Goal: Ask a question

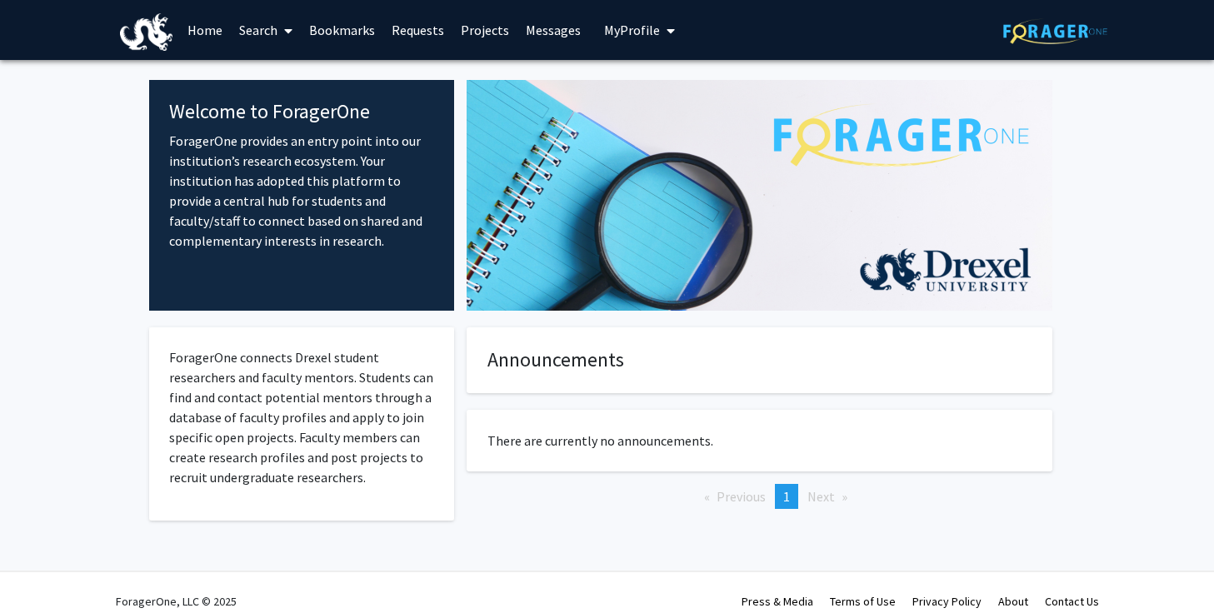
scroll to position [17, 0]
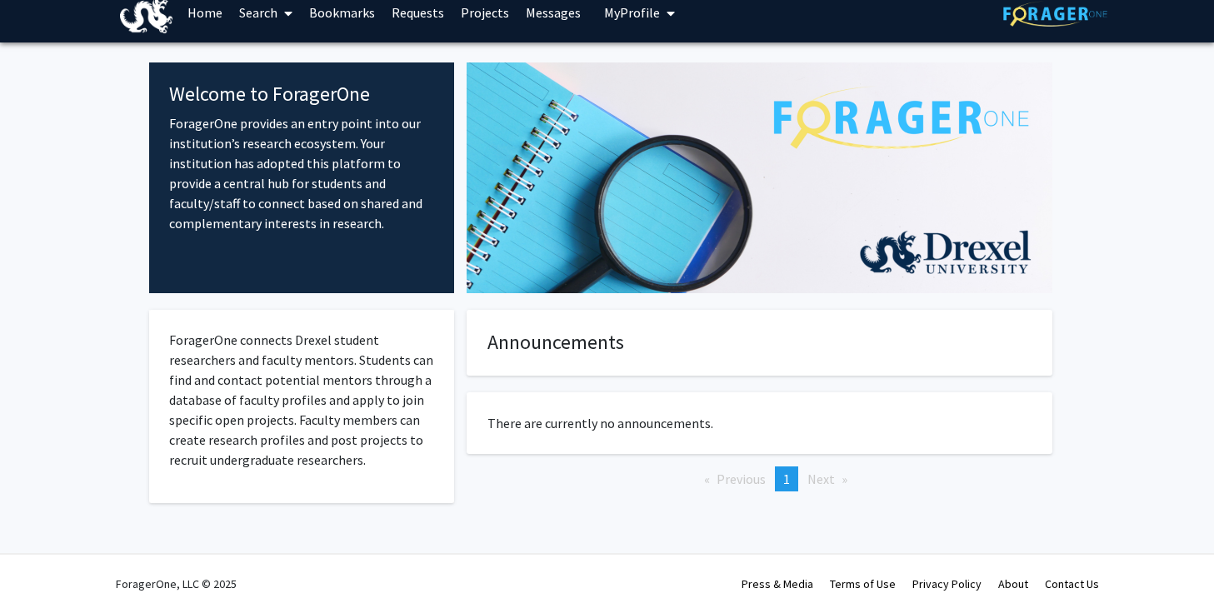
click at [788, 480] on span "1" at bounding box center [786, 479] width 7 height 17
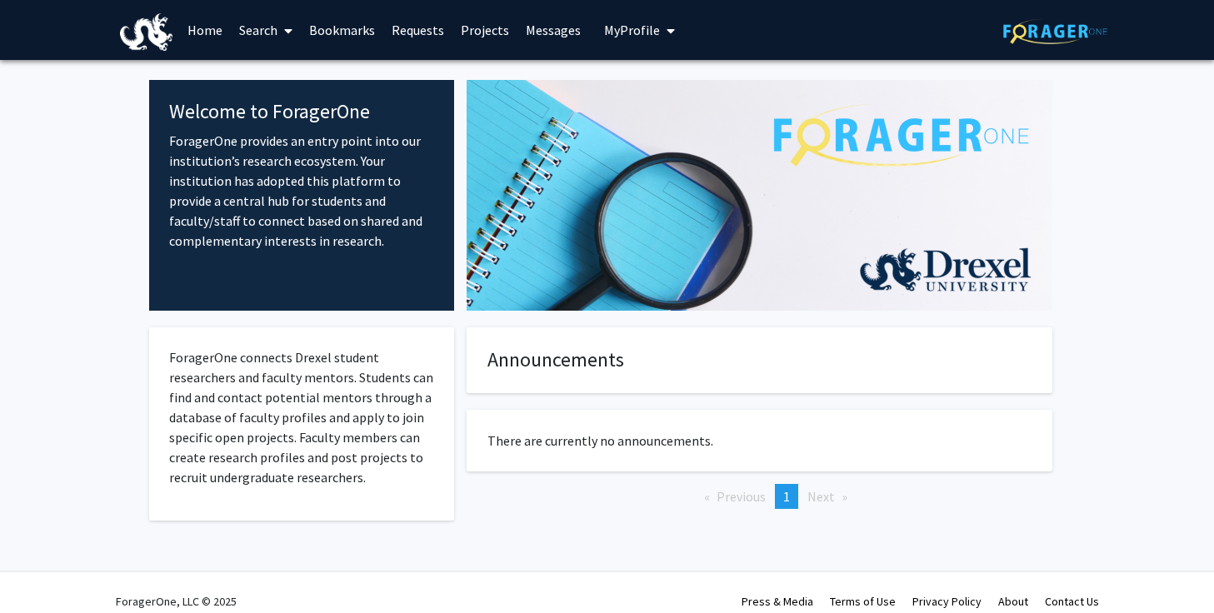
click at [255, 34] on link "Search" at bounding box center [266, 30] width 70 height 58
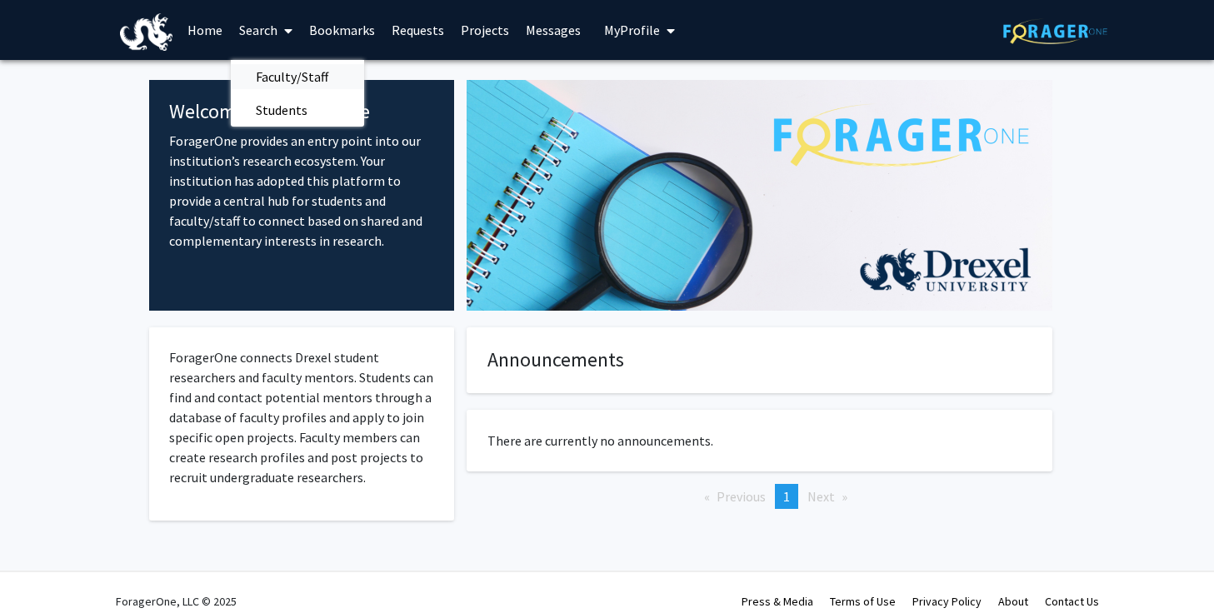
click at [285, 76] on span "Faculty/Staff" at bounding box center [292, 76] width 122 height 33
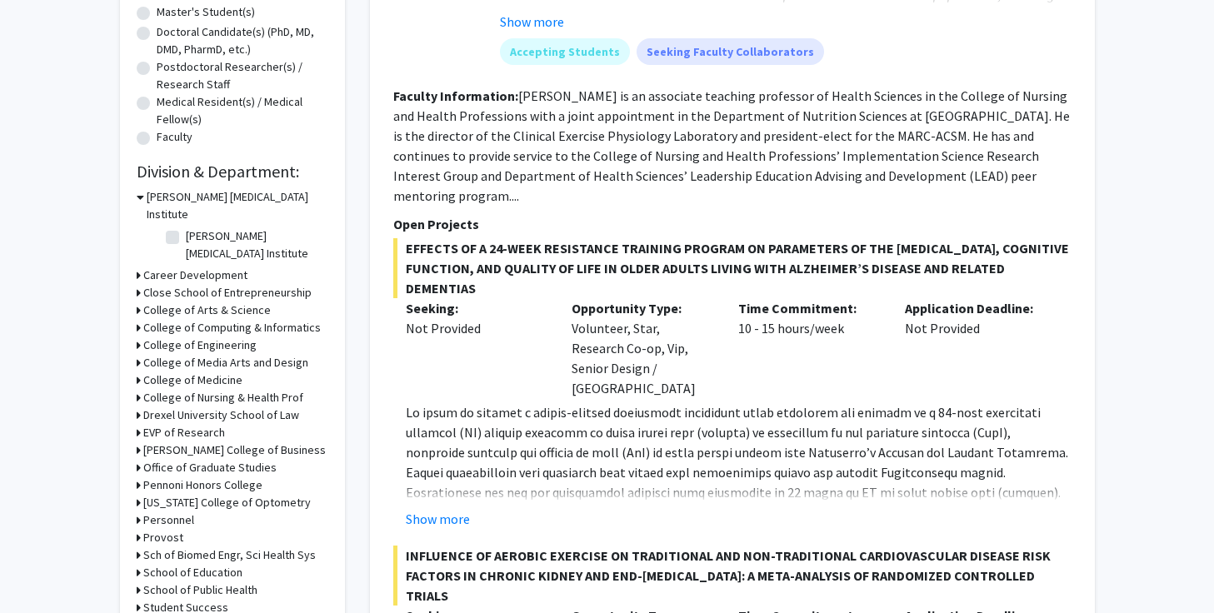
scroll to position [363, 0]
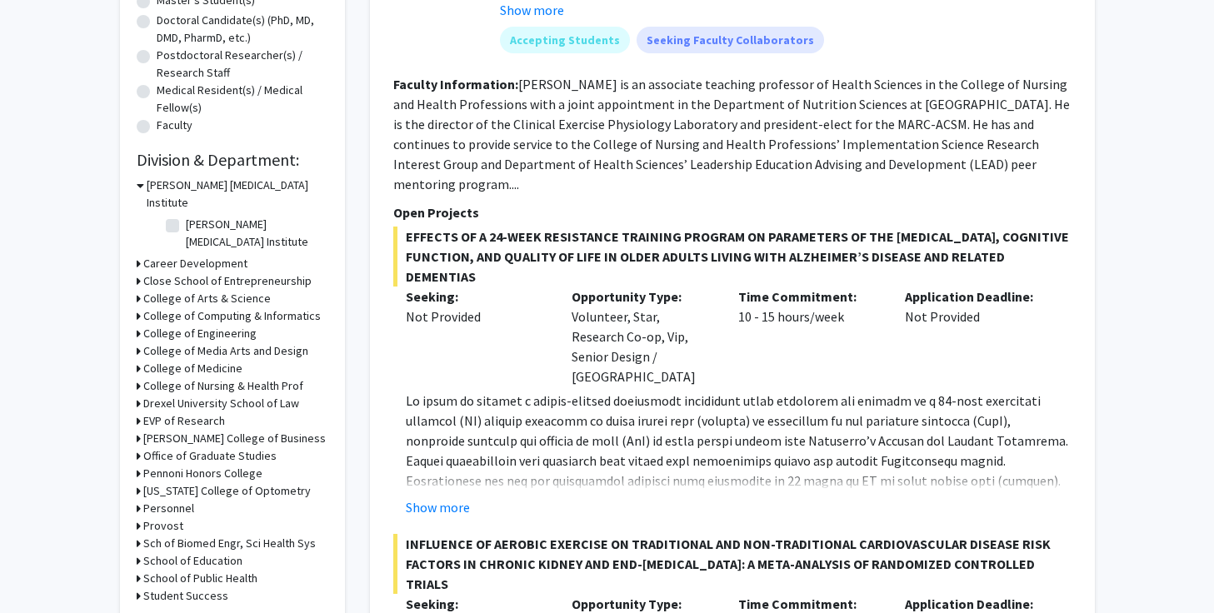
click at [197, 325] on h3 "College of Engineering" at bounding box center [199, 333] width 113 height 17
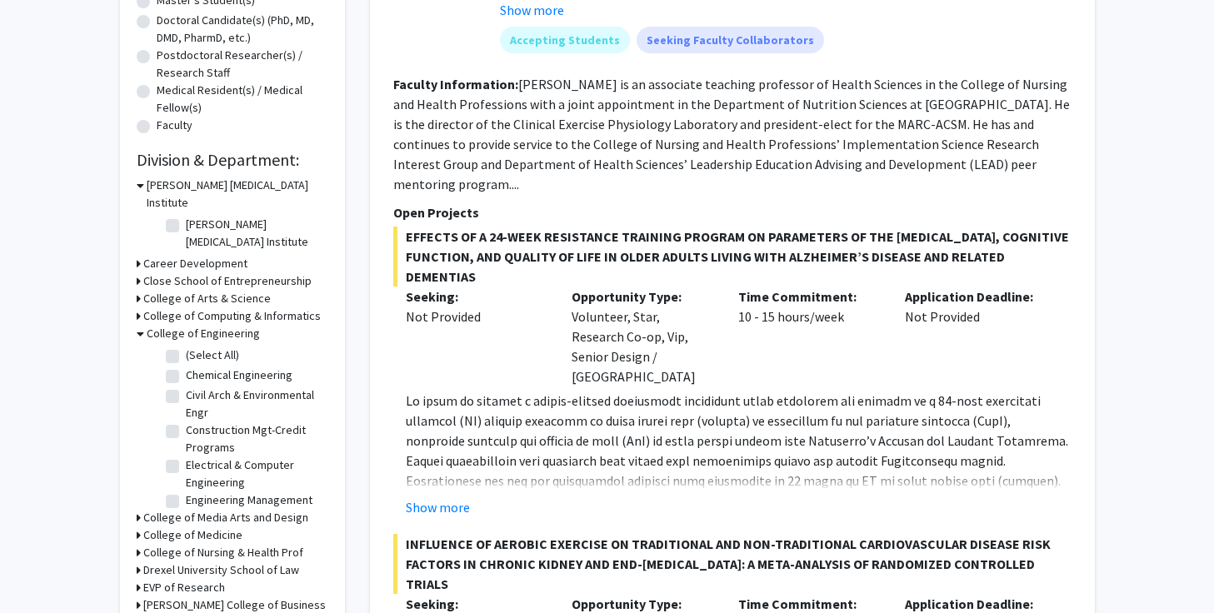
click at [186, 491] on label "Engineering Management" at bounding box center [249, 499] width 127 height 17
click at [186, 491] on input "Engineering Management" at bounding box center [191, 496] width 11 height 11
checkbox input "true"
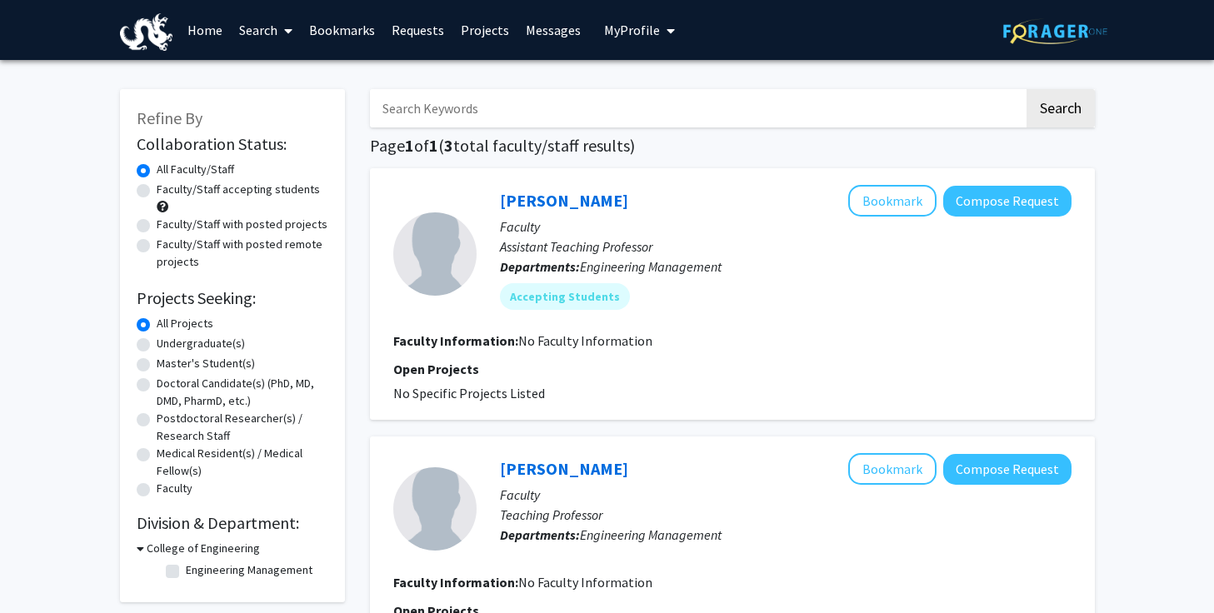
checkbox input "false"
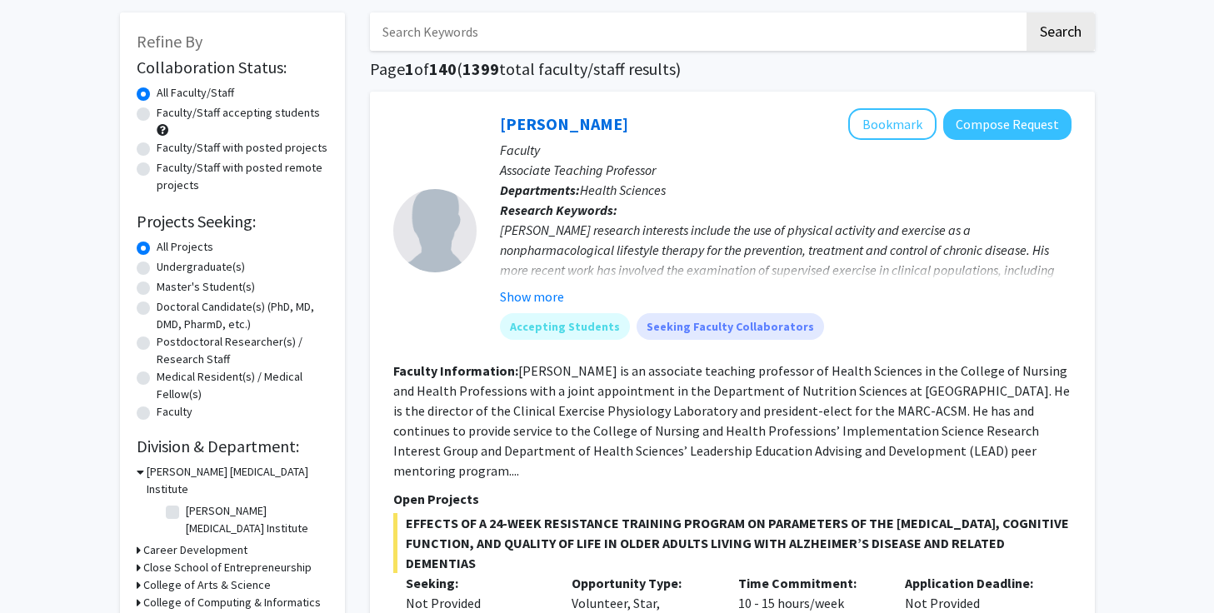
scroll to position [363, 0]
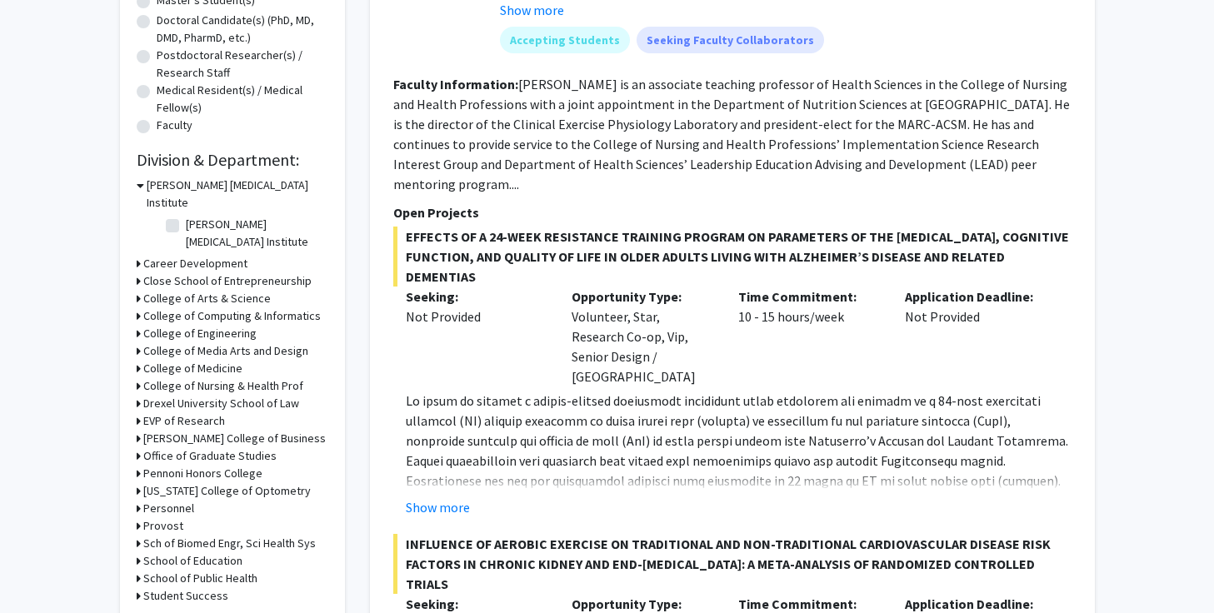
click at [212, 325] on h3 "College of Engineering" at bounding box center [199, 333] width 113 height 17
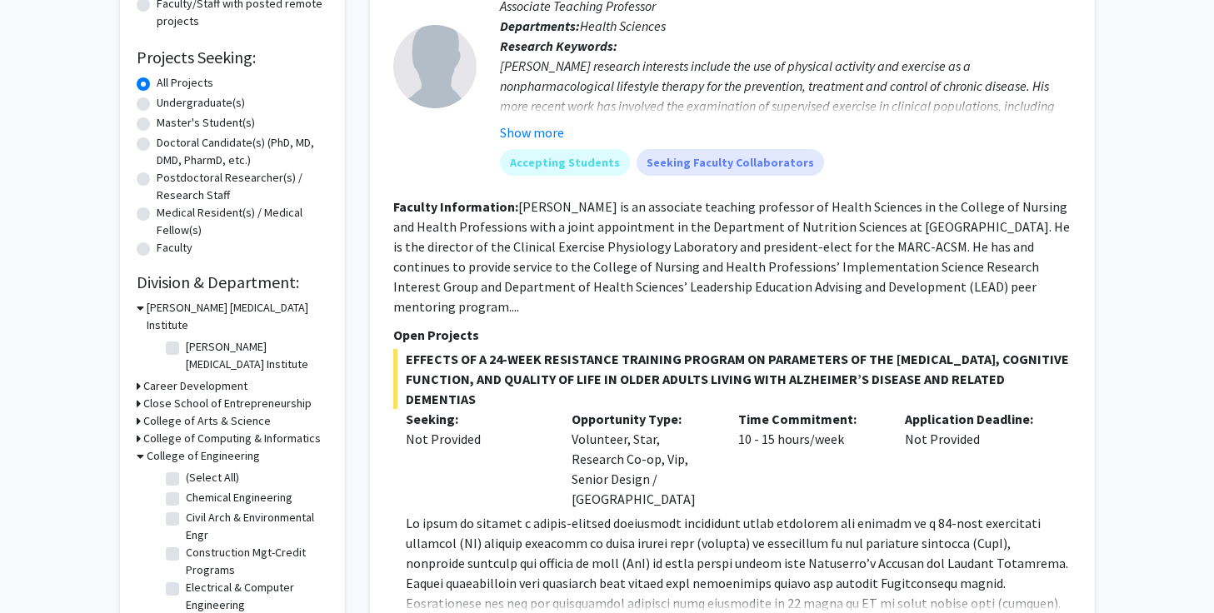
scroll to position [212, 0]
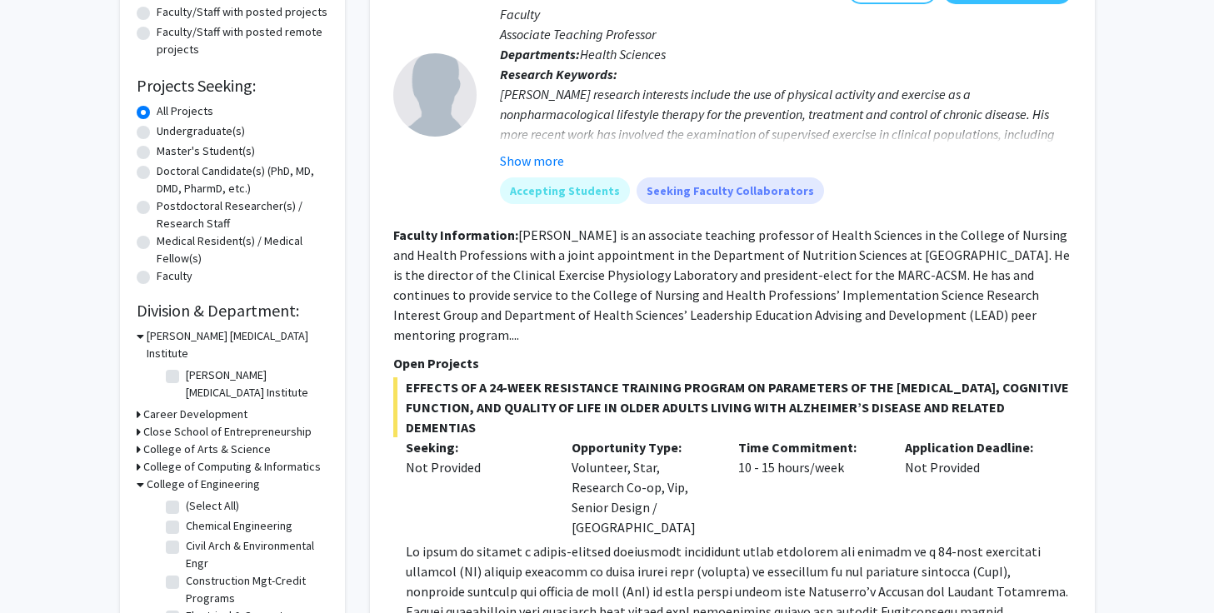
click at [135, 446] on div "Refine By Collaboration Status: Collaboration Status All Faculty/Staff Collabor…" at bounding box center [232, 408] width 225 height 1062
click at [140, 476] on icon at bounding box center [140, 484] width 7 height 17
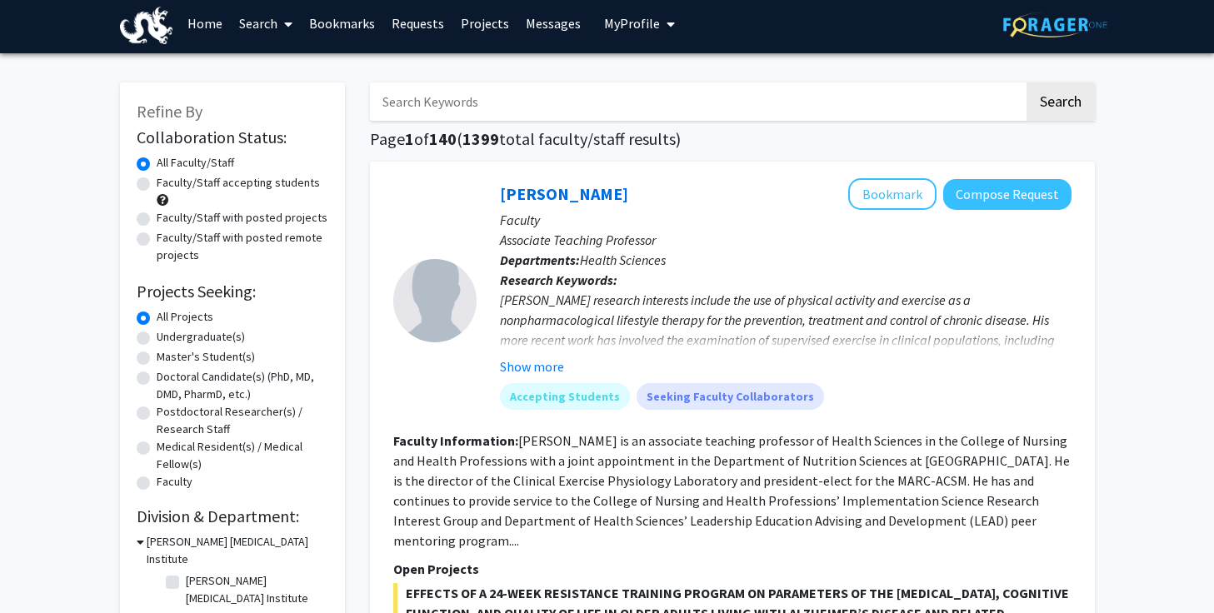
scroll to position [10, 0]
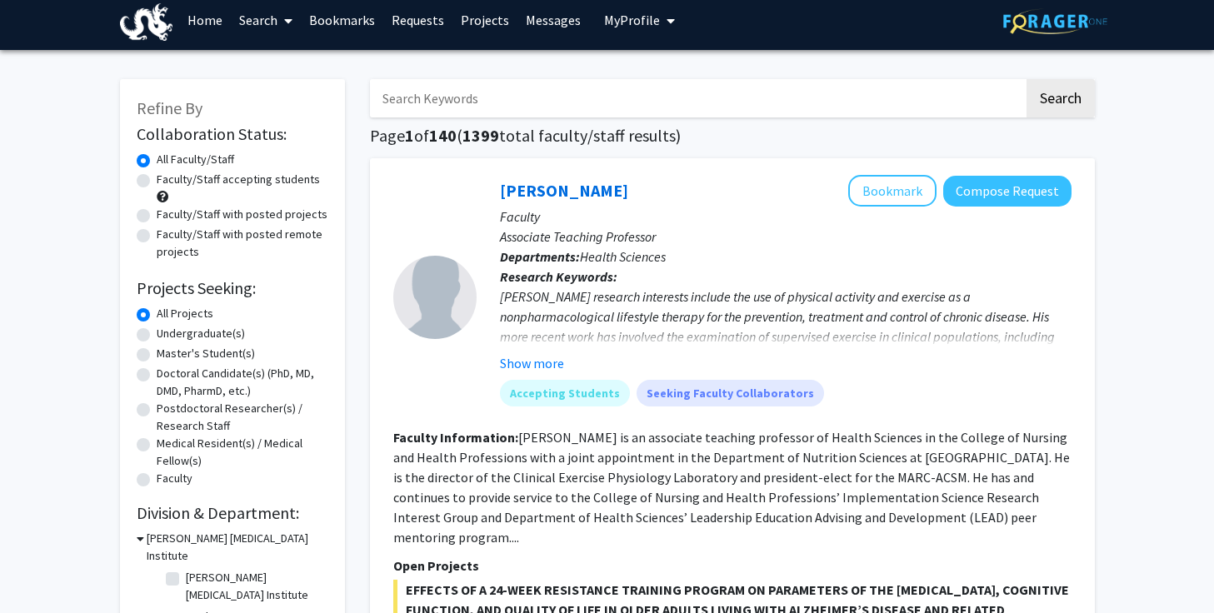
click at [496, 94] on input "Search Keywords" at bounding box center [697, 98] width 654 height 38
type input "VIP"
click at [1026, 79] on button "Search" at bounding box center [1060, 98] width 68 height 38
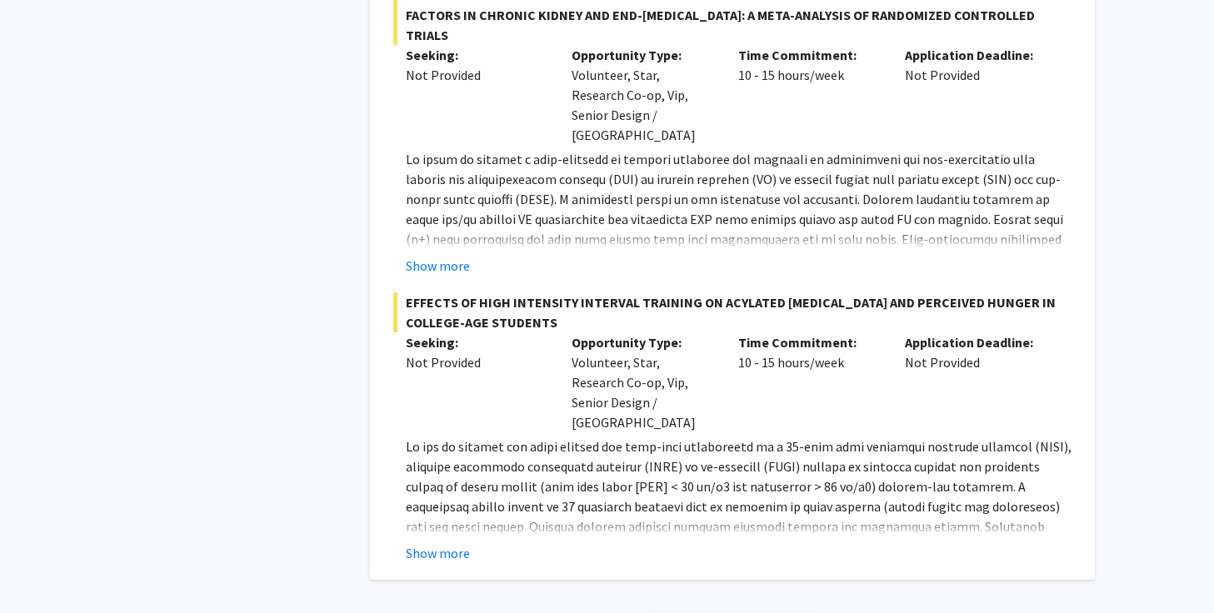
scroll to position [2920, 0]
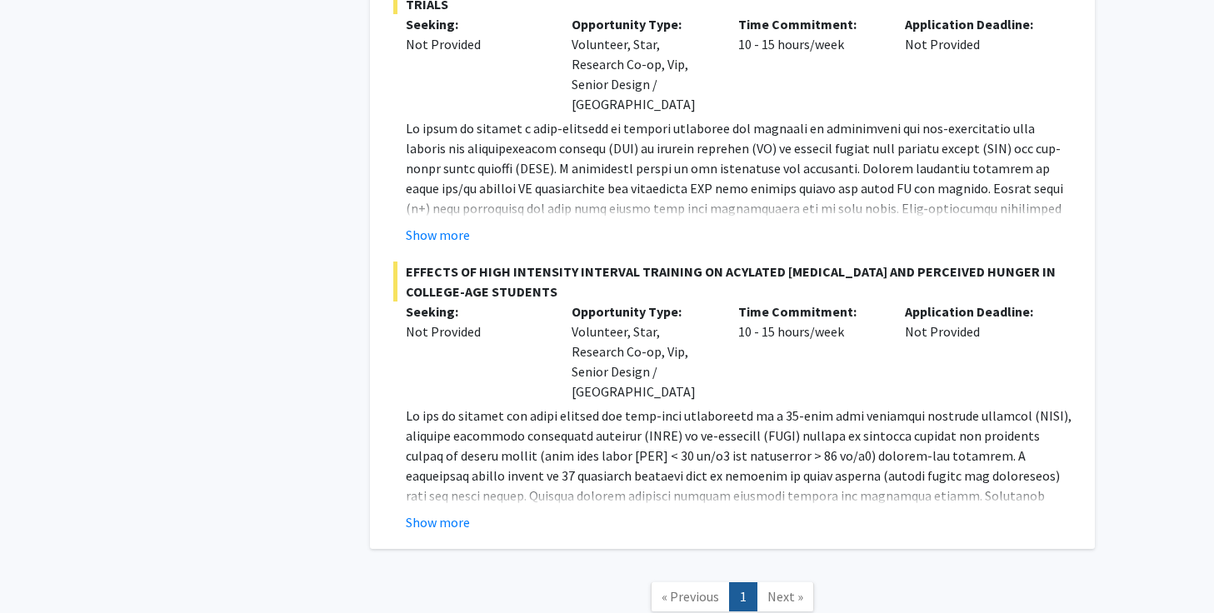
click at [787, 588] on span "Next »" at bounding box center [785, 596] width 36 height 17
click at [442, 512] on button "Show more" at bounding box center [438, 522] width 64 height 20
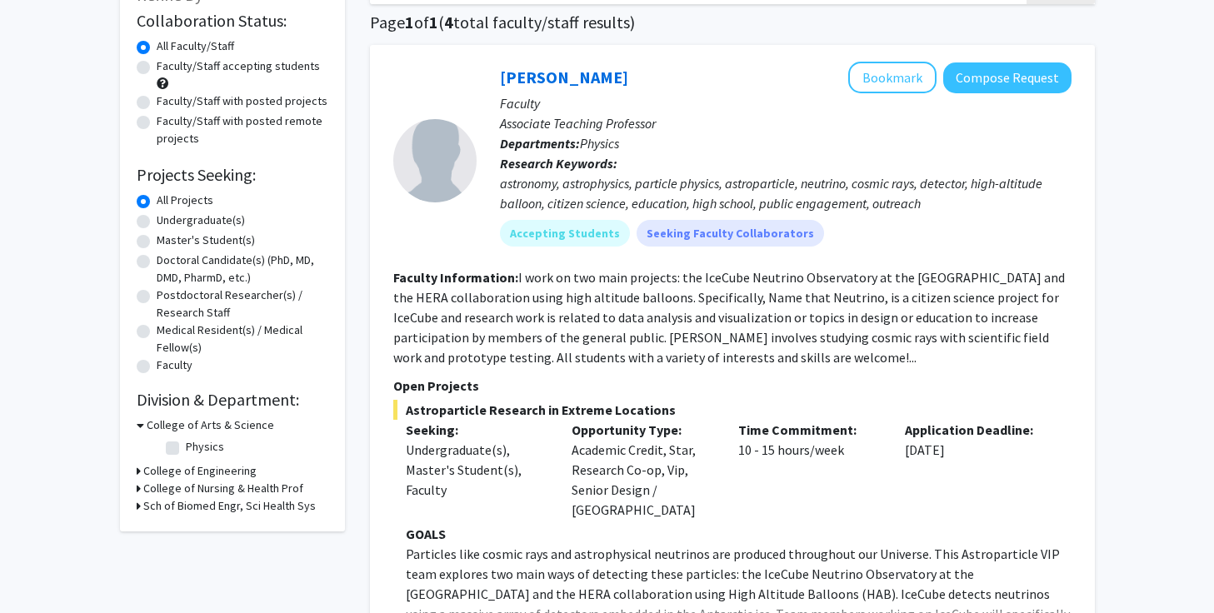
scroll to position [0, 0]
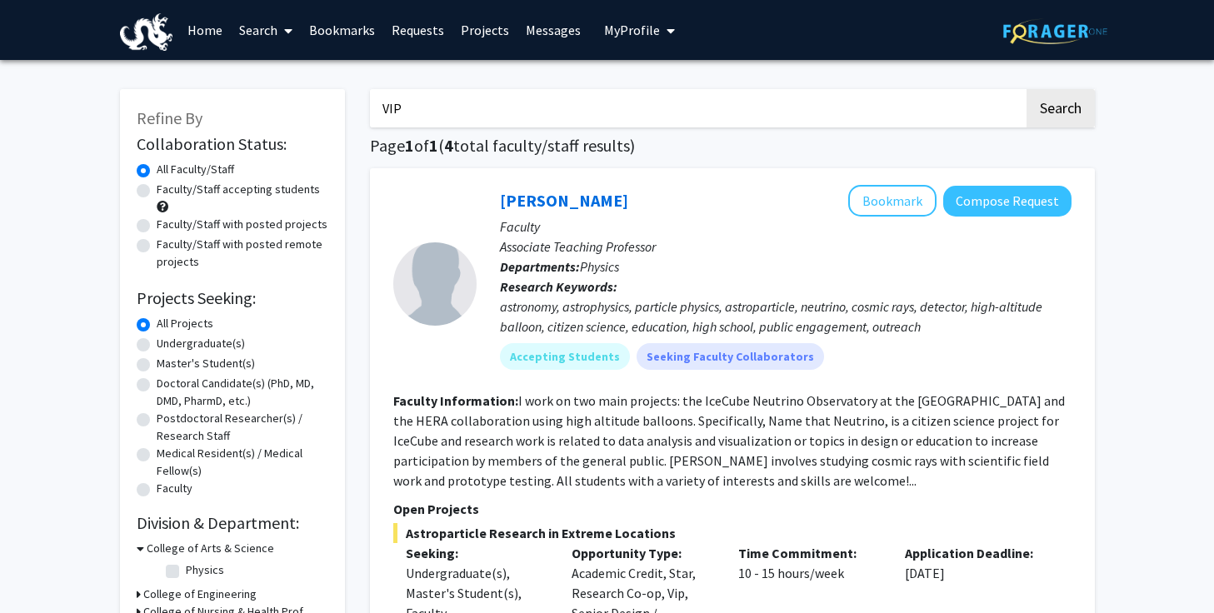
drag, startPoint x: 606, startPoint y: 108, endPoint x: 411, endPoint y: 104, distance: 195.0
click at [411, 104] on input "VIP" at bounding box center [697, 108] width 654 height 38
drag, startPoint x: 408, startPoint y: 112, endPoint x: 315, endPoint y: 113, distance: 93.3
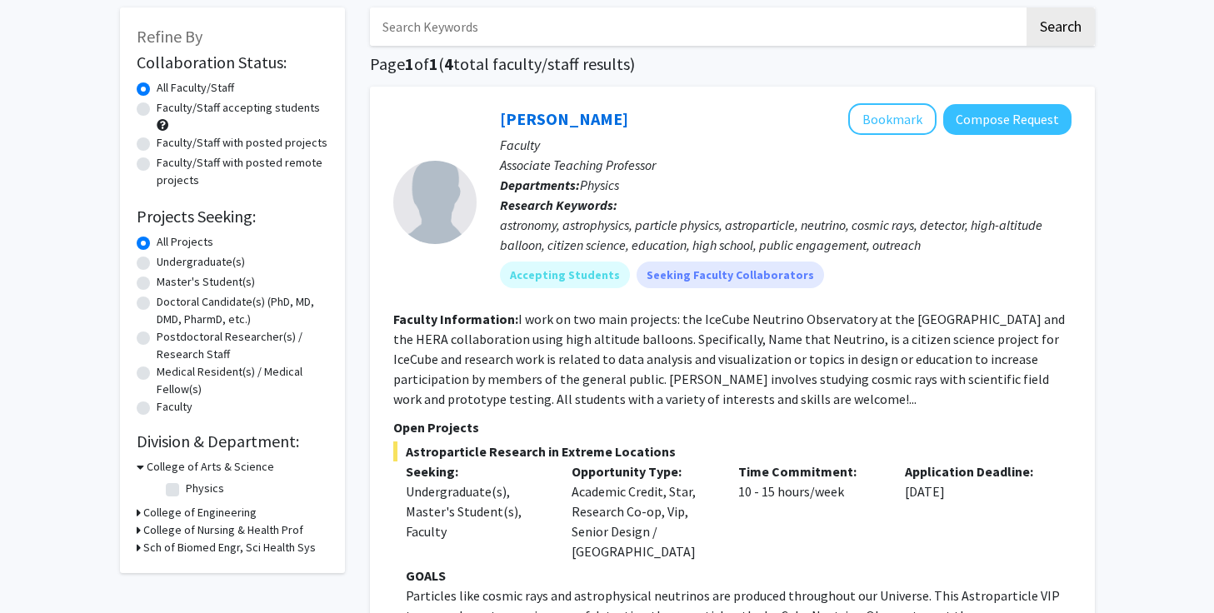
scroll to position [77, 0]
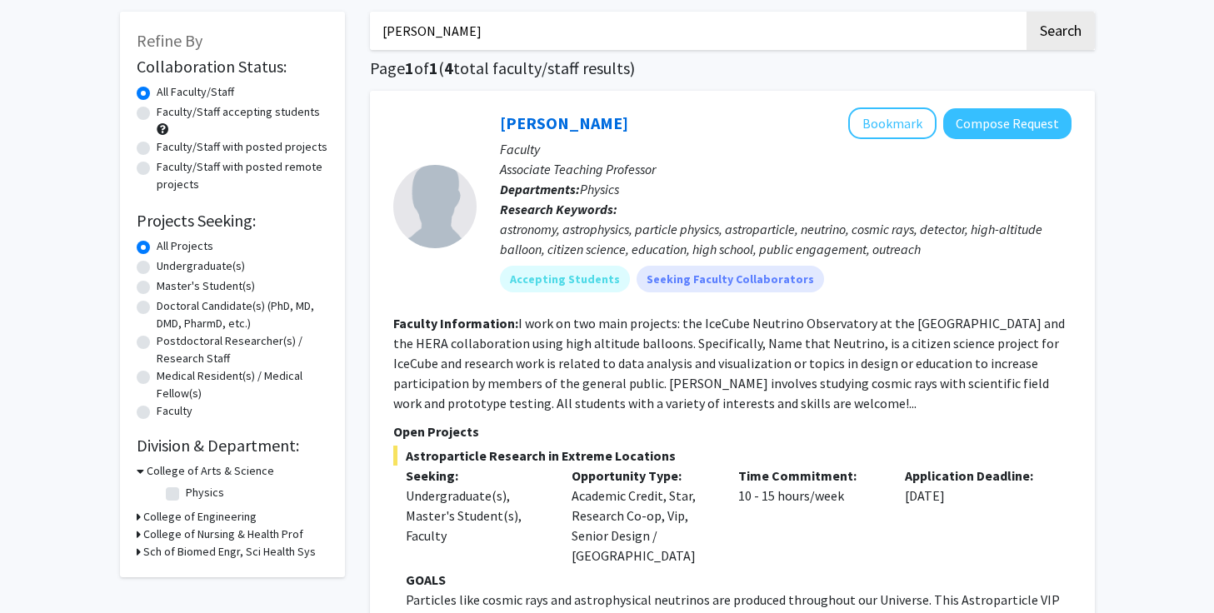
click at [1026, 12] on button "Search" at bounding box center [1060, 31] width 68 height 38
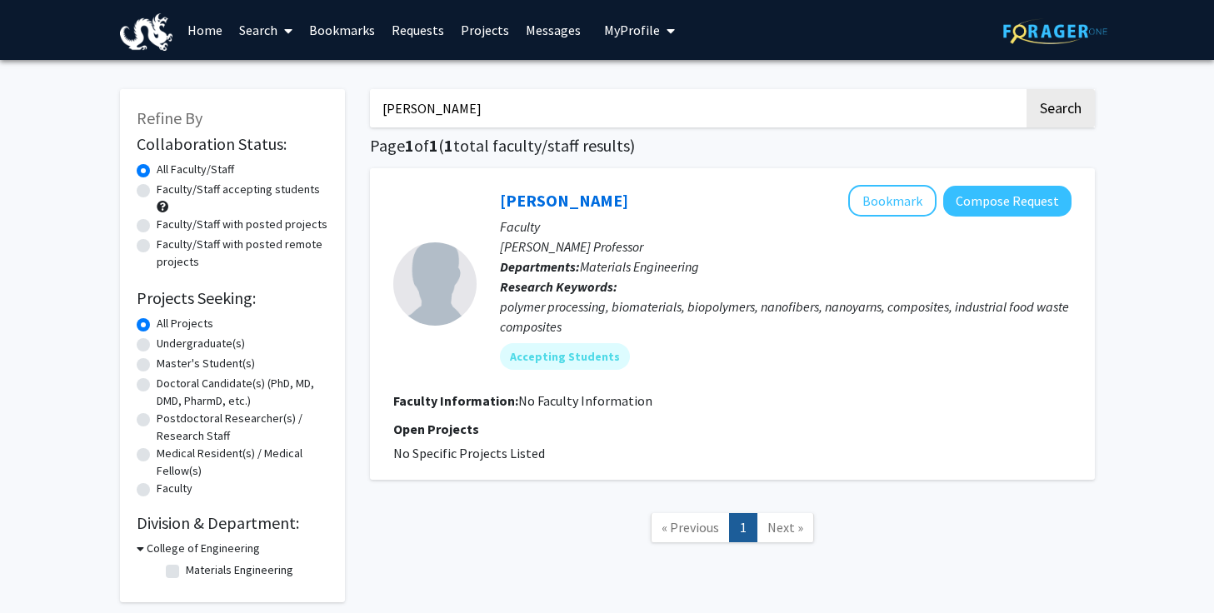
drag, startPoint x: 530, startPoint y: 123, endPoint x: 31, endPoint y: 161, distance: 500.4
click at [31, 161] on div "Refine By Collaboration Status: Collaboration Status All Faculty/Staff Collabor…" at bounding box center [607, 350] width 1214 height 580
drag, startPoint x: 520, startPoint y: 116, endPoint x: 199, endPoint y: 87, distance: 321.9
click at [199, 87] on div "Refine By Collaboration Status: Collaboration Status All Faculty/Staff Collabor…" at bounding box center [607, 337] width 1000 height 530
type input "Cruz Rios"
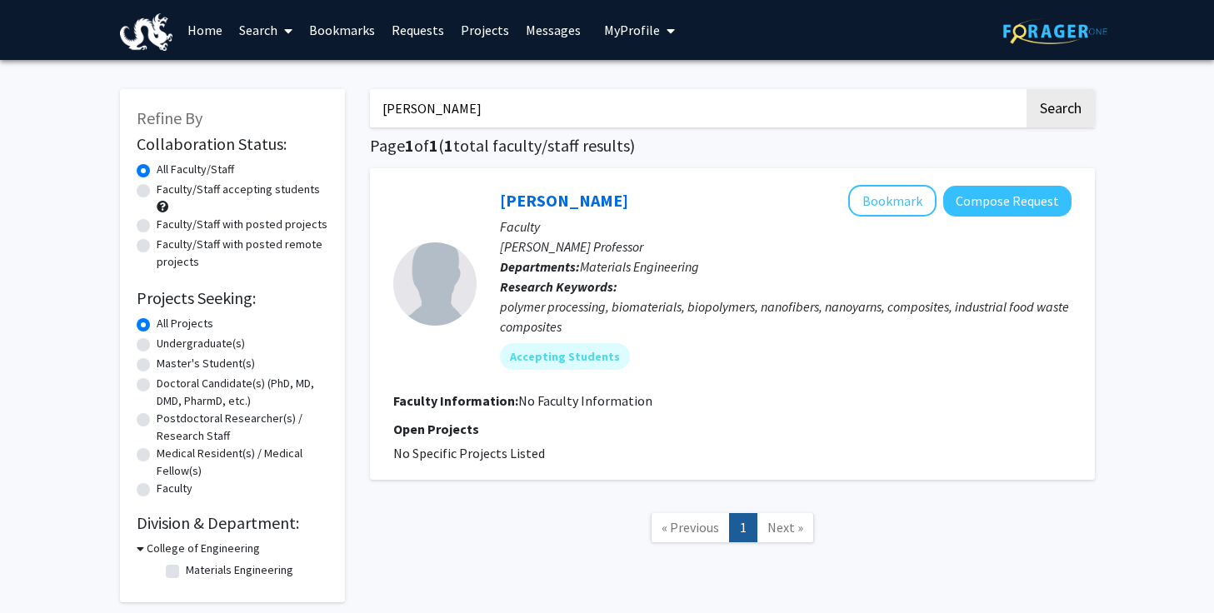
click at [1026, 89] on button "Search" at bounding box center [1060, 108] width 68 height 38
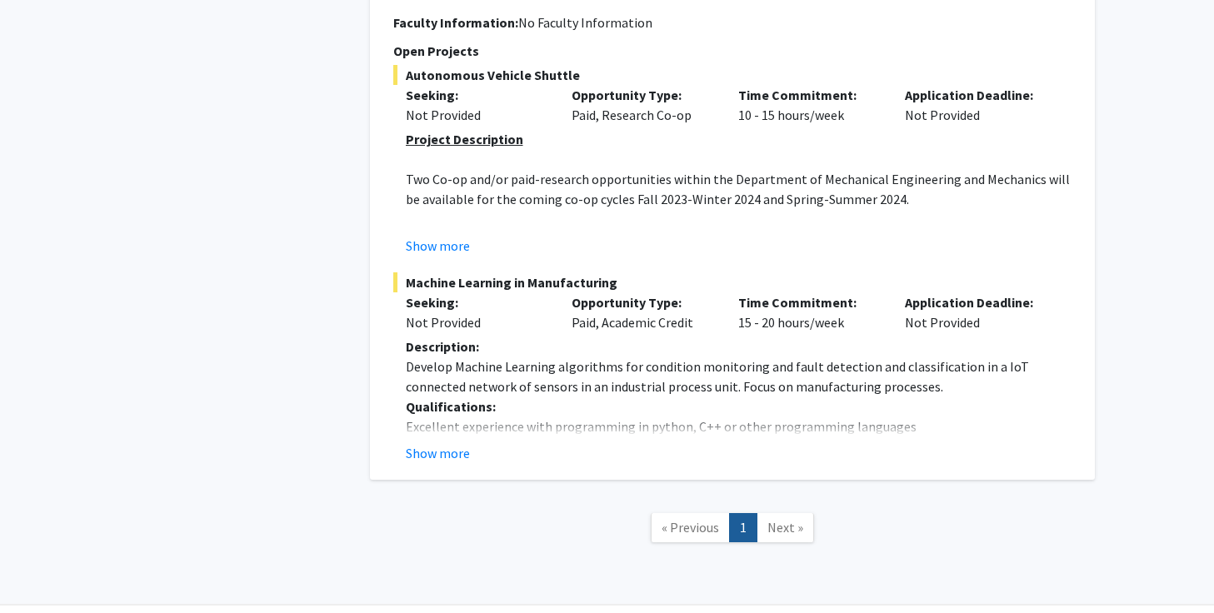
scroll to position [1381, 0]
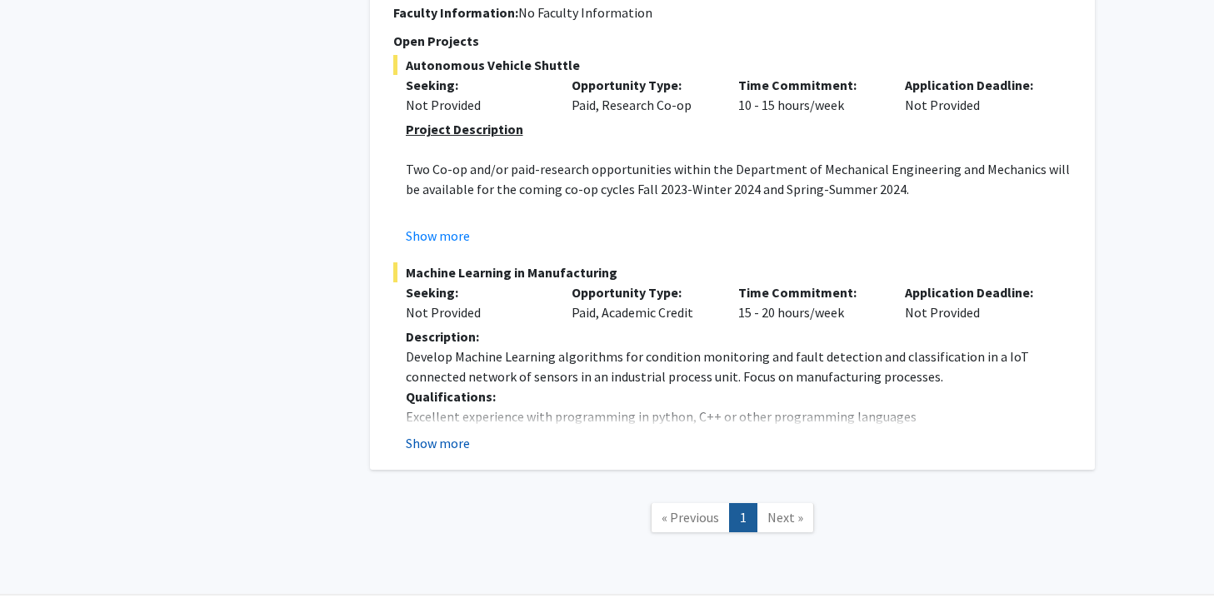
click at [437, 443] on button "Show more" at bounding box center [438, 443] width 64 height 20
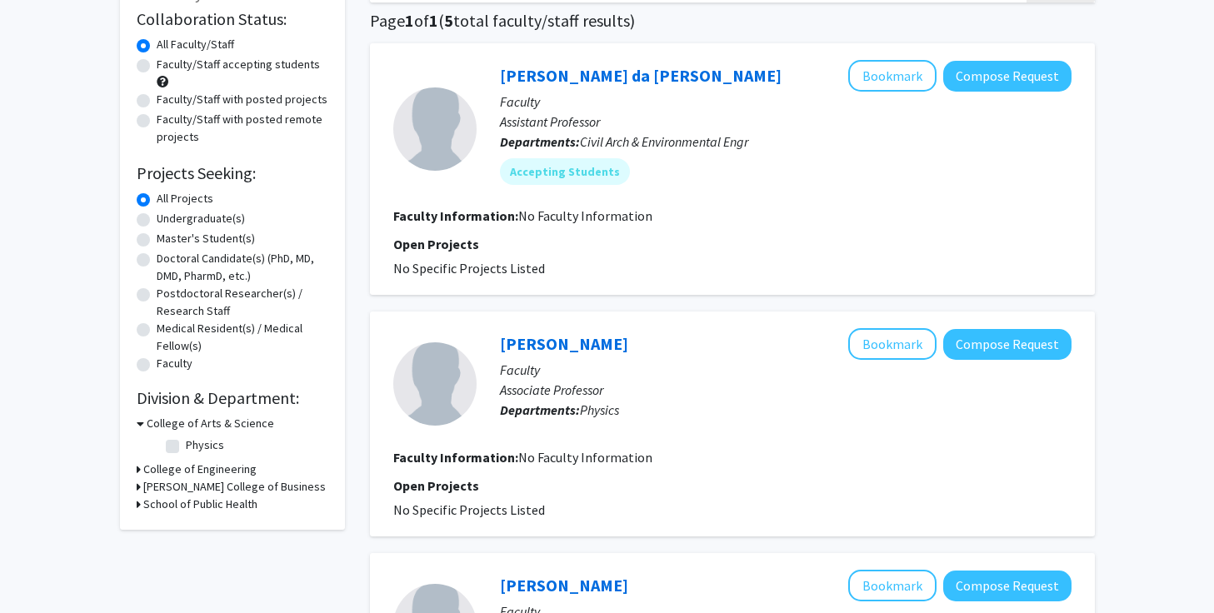
scroll to position [0, 0]
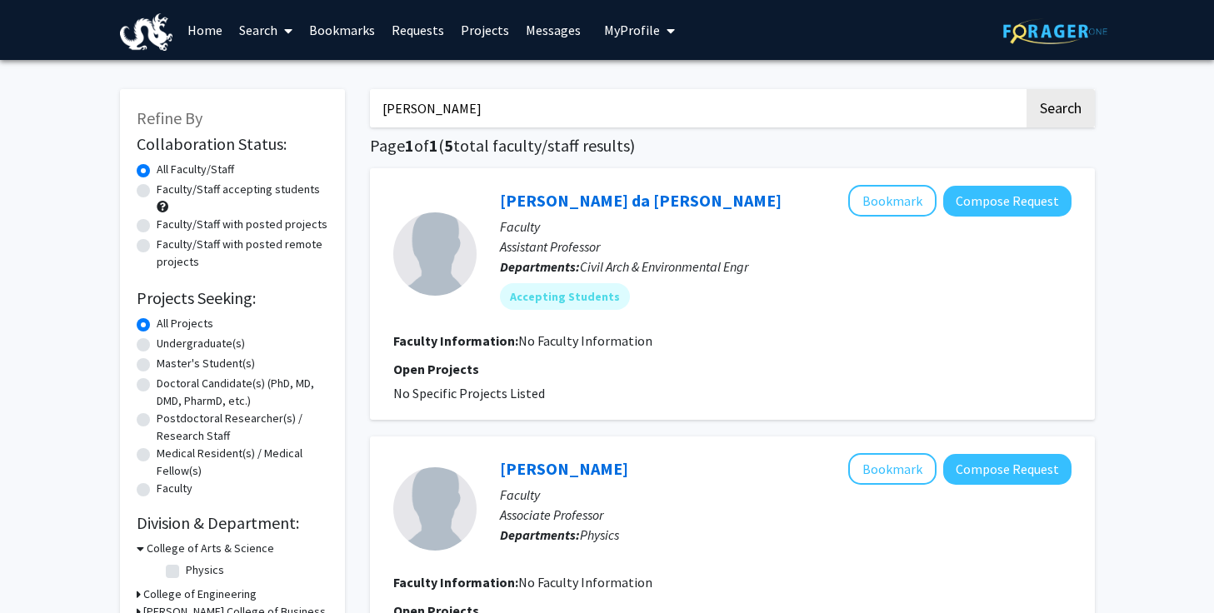
drag, startPoint x: 441, startPoint y: 112, endPoint x: 332, endPoint y: 105, distance: 109.3
click at [1048, 121] on button "Search" at bounding box center [1060, 108] width 68 height 38
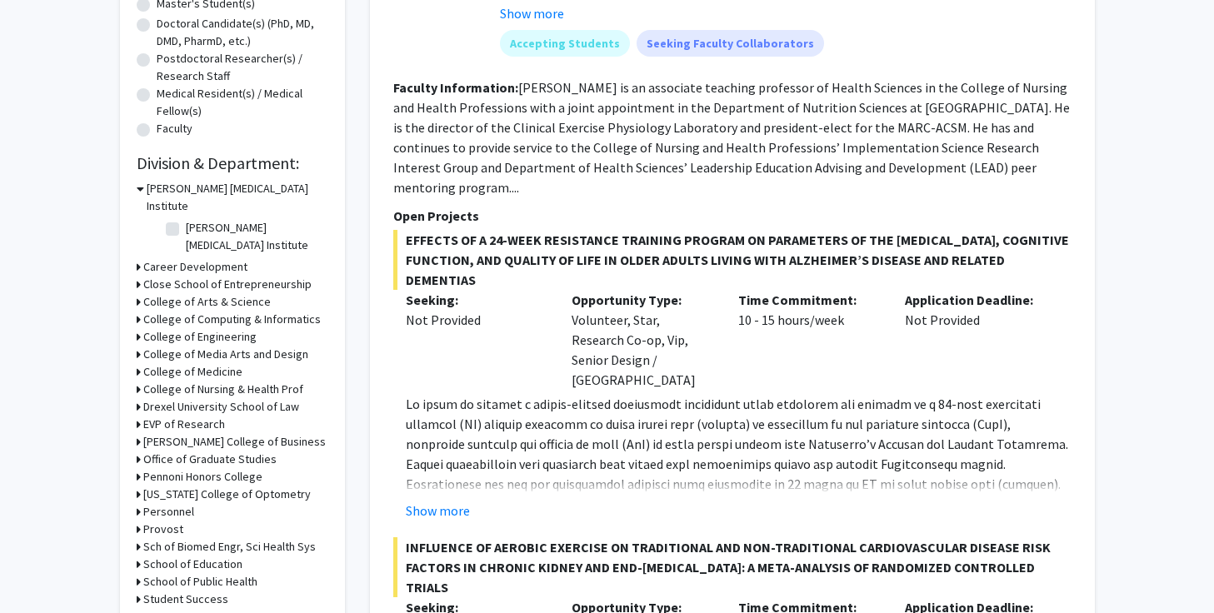
scroll to position [415, 0]
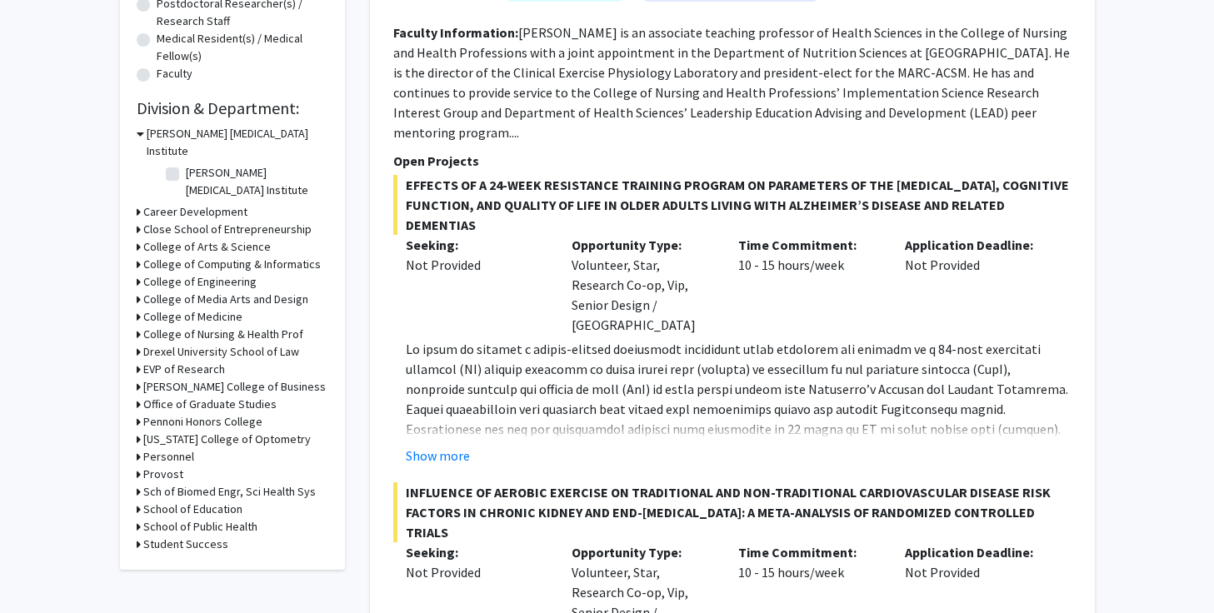
click at [182, 273] on h3 "College of Engineering" at bounding box center [199, 281] width 113 height 17
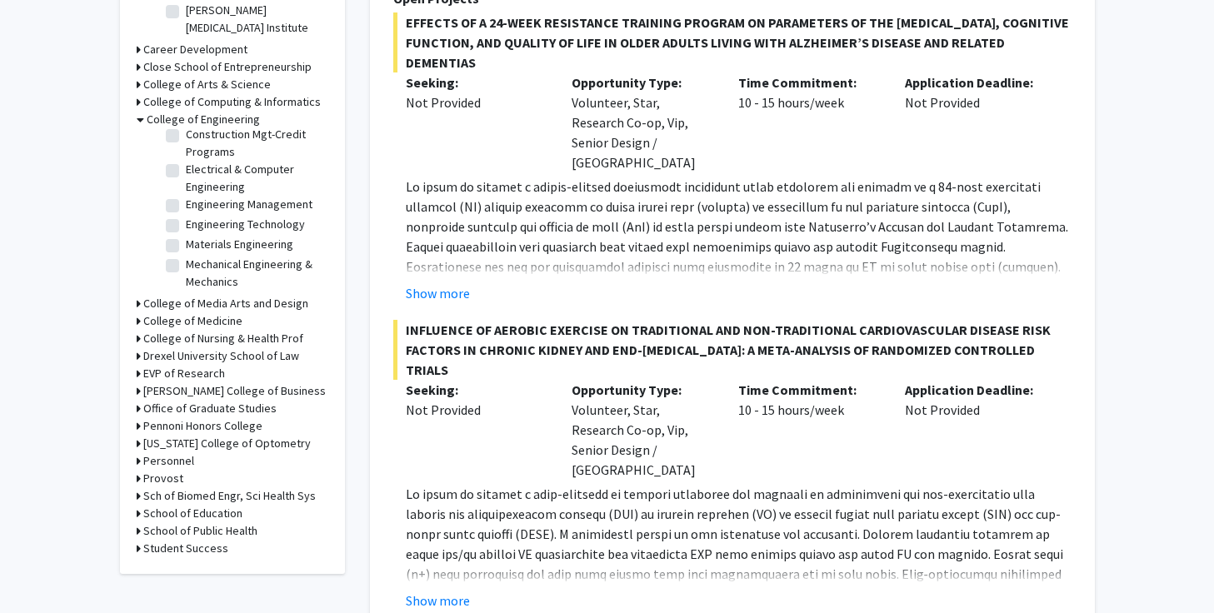
scroll to position [0, 0]
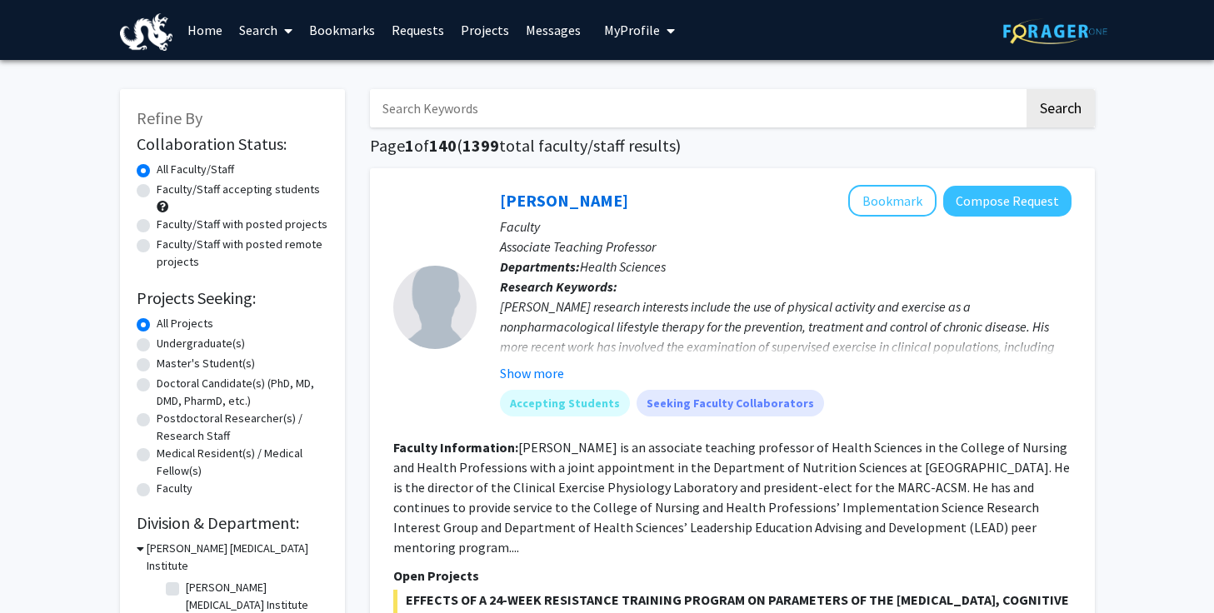
click at [590, 124] on input "Search Keywords" at bounding box center [697, 108] width 654 height 38
type input "VIP"
click at [1049, 116] on button "Search" at bounding box center [1060, 108] width 68 height 38
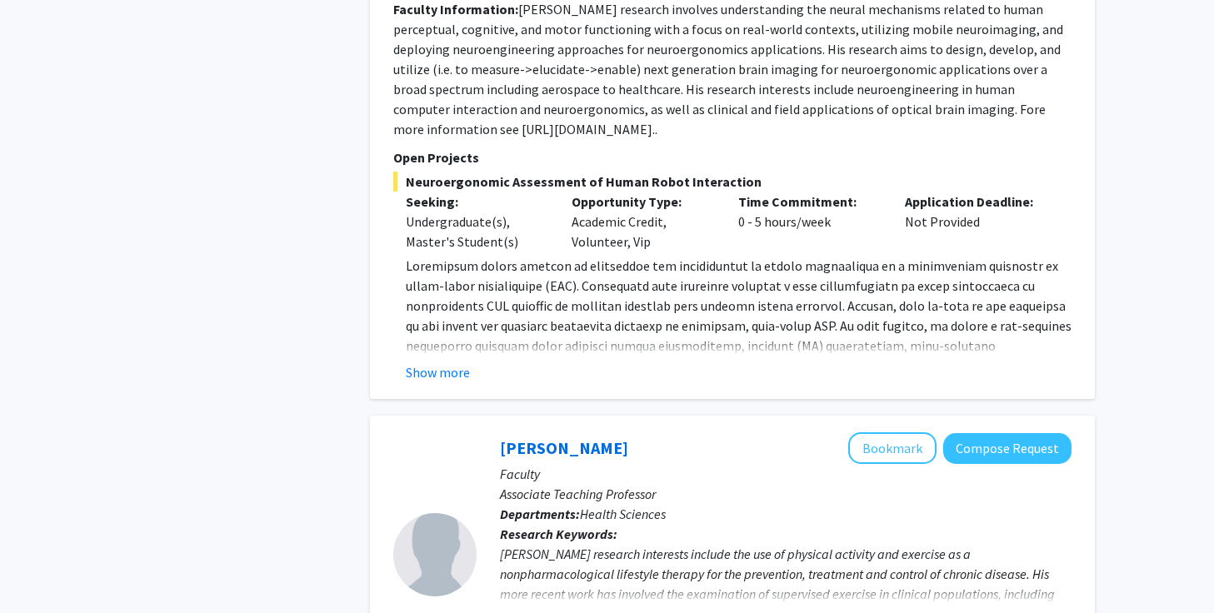
scroll to position [1764, 0]
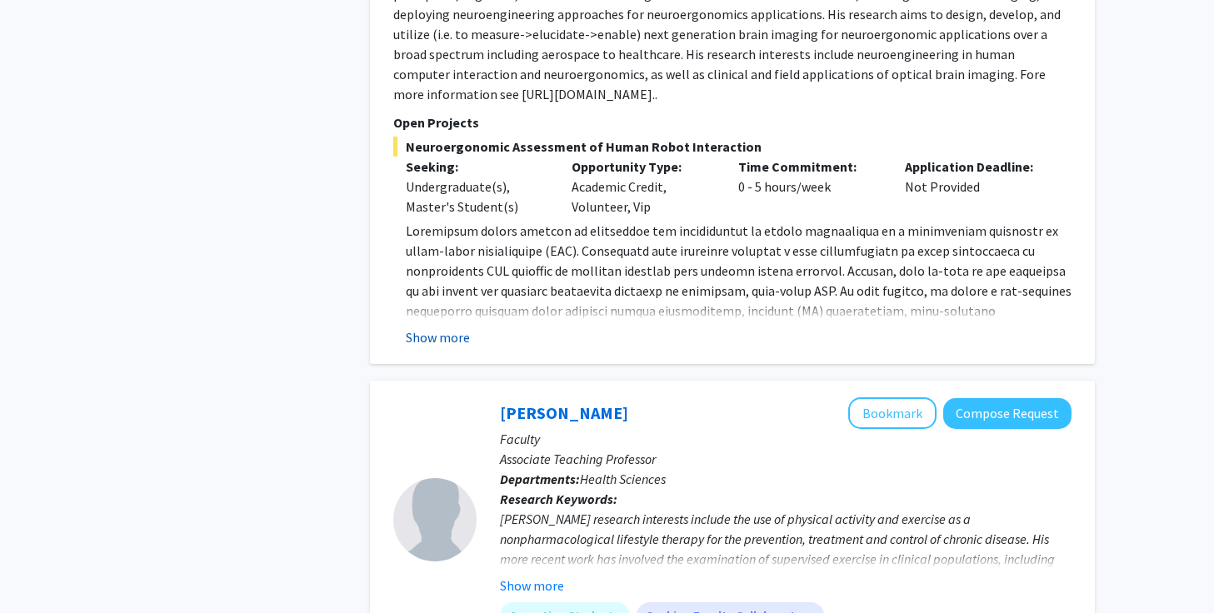
click at [426, 327] on button "Show more" at bounding box center [438, 337] width 64 height 20
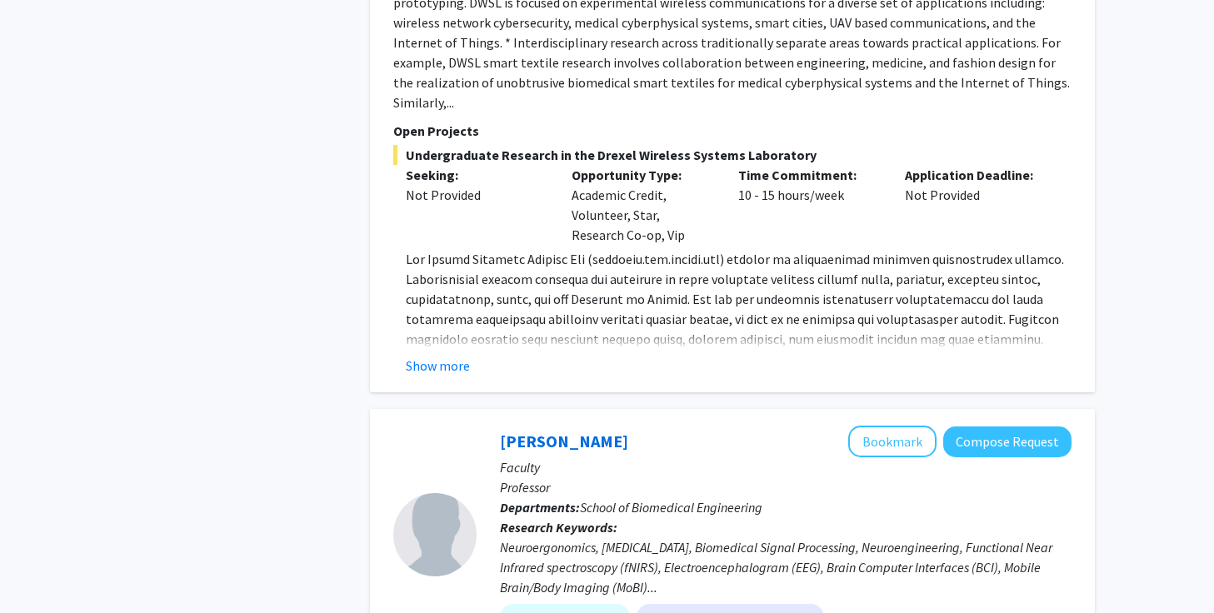
scroll to position [1125, 0]
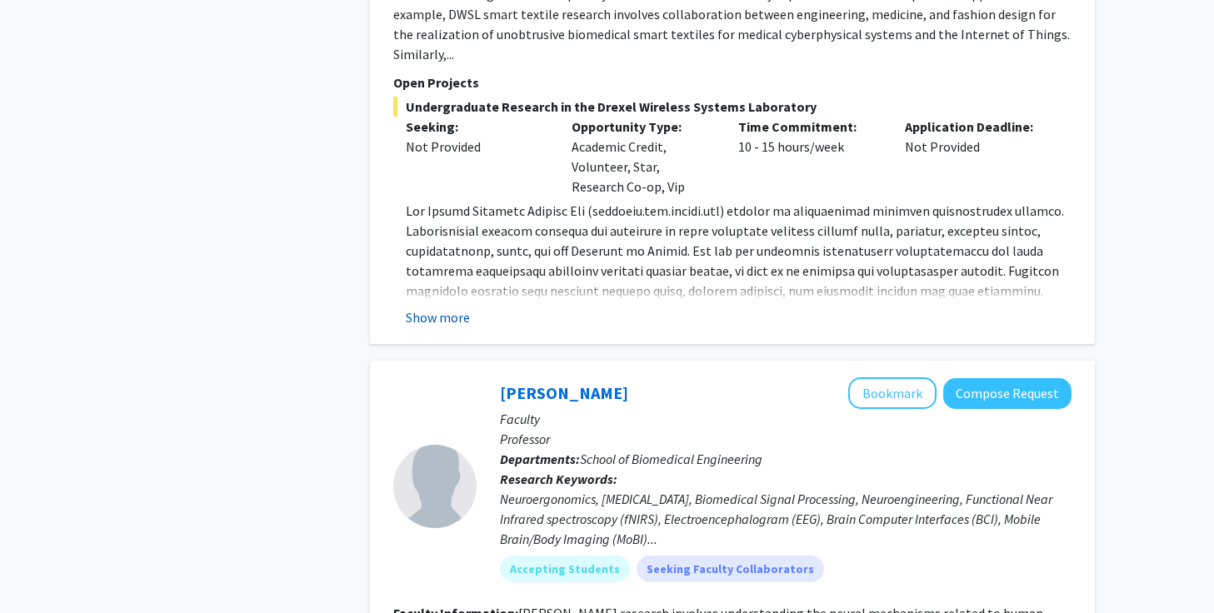
click at [437, 307] on button "Show more" at bounding box center [438, 317] width 64 height 20
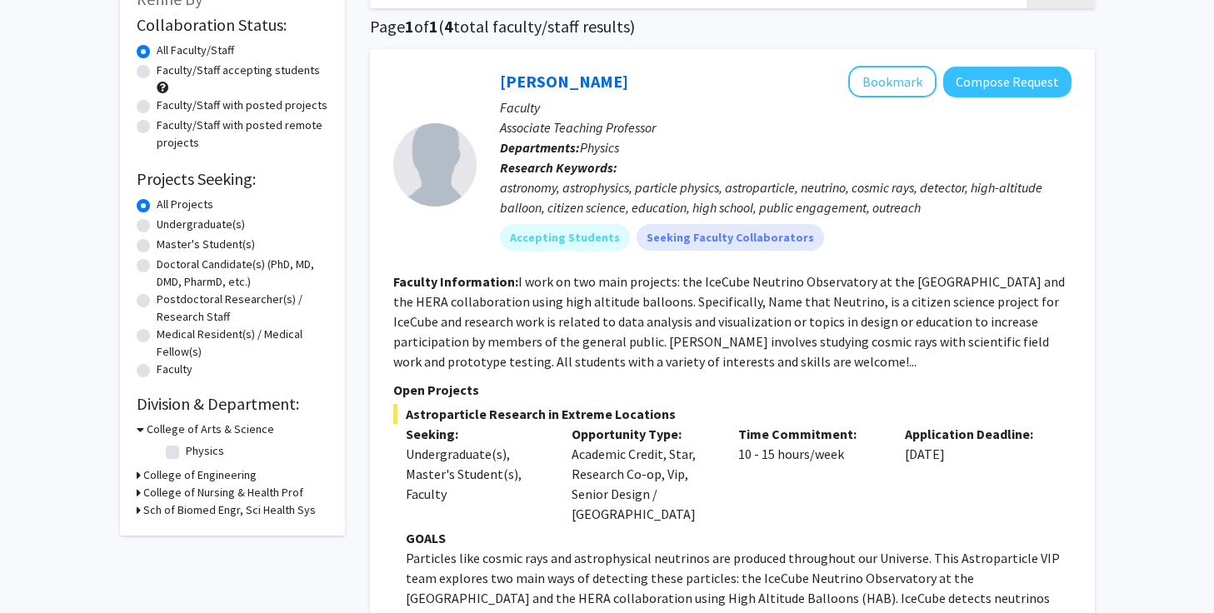
scroll to position [48, 0]
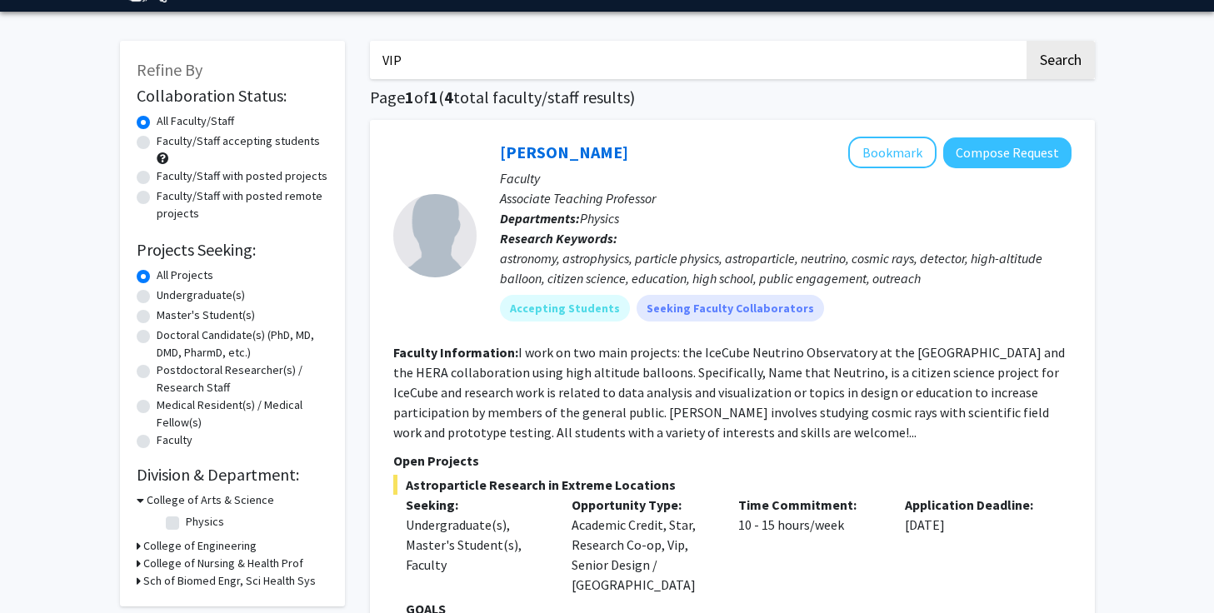
drag, startPoint x: 540, startPoint y: 62, endPoint x: 277, endPoint y: 59, distance: 263.2
click at [1071, 76] on button "Search" at bounding box center [1060, 60] width 68 height 38
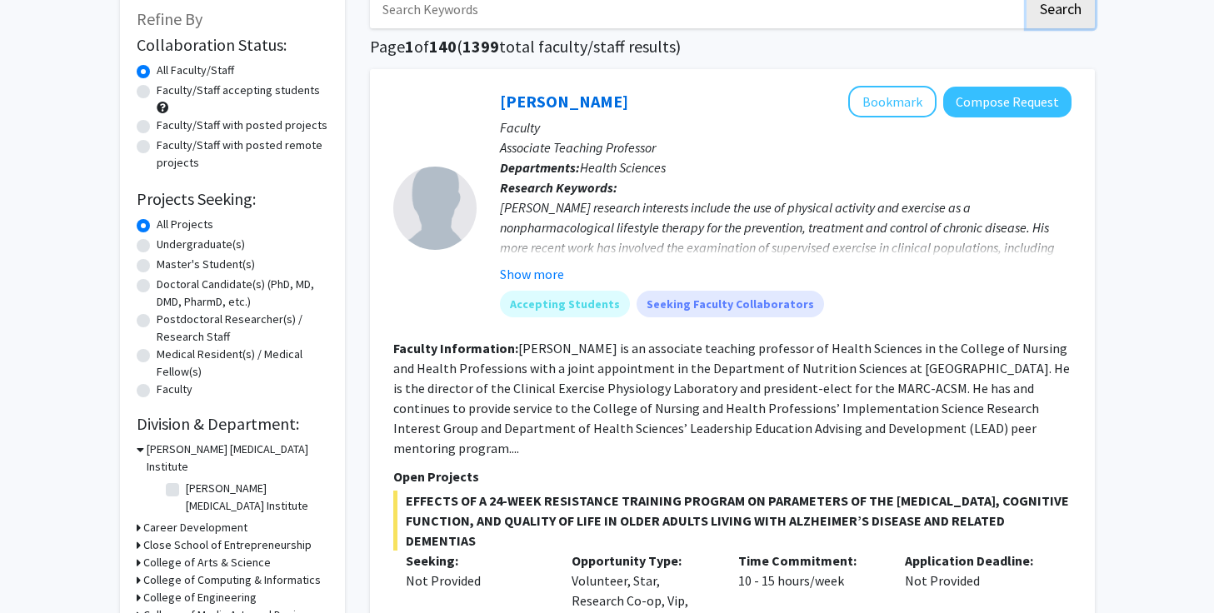
scroll to position [111, 0]
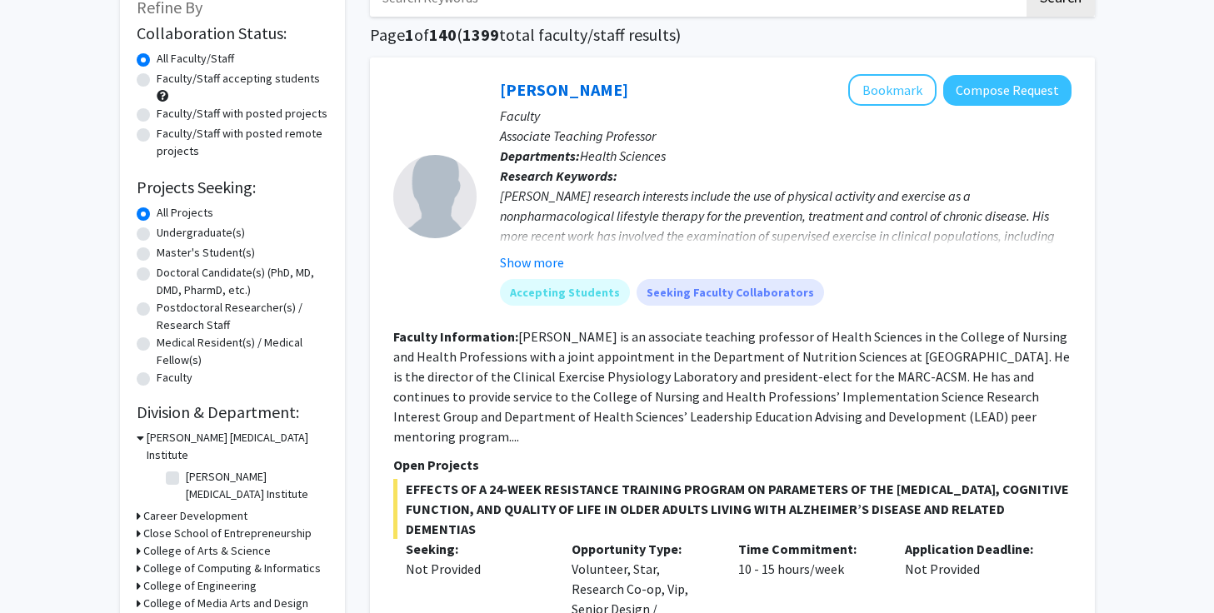
click at [157, 230] on label "Undergraduate(s)" at bounding box center [201, 232] width 88 height 17
click at [157, 230] on input "Undergraduate(s)" at bounding box center [162, 229] width 11 height 11
radio input "true"
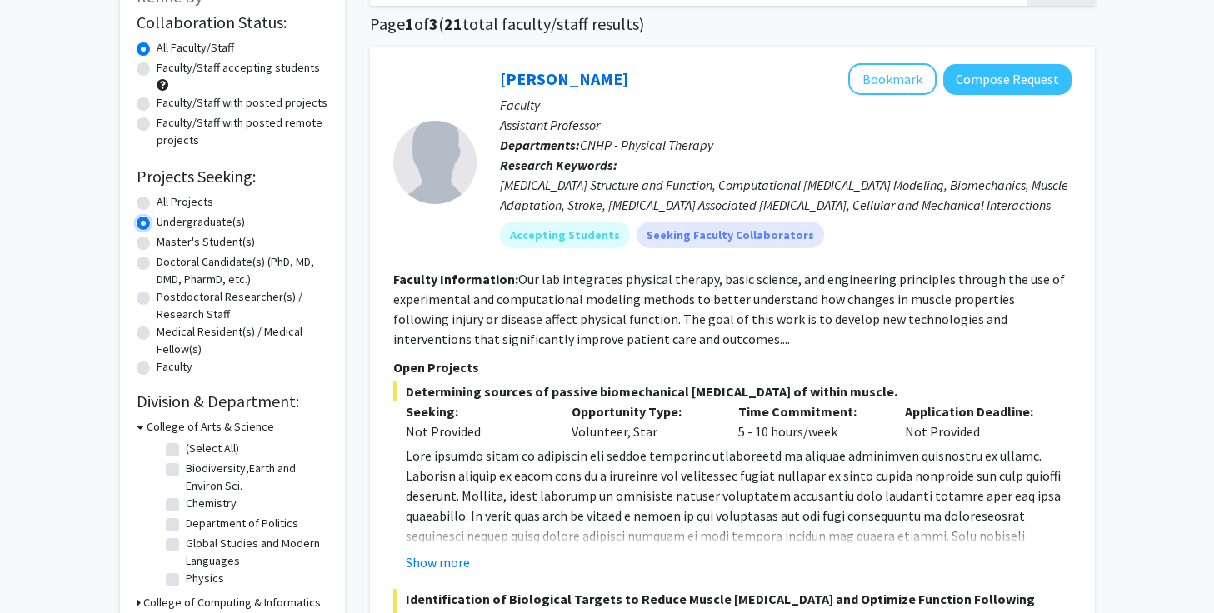
scroll to position [122, 0]
click at [157, 109] on label "Faculty/Staff with posted projects" at bounding box center [242, 101] width 171 height 17
click at [157, 104] on input "Faculty/Staff with posted projects" at bounding box center [162, 98] width 11 height 11
radio input "true"
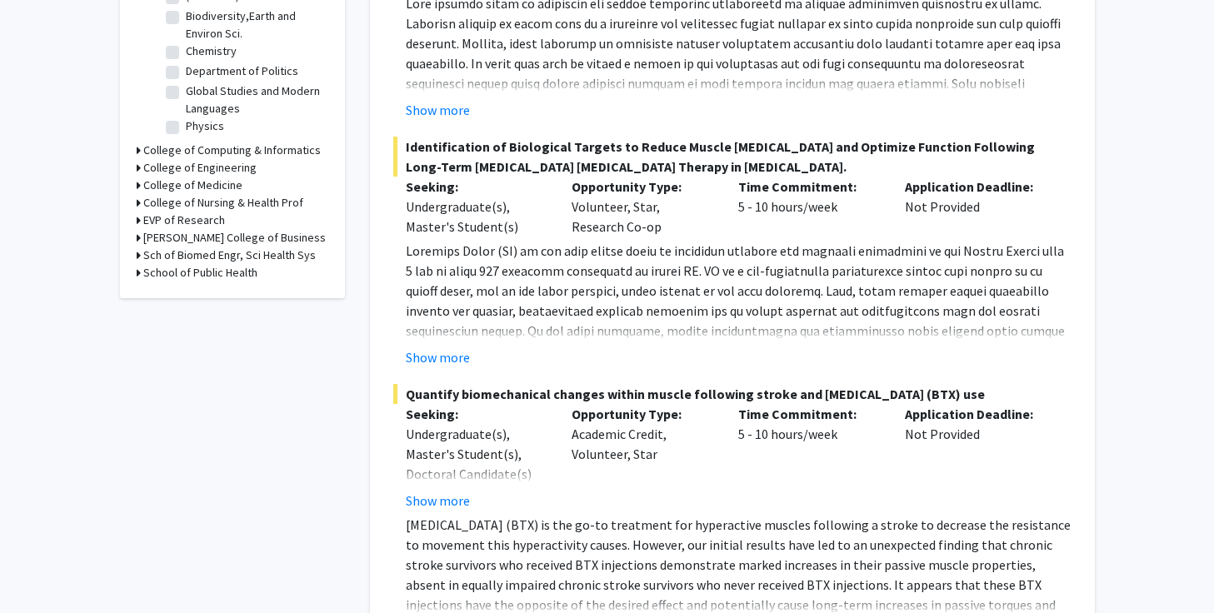
scroll to position [562, 0]
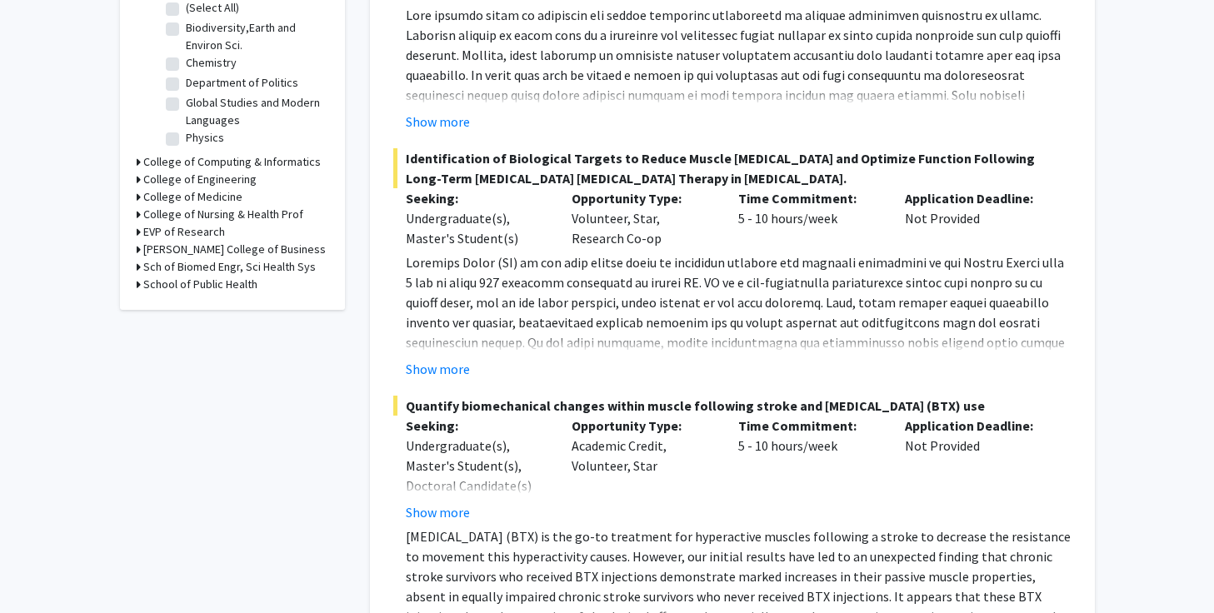
click at [172, 185] on h3 "College of Engineering" at bounding box center [199, 179] width 113 height 17
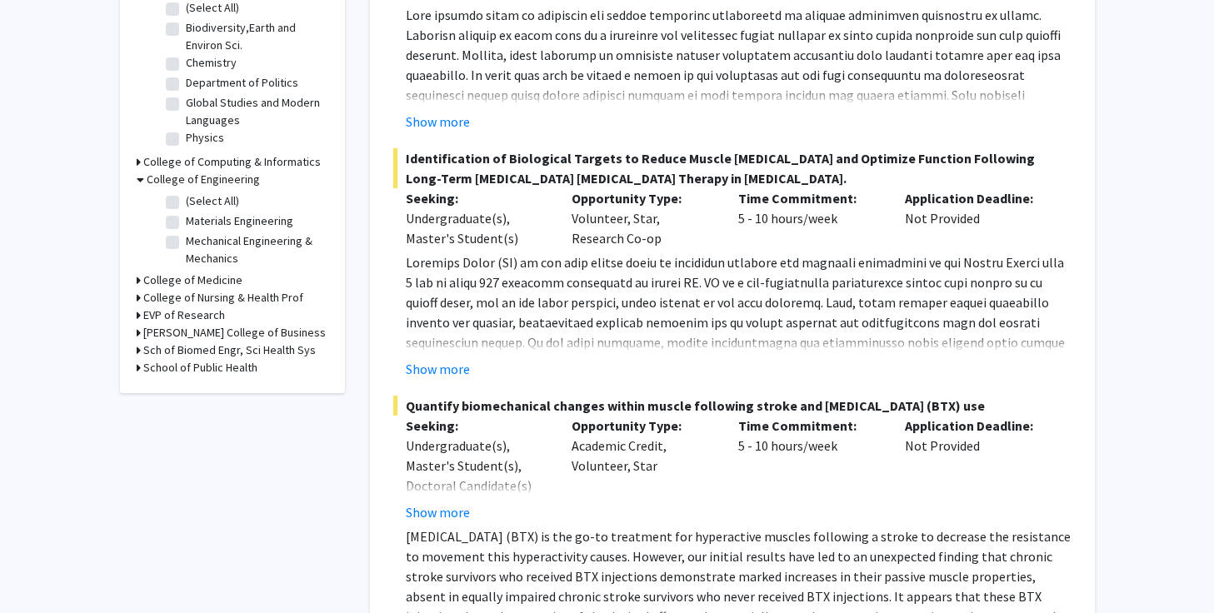
click at [186, 207] on label "(Select All)" at bounding box center [212, 200] width 53 height 17
click at [186, 203] on input "(Select All)" at bounding box center [191, 197] width 11 height 11
checkbox input "true"
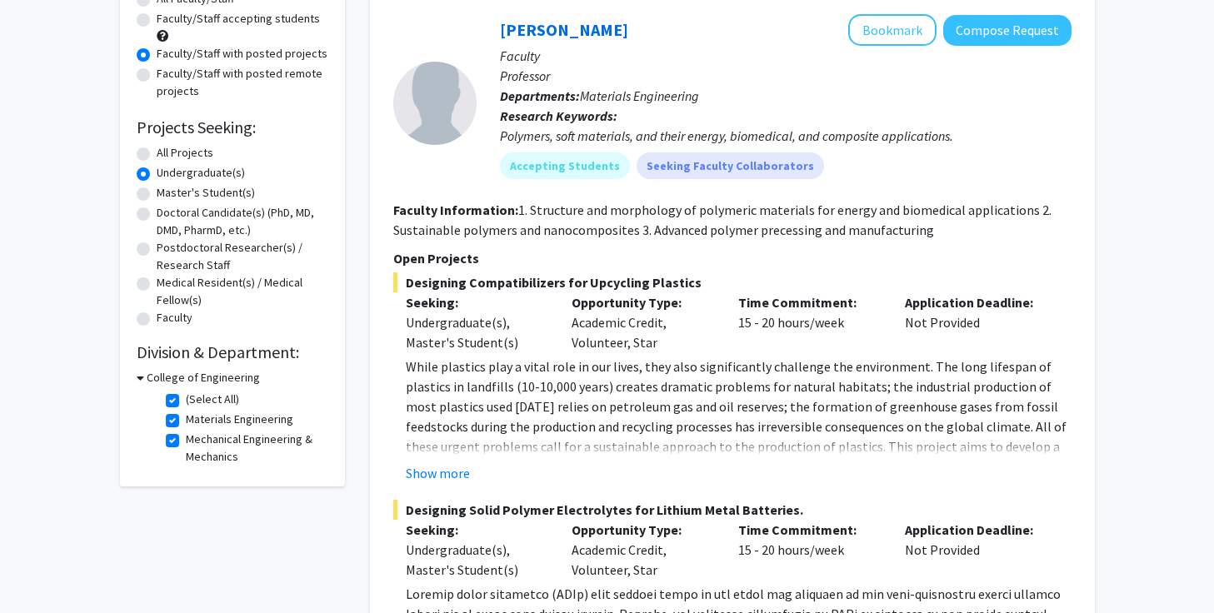
scroll to position [172, 0]
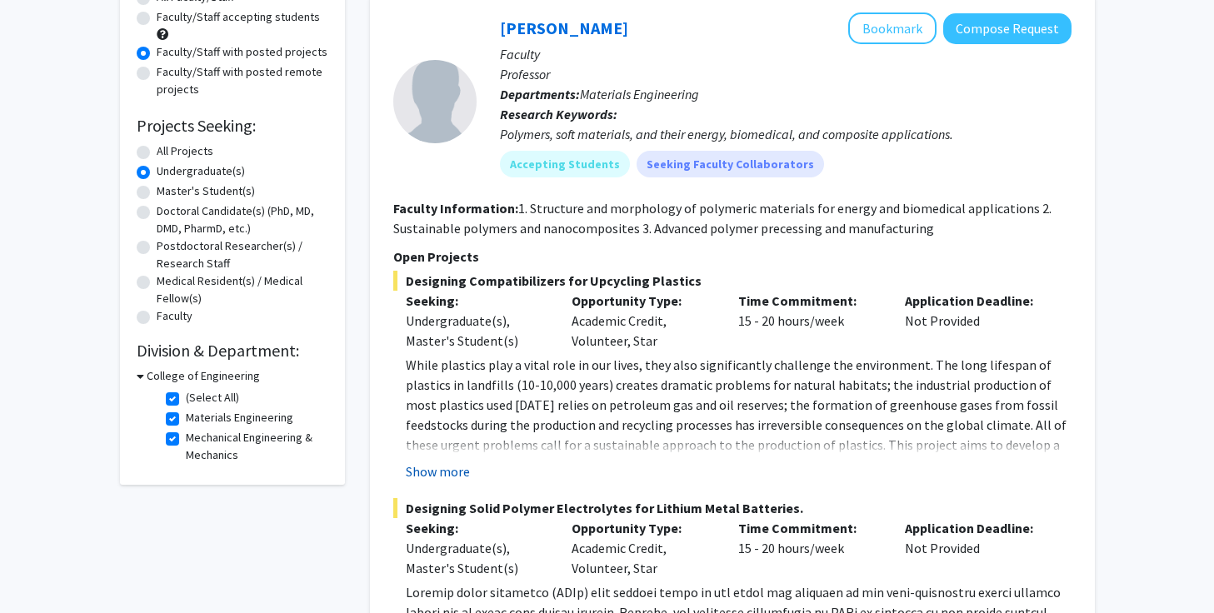
click at [445, 466] on button "Show more" at bounding box center [438, 471] width 64 height 20
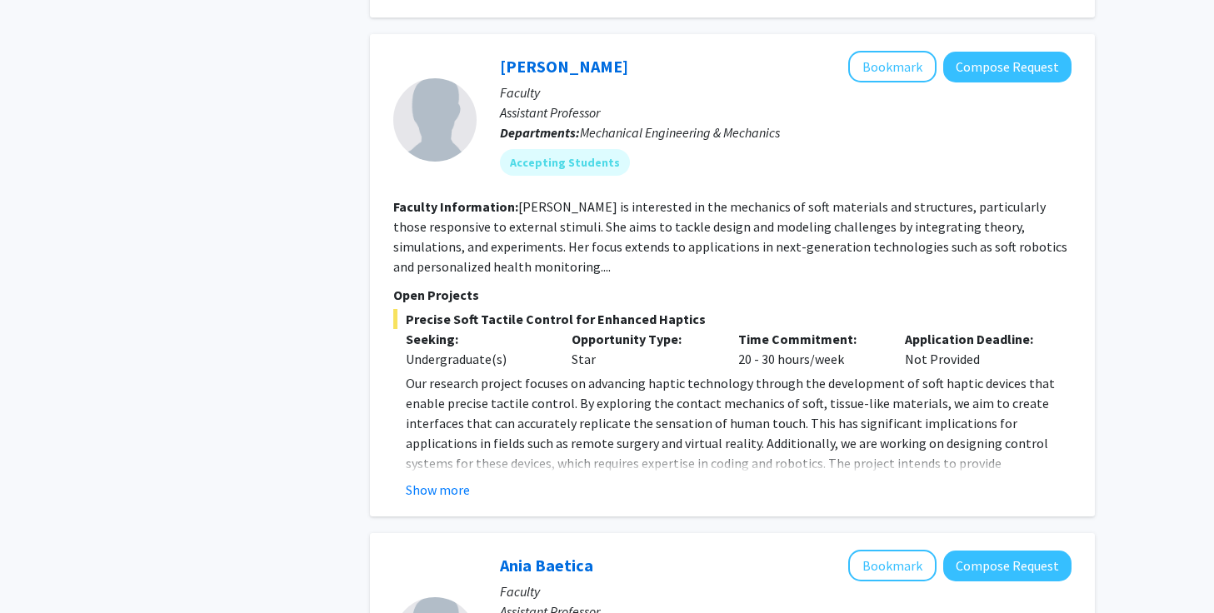
scroll to position [1196, 0]
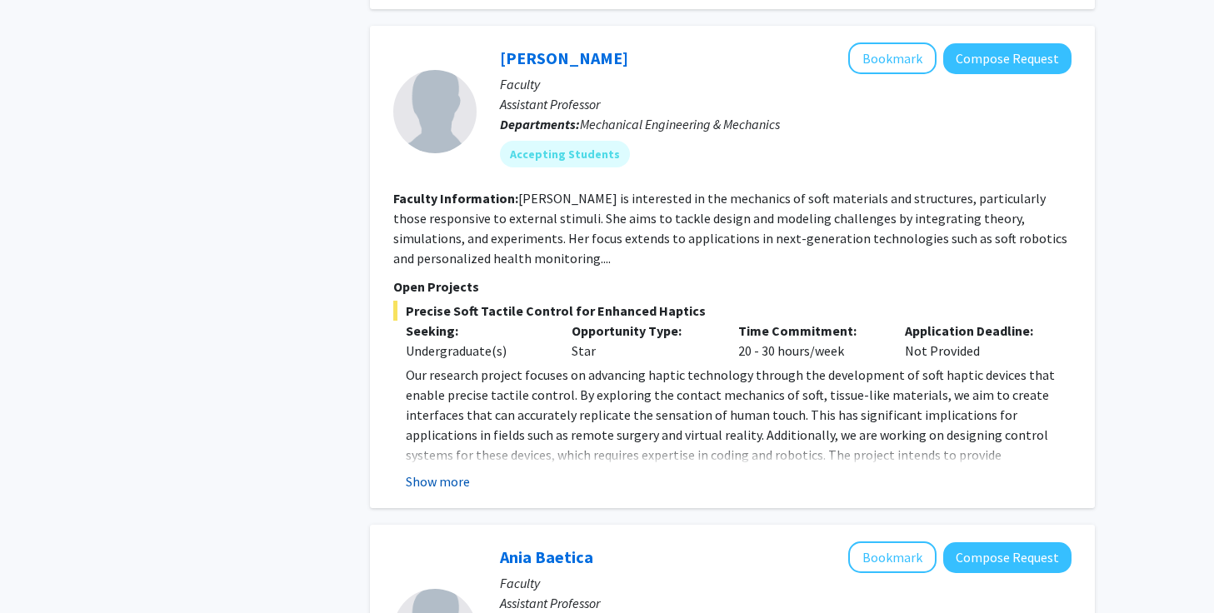
click at [444, 471] on button "Show more" at bounding box center [438, 481] width 64 height 20
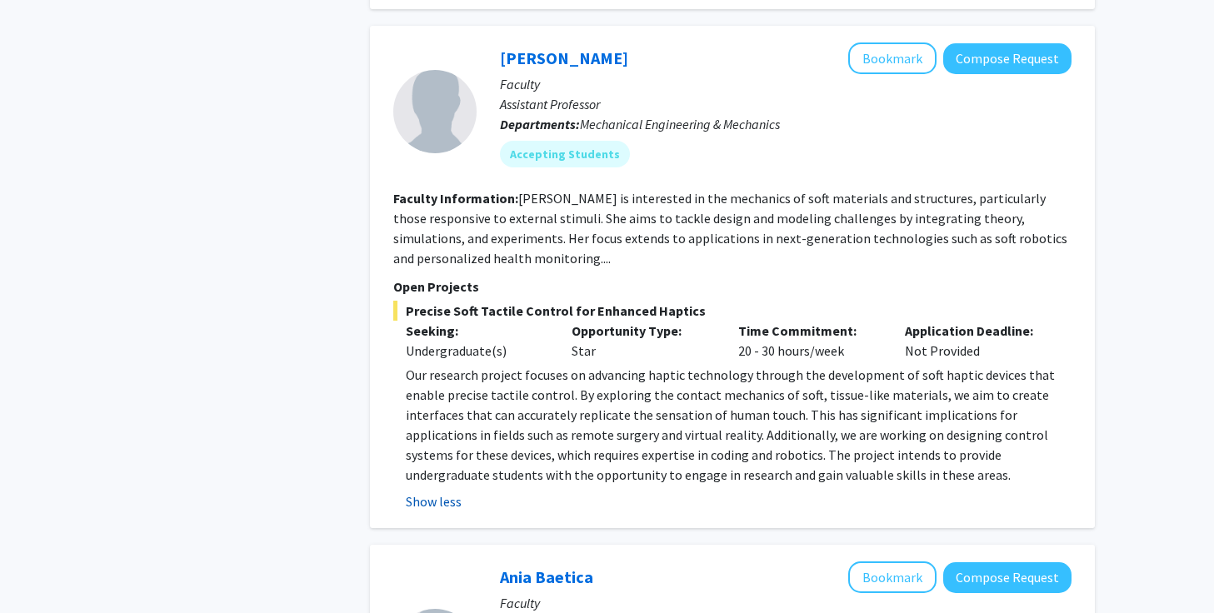
click at [456, 491] on button "Show less" at bounding box center [434, 501] width 56 height 20
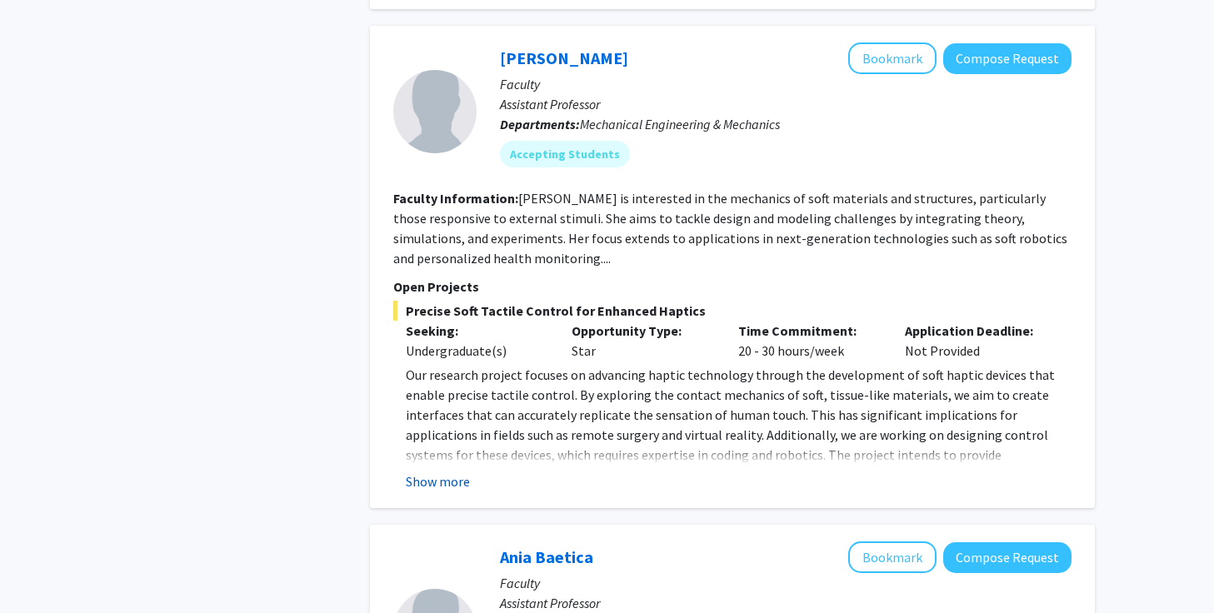
click at [450, 471] on button "Show more" at bounding box center [438, 481] width 64 height 20
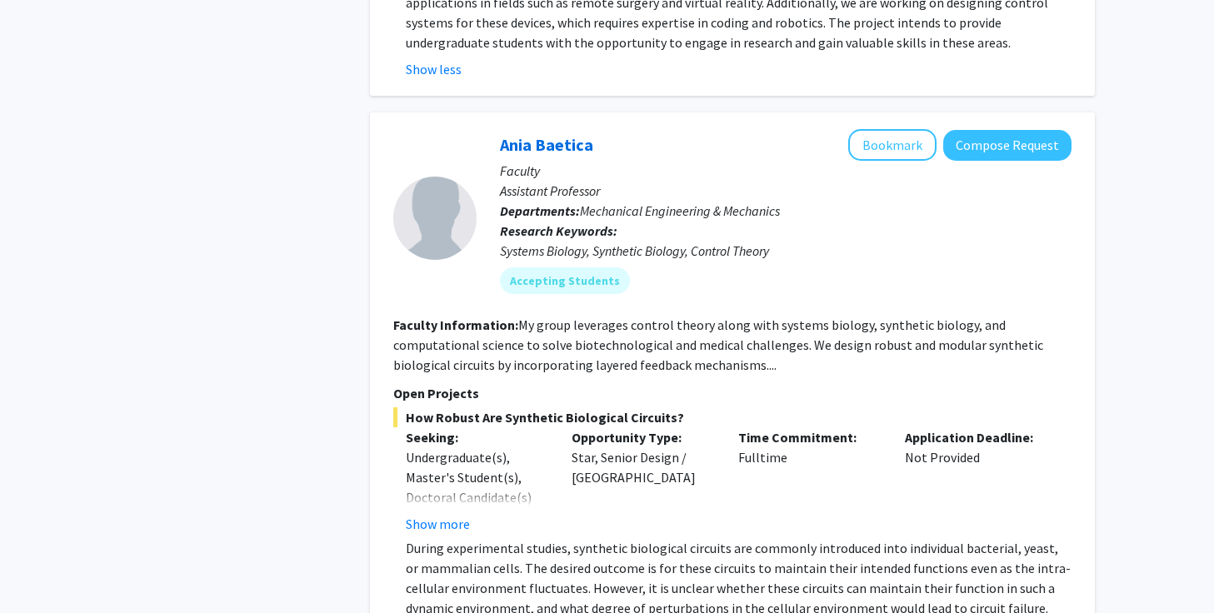
scroll to position [1642, 0]
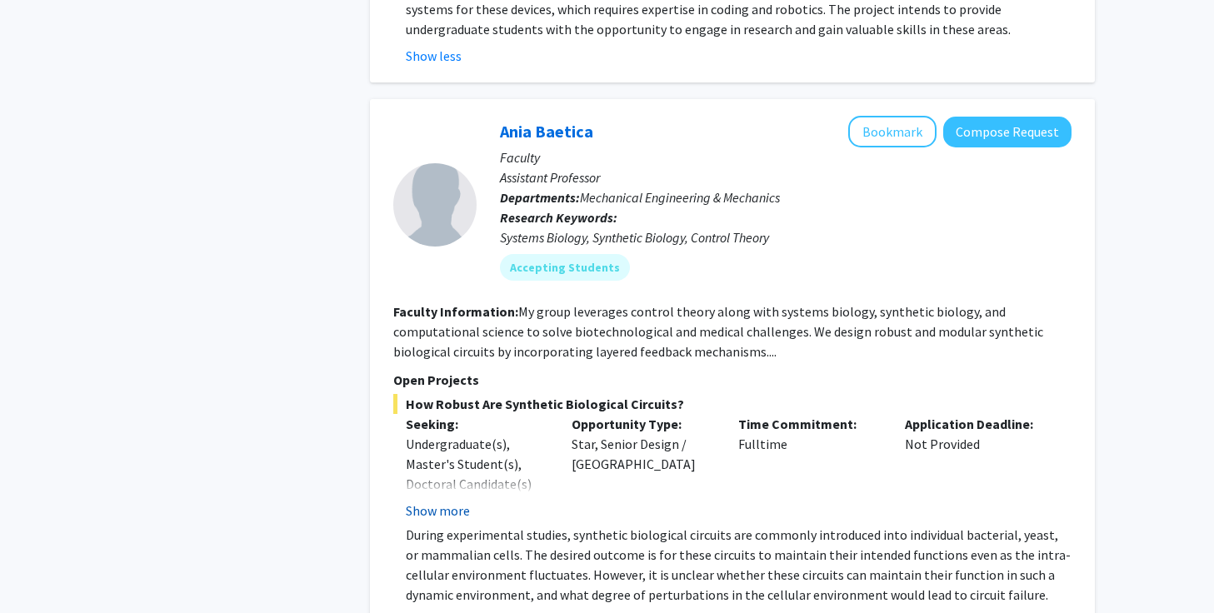
click at [456, 501] on button "Show more" at bounding box center [438, 511] width 64 height 20
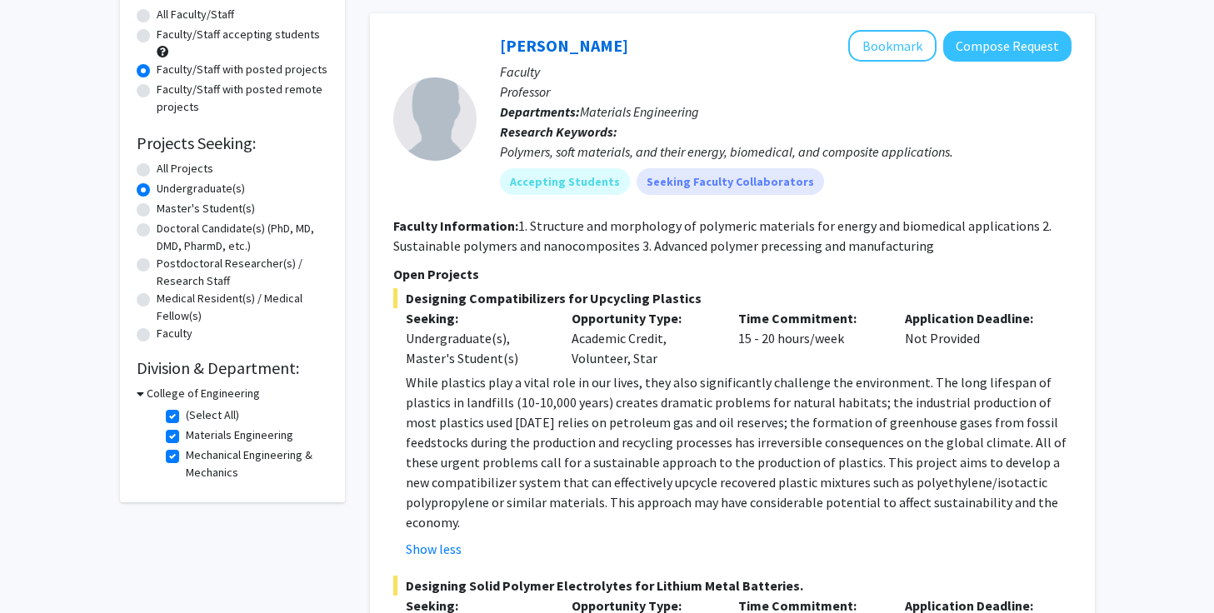
scroll to position [159, 0]
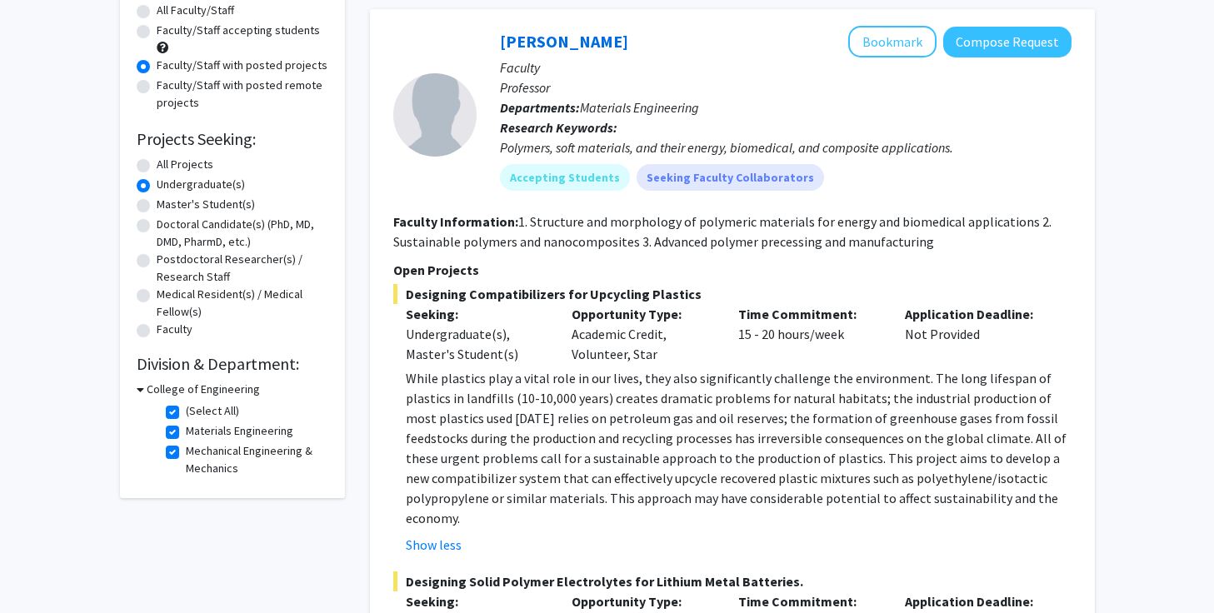
click at [151, 388] on h3 "College of Engineering" at bounding box center [203, 389] width 113 height 17
click at [151, 388] on h3 "College of Engineering" at bounding box center [199, 389] width 113 height 17
click at [186, 414] on label "(Select All)" at bounding box center [212, 410] width 53 height 17
click at [186, 413] on input "(Select All)" at bounding box center [191, 407] width 11 height 11
checkbox input "false"
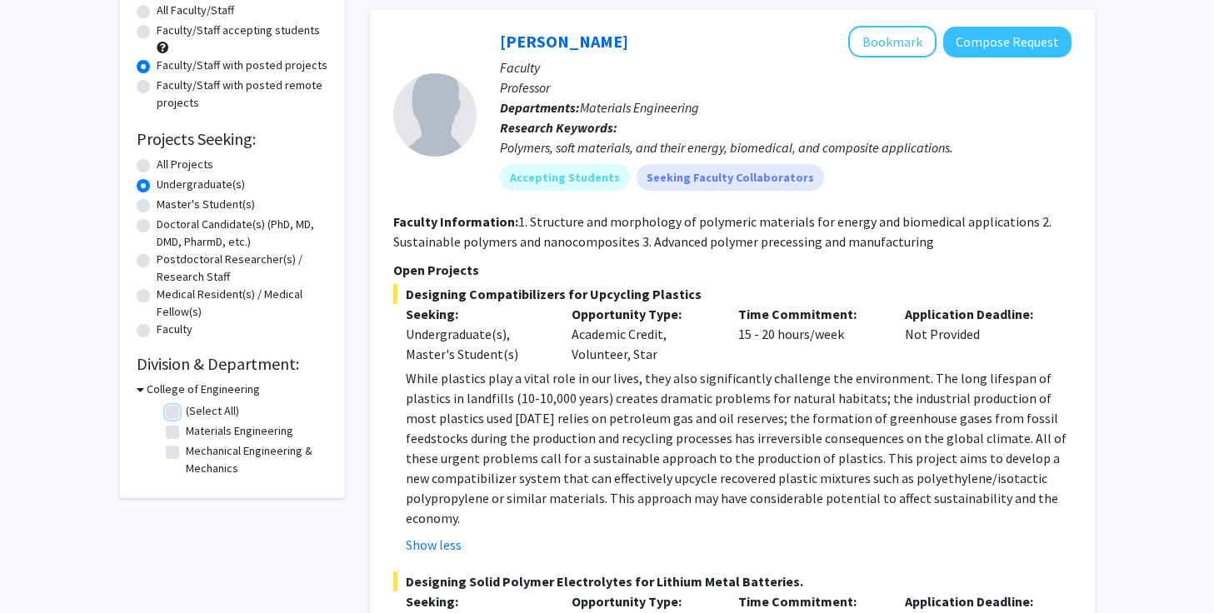
checkbox input "false"
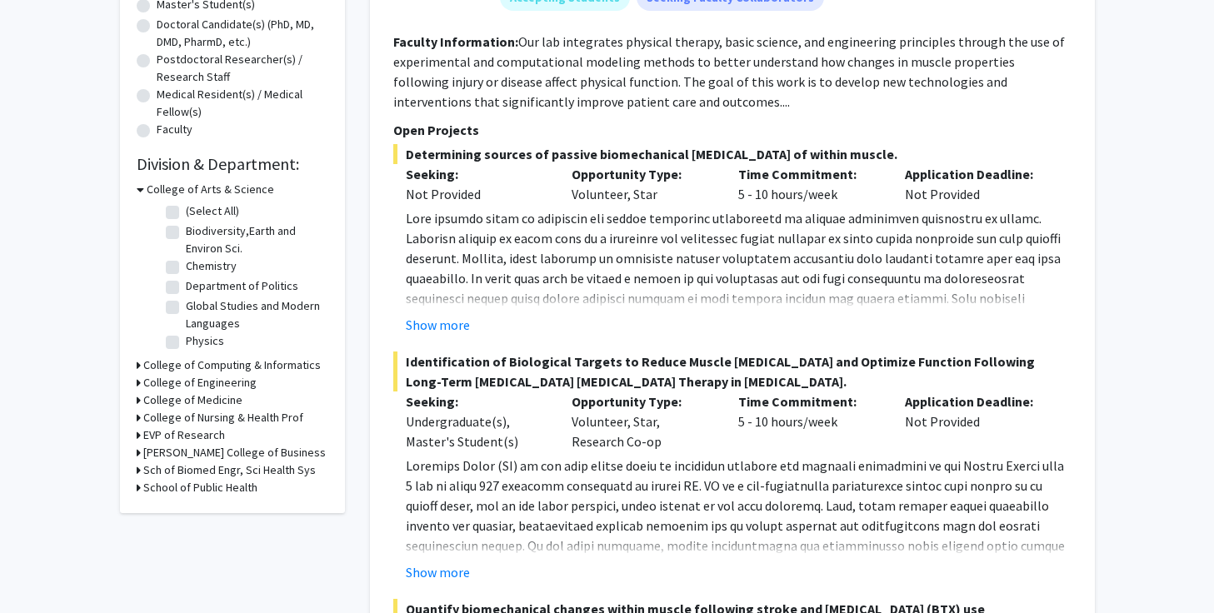
scroll to position [365, 0]
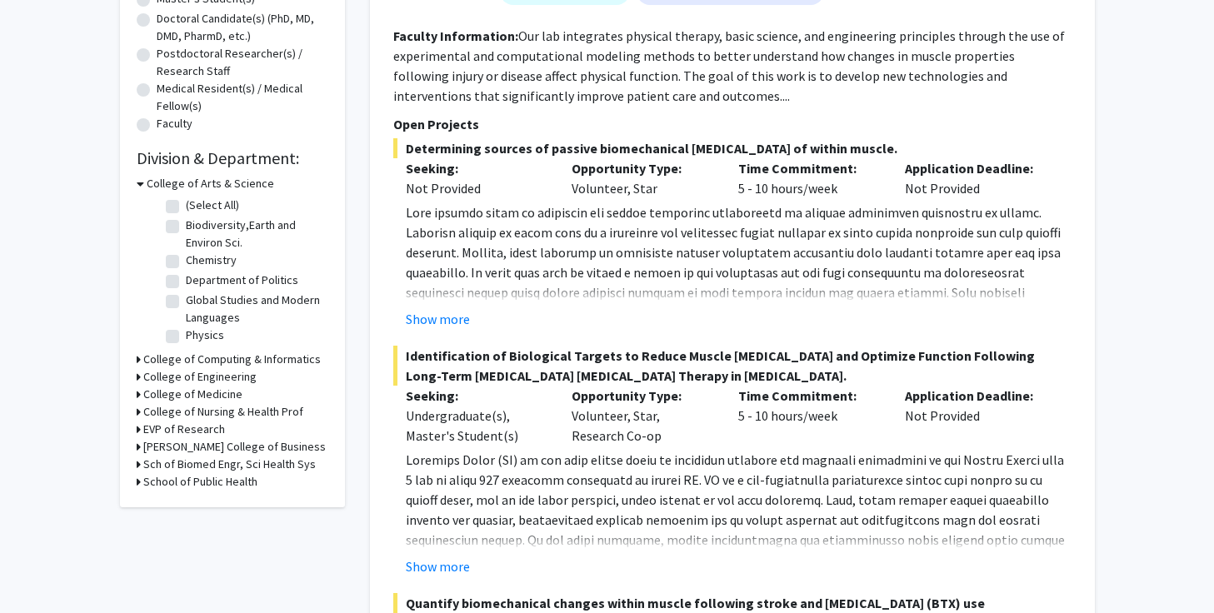
click at [186, 261] on label "Chemistry" at bounding box center [211, 260] width 51 height 17
click at [186, 261] on input "Chemistry" at bounding box center [191, 257] width 11 height 11
checkbox input "true"
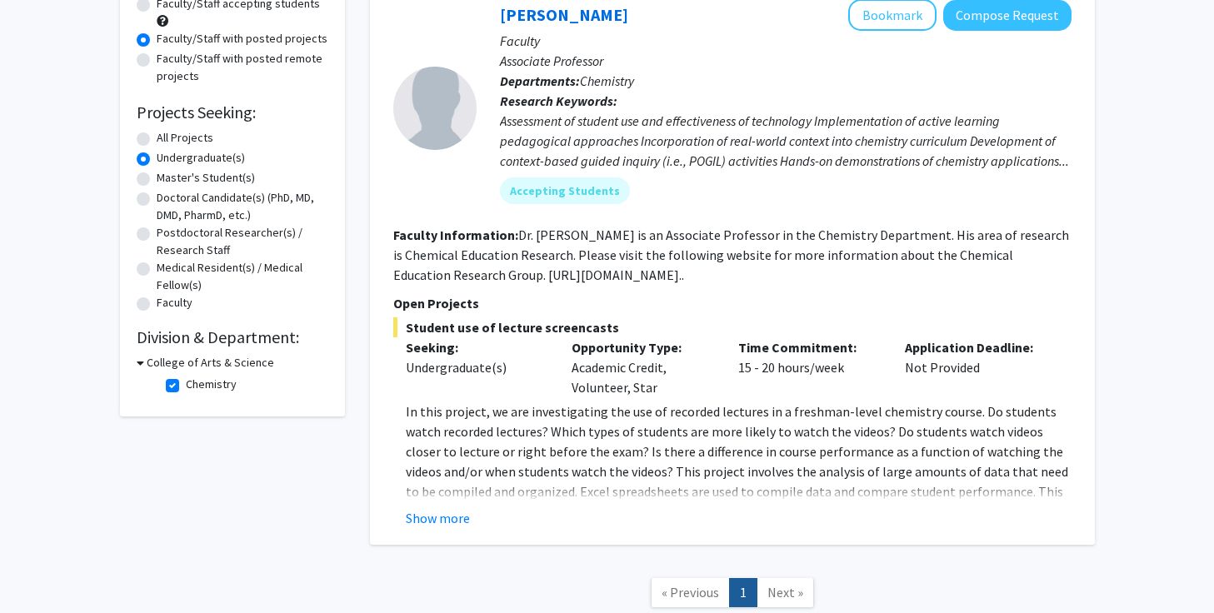
scroll to position [187, 0]
click at [440, 521] on button "Show more" at bounding box center [438, 517] width 64 height 20
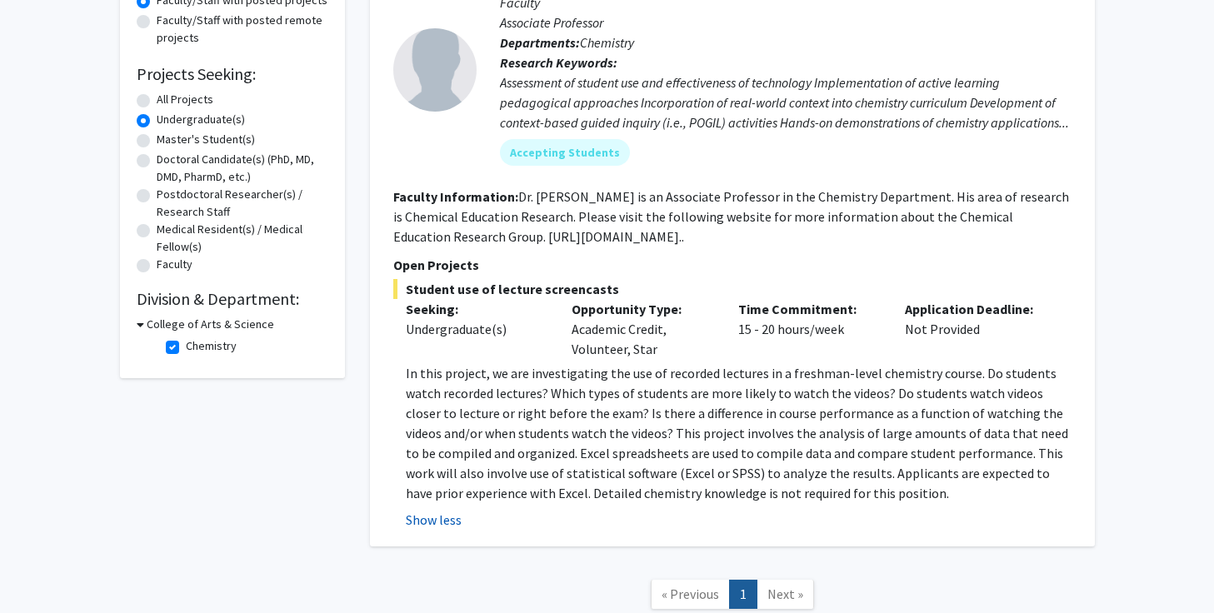
scroll to position [225, 0]
click at [186, 343] on label "Chemistry" at bounding box center [211, 345] width 51 height 17
click at [186, 343] on input "Chemistry" at bounding box center [191, 342] width 11 height 11
checkbox input "false"
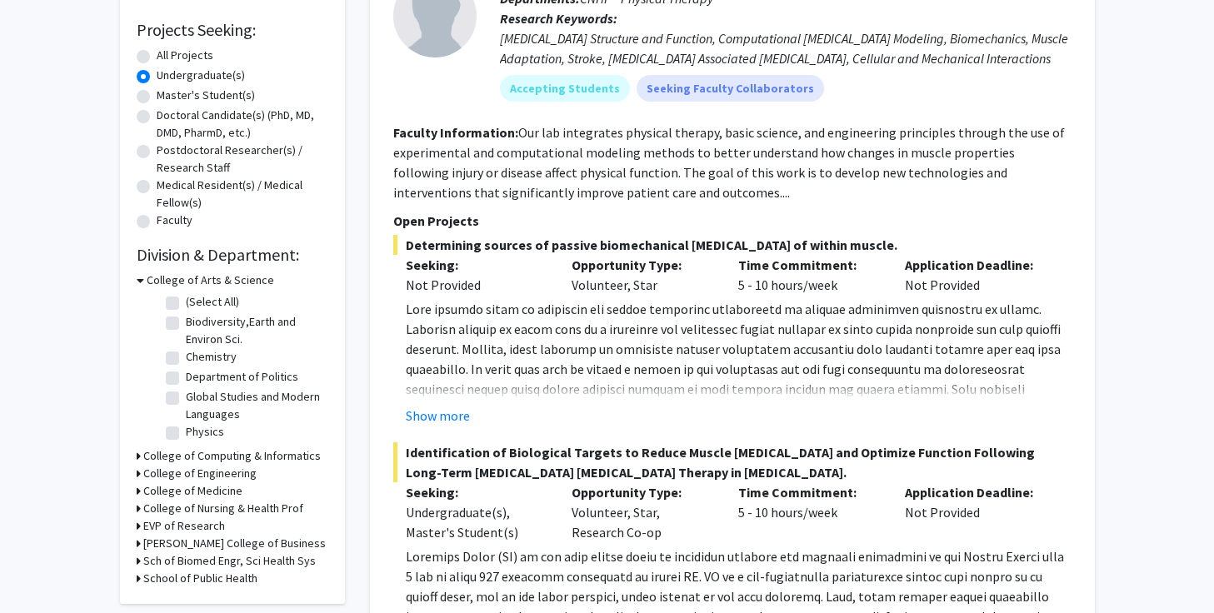
scroll to position [271, 0]
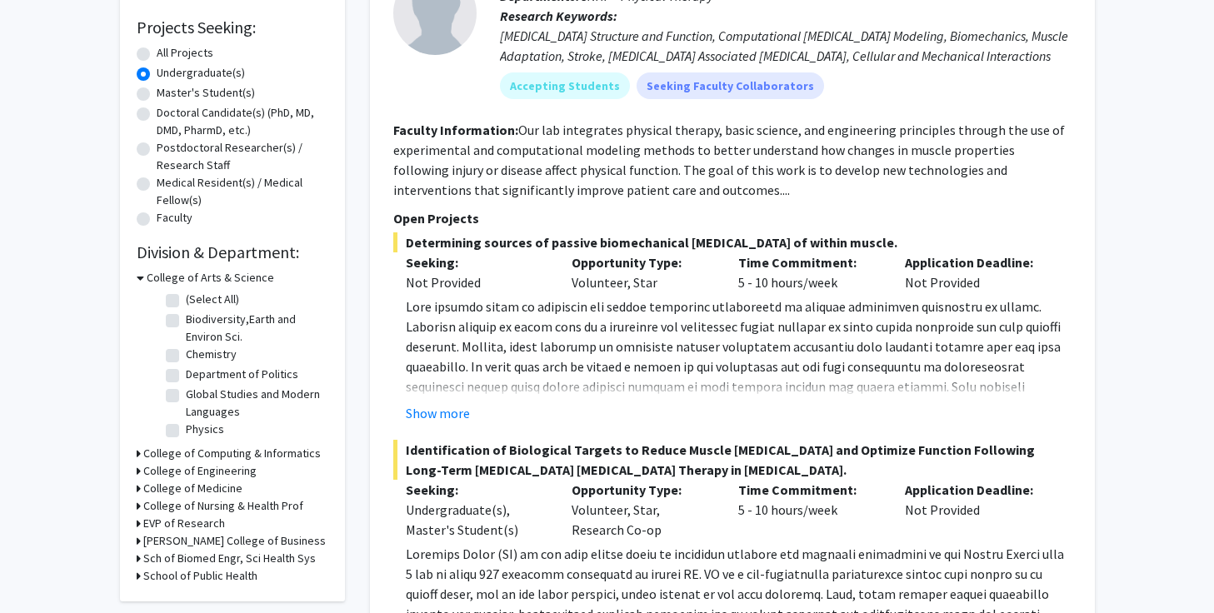
click at [186, 436] on label "Physics" at bounding box center [205, 429] width 38 height 17
click at [186, 431] on input "Physics" at bounding box center [191, 426] width 11 height 11
checkbox input "true"
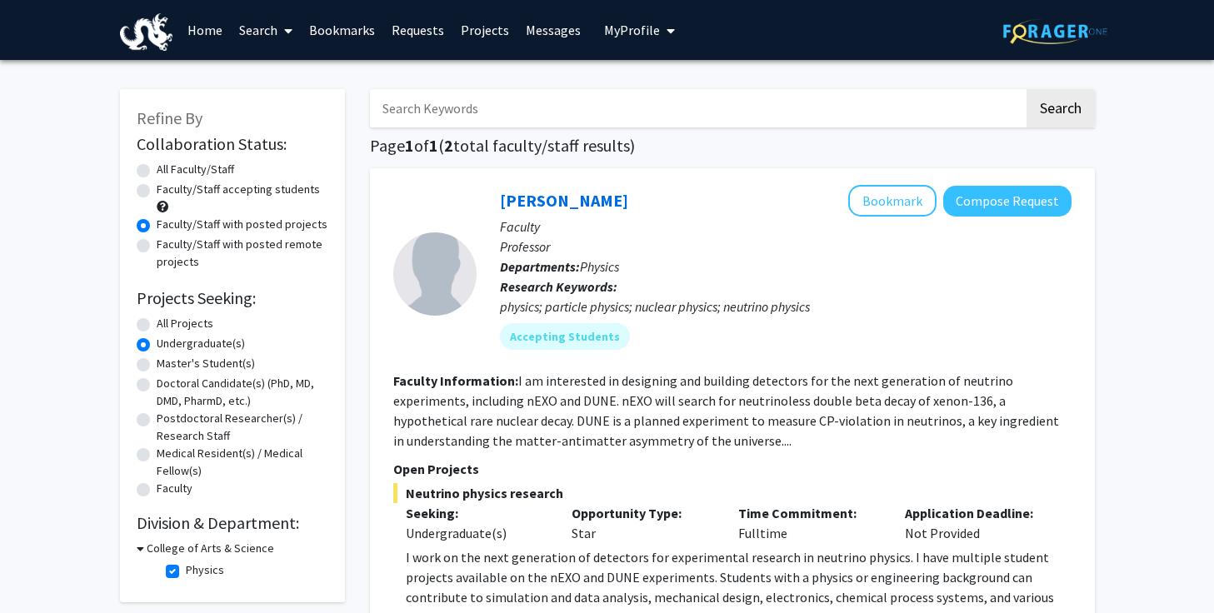
click at [605, 110] on input "Search Keywords" at bounding box center [697, 108] width 654 height 38
type input "academic credit"
click at [1026, 89] on button "Search" at bounding box center [1060, 108] width 68 height 38
radio input "true"
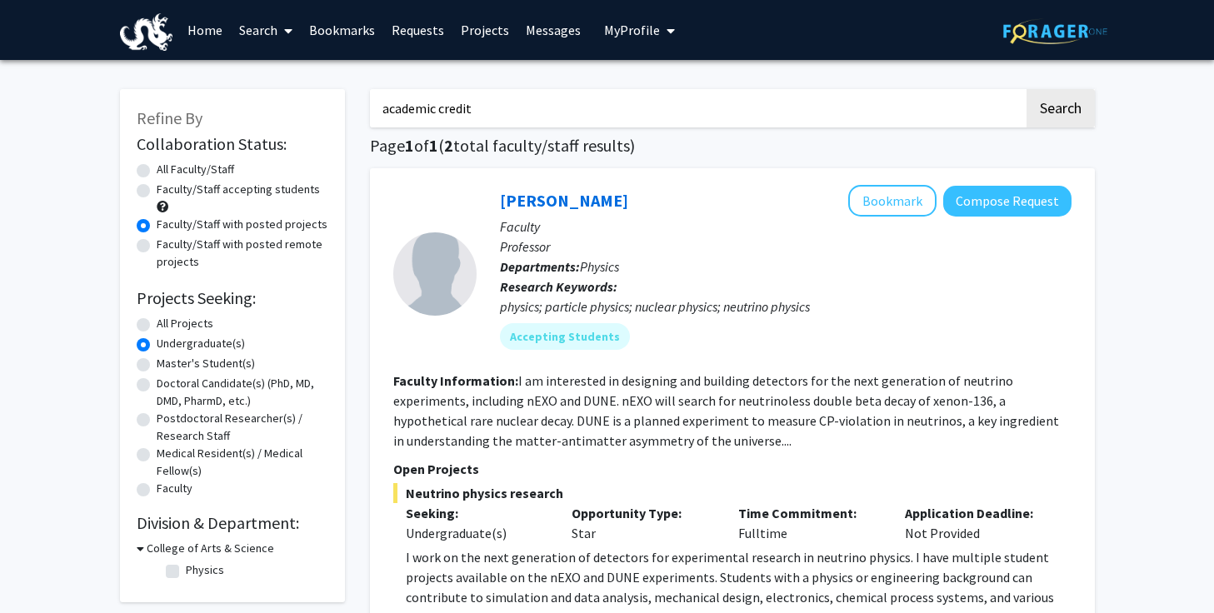
checkbox input "false"
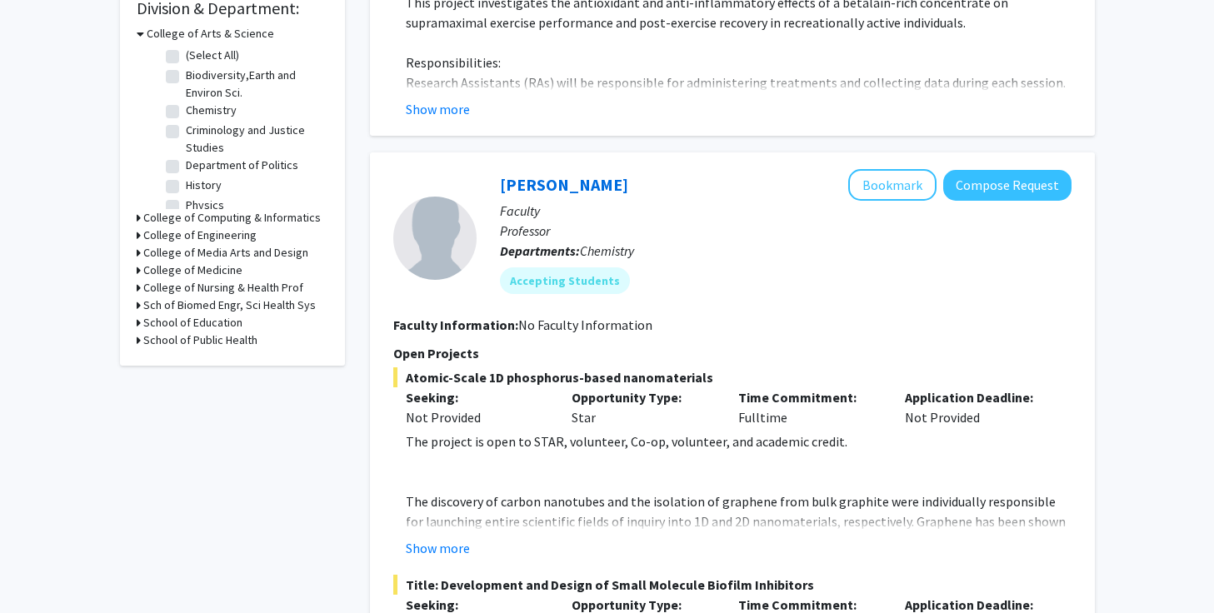
scroll to position [354, 0]
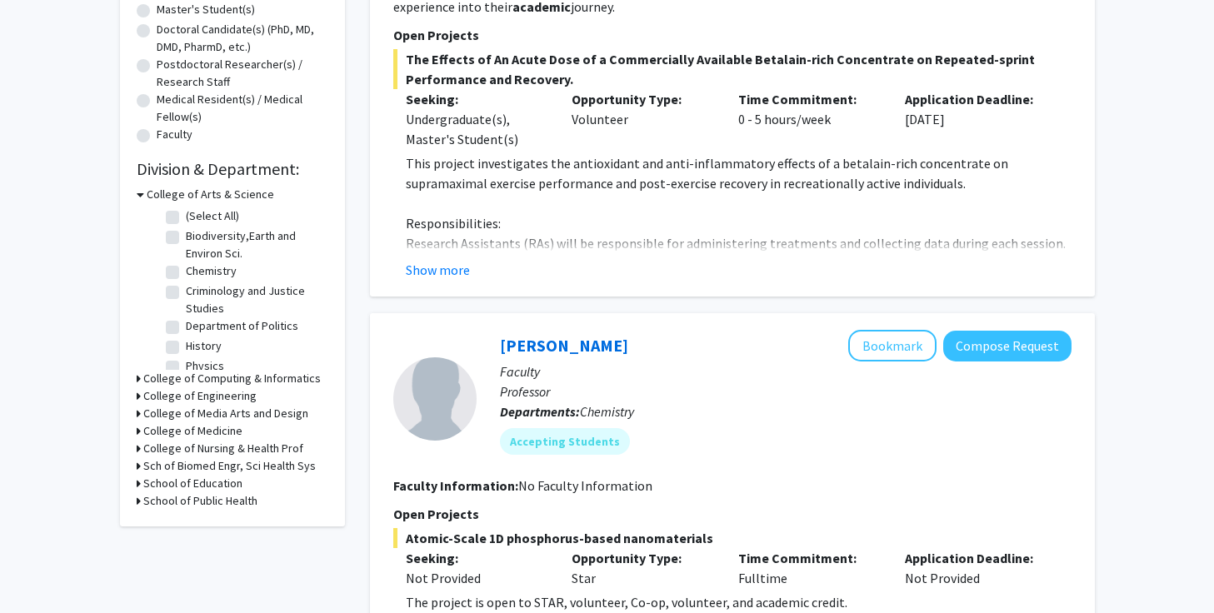
click at [147, 197] on h3 "College of Arts & Science" at bounding box center [210, 194] width 127 height 17
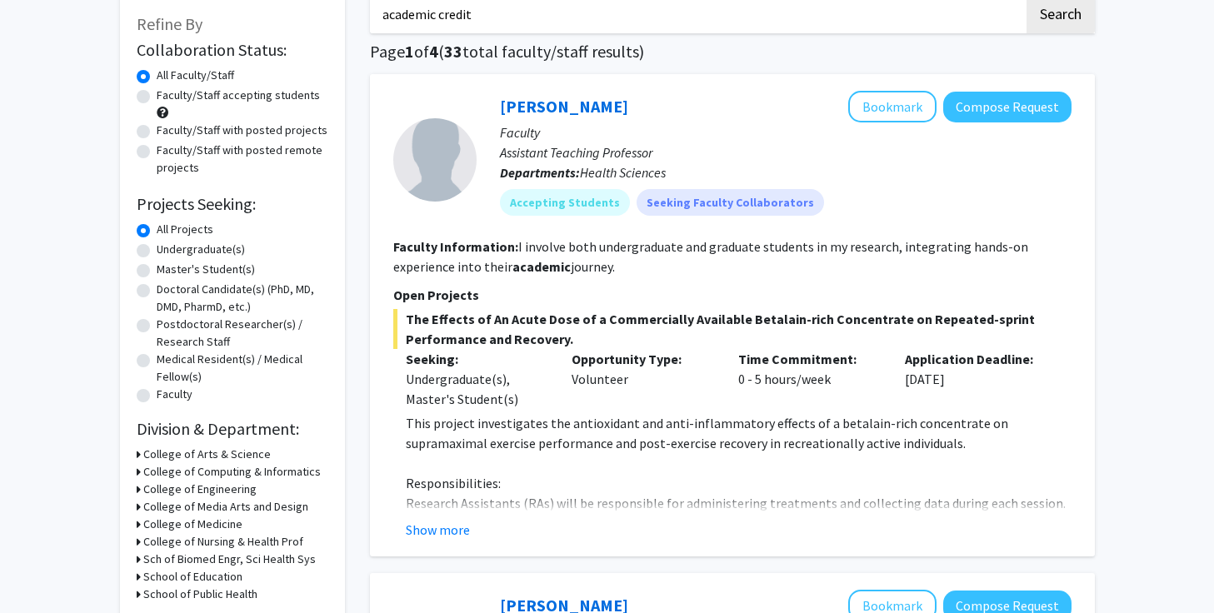
scroll to position [93, 0]
drag, startPoint x: 575, startPoint y: 363, endPoint x: 635, endPoint y: 381, distance: 62.5
click at [635, 381] on div "Opportunity Type: Volunteer" at bounding box center [642, 380] width 167 height 60
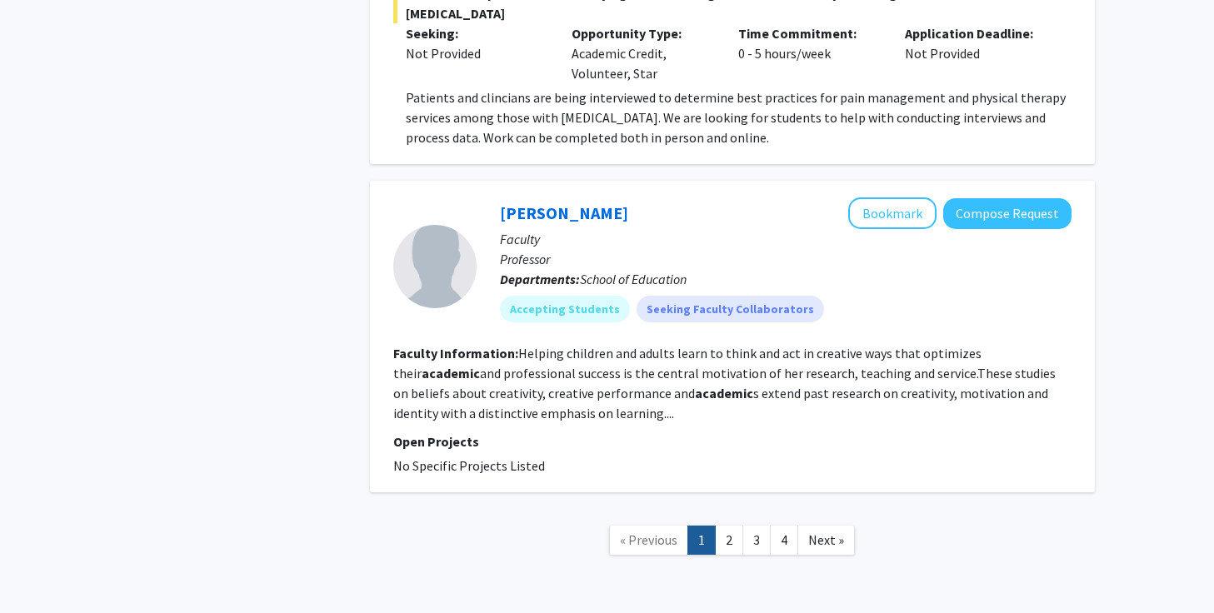
scroll to position [4167, 0]
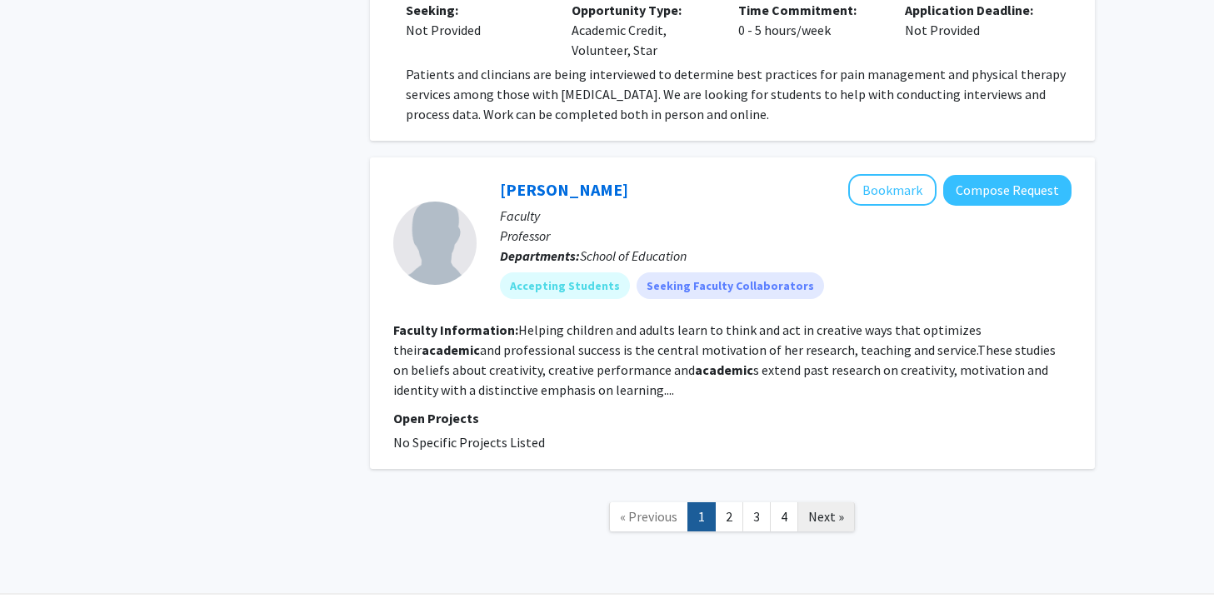
click at [814, 508] on span "Next »" at bounding box center [826, 516] width 36 height 17
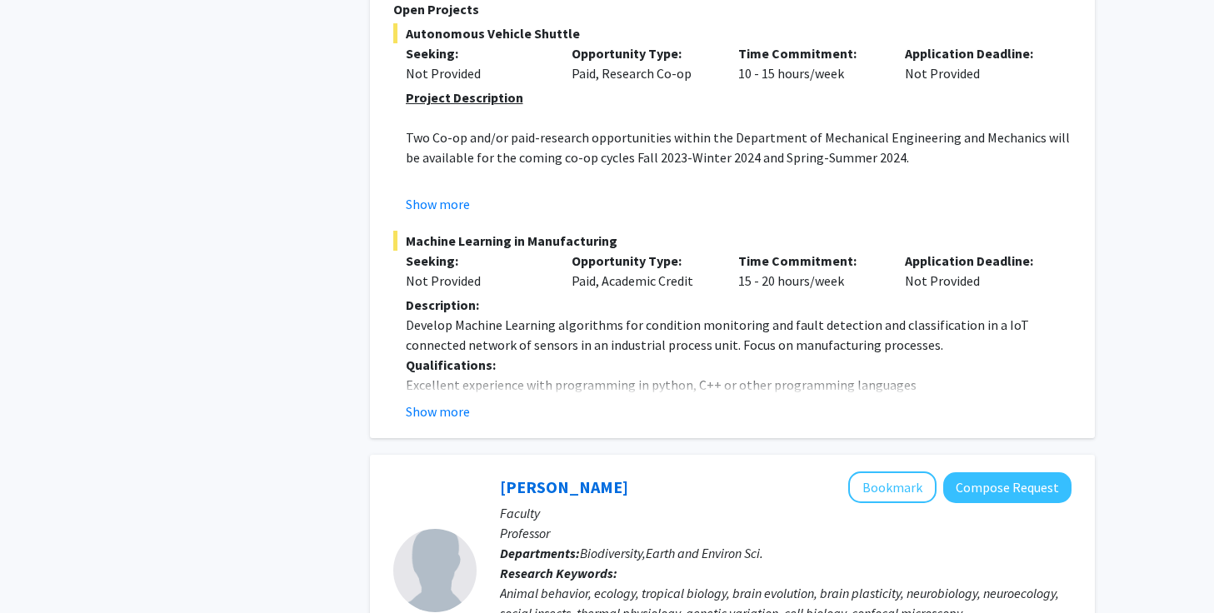
scroll to position [2846, 0]
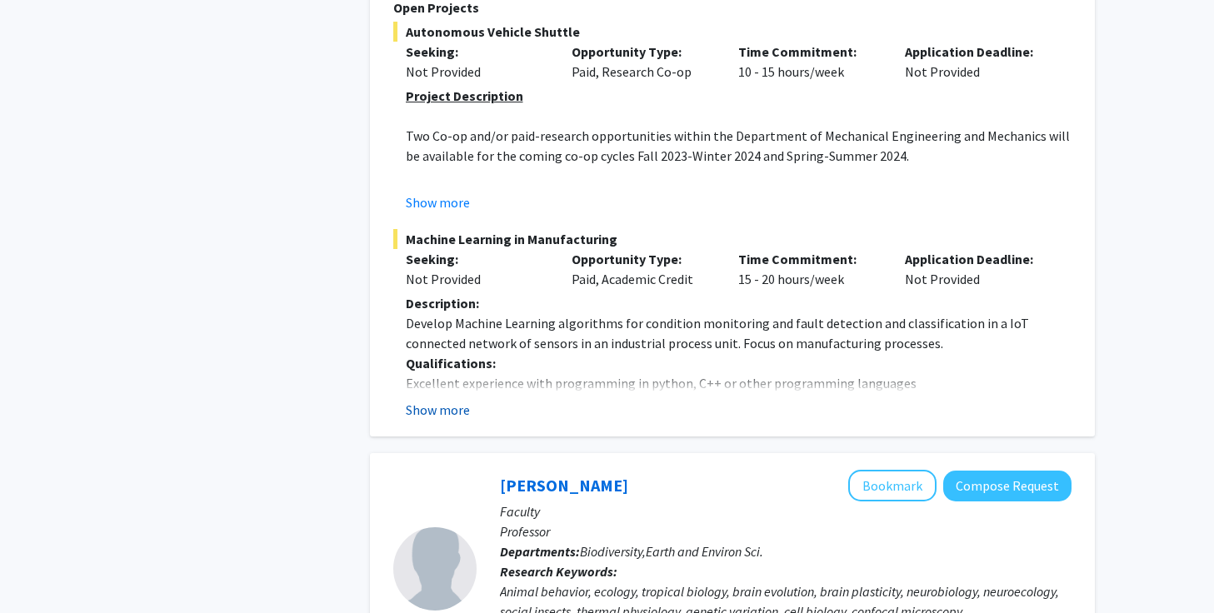
click at [450, 400] on button "Show more" at bounding box center [438, 410] width 64 height 20
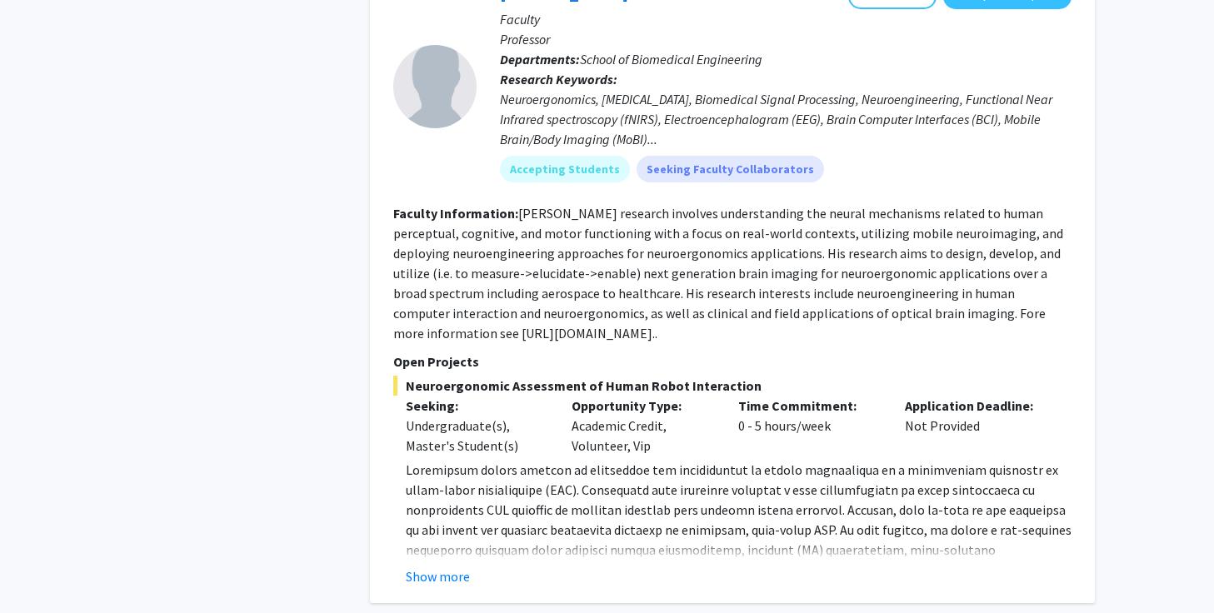
scroll to position [7704, 0]
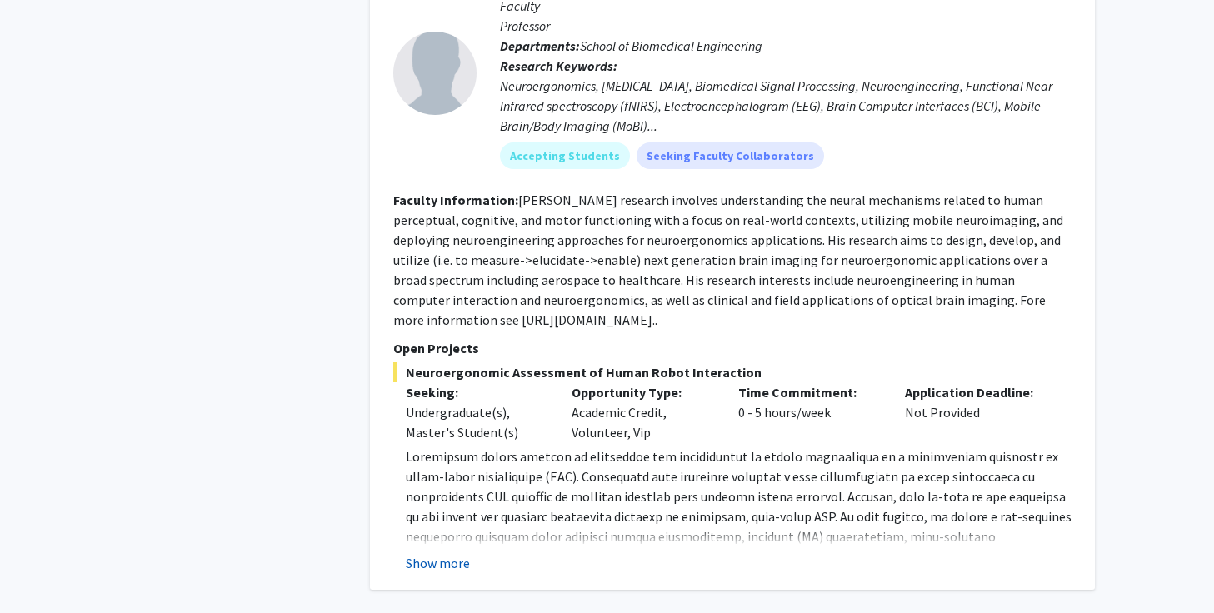
click at [454, 553] on button "Show more" at bounding box center [438, 563] width 64 height 20
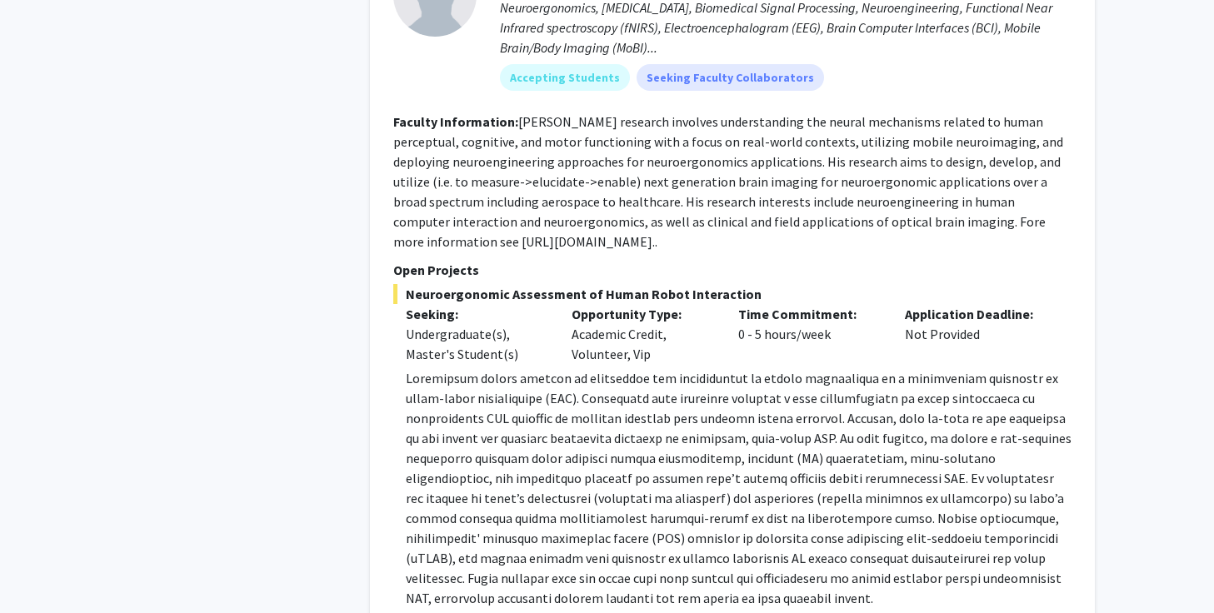
scroll to position [7932, 0]
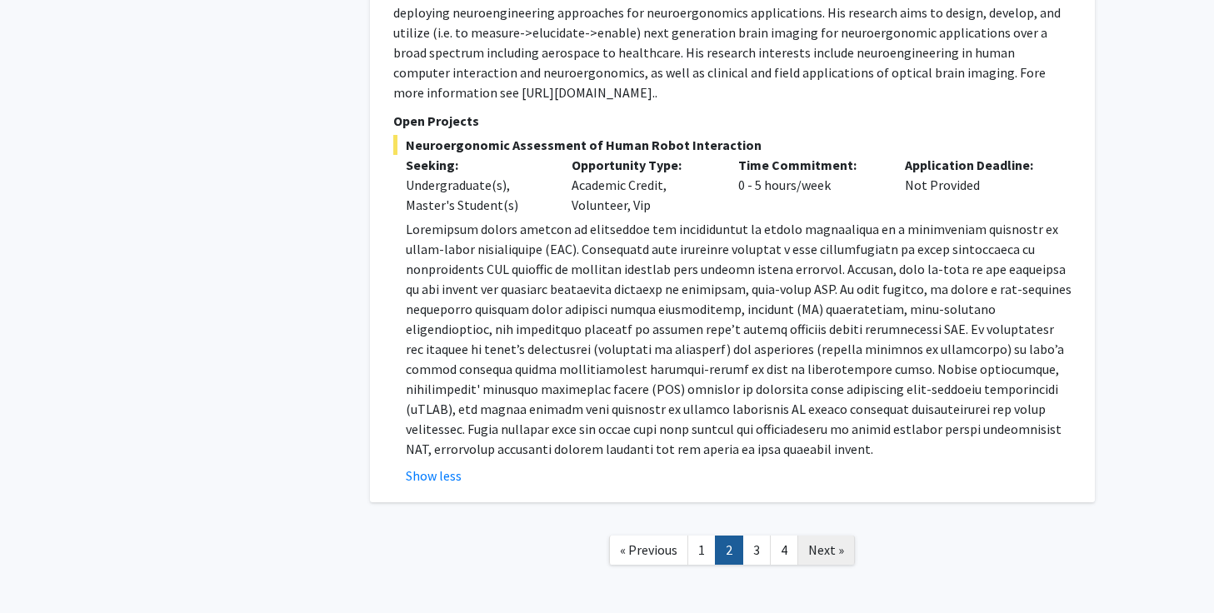
click at [824, 541] on span "Next »" at bounding box center [826, 549] width 36 height 17
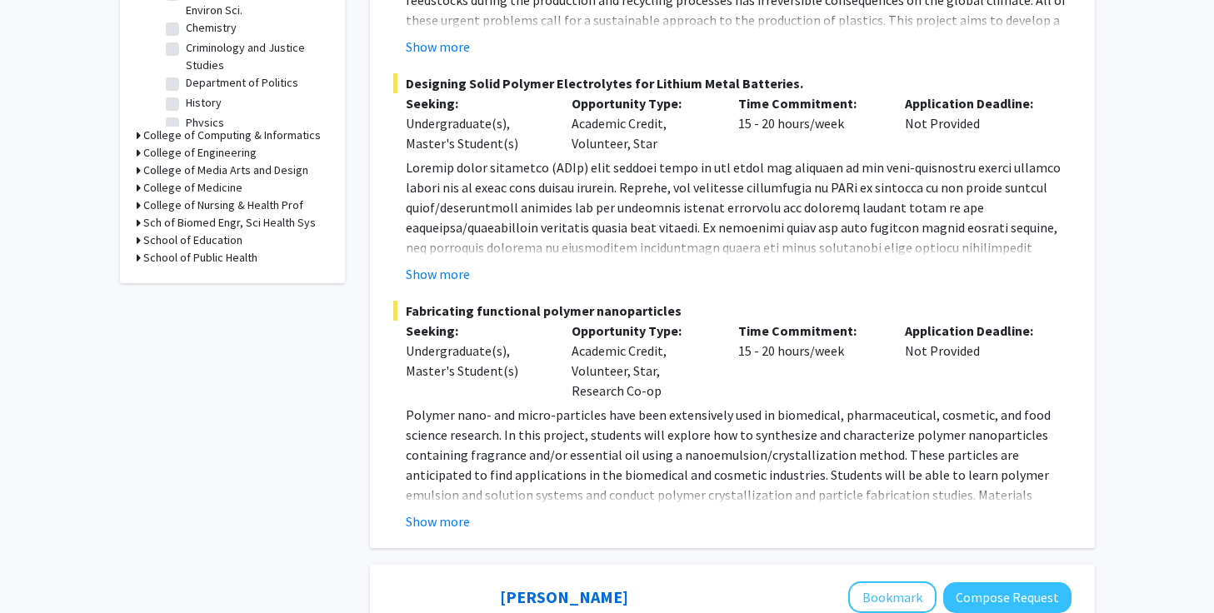
scroll to position [596, 0]
click at [434, 521] on button "Show more" at bounding box center [438, 522] width 64 height 20
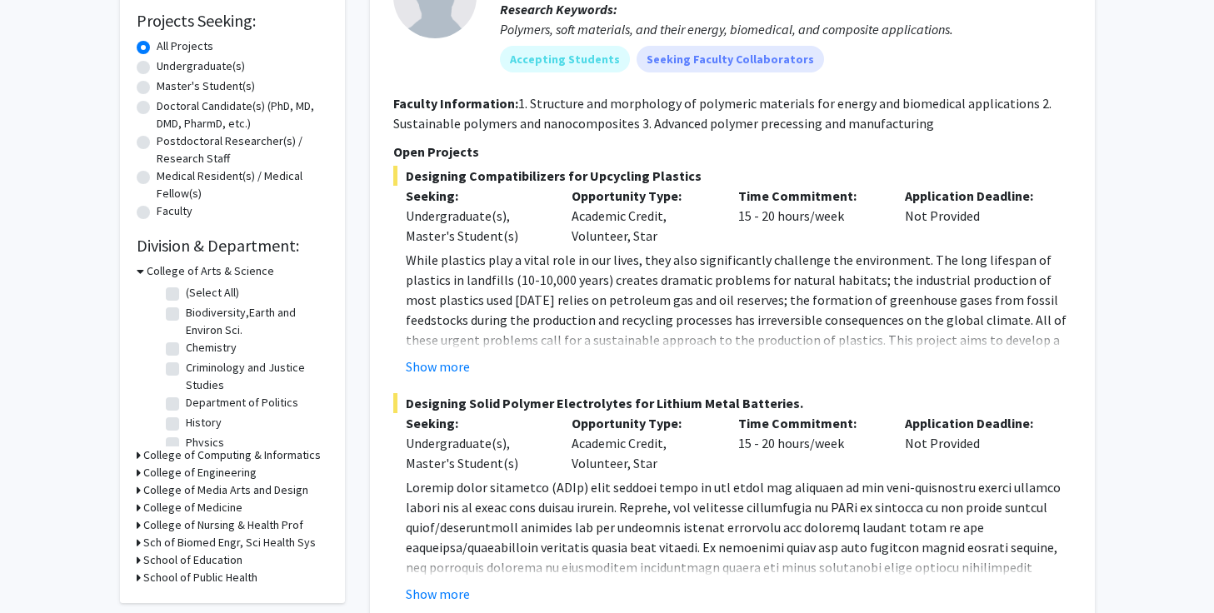
scroll to position [278, 0]
click at [432, 367] on button "Show more" at bounding box center [438, 366] width 64 height 20
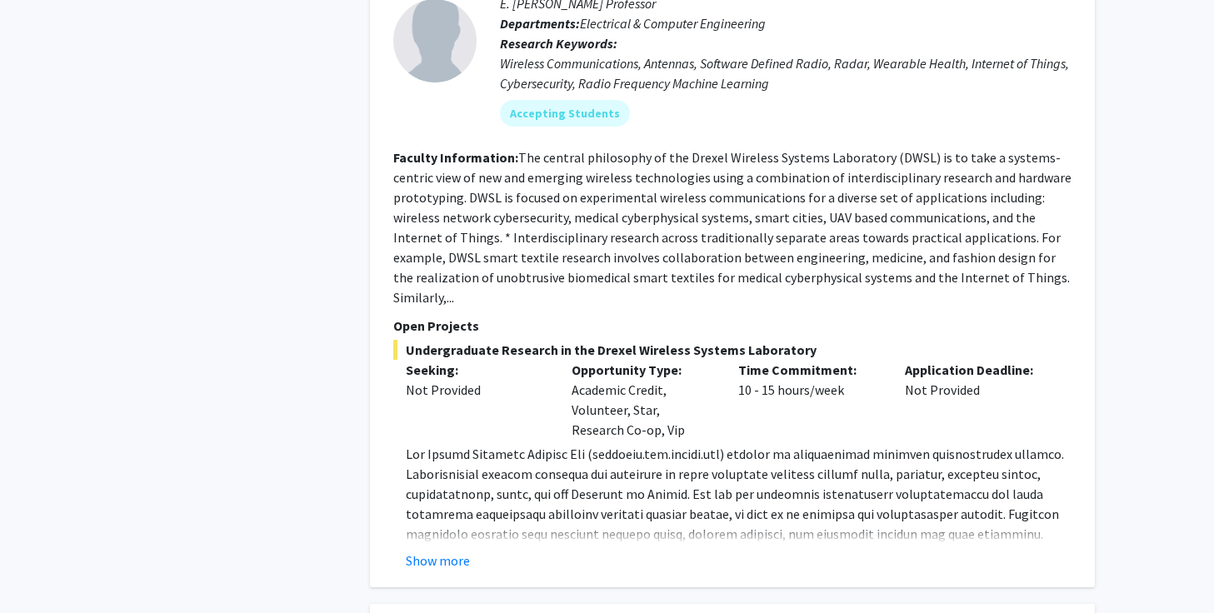
scroll to position [2681, 0]
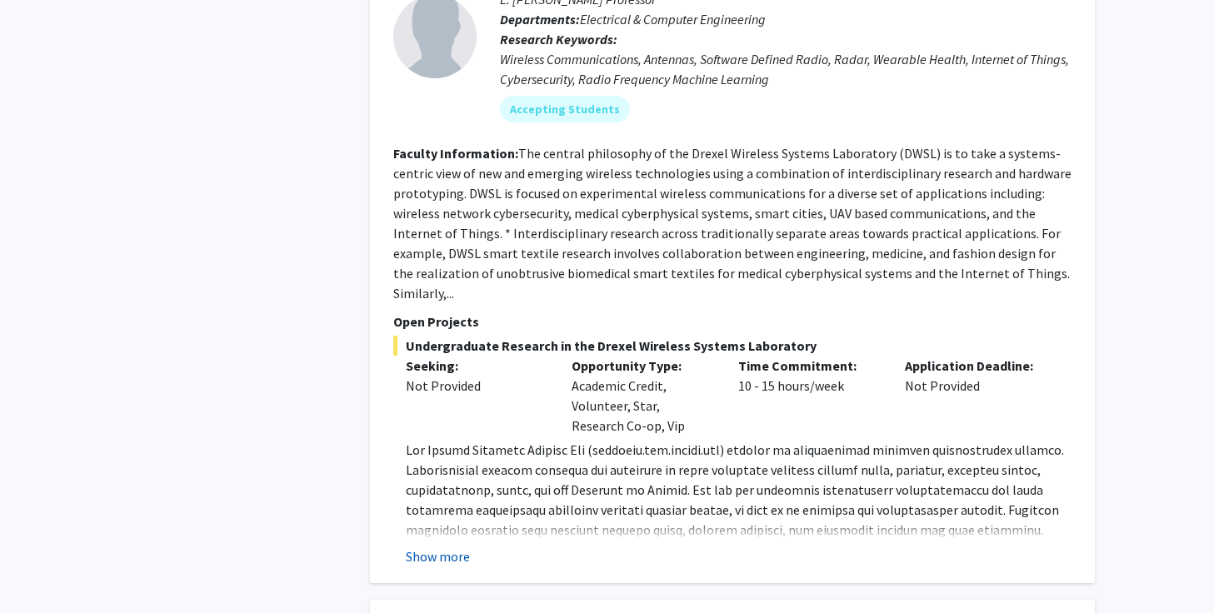
click at [443, 546] on button "Show more" at bounding box center [438, 556] width 64 height 20
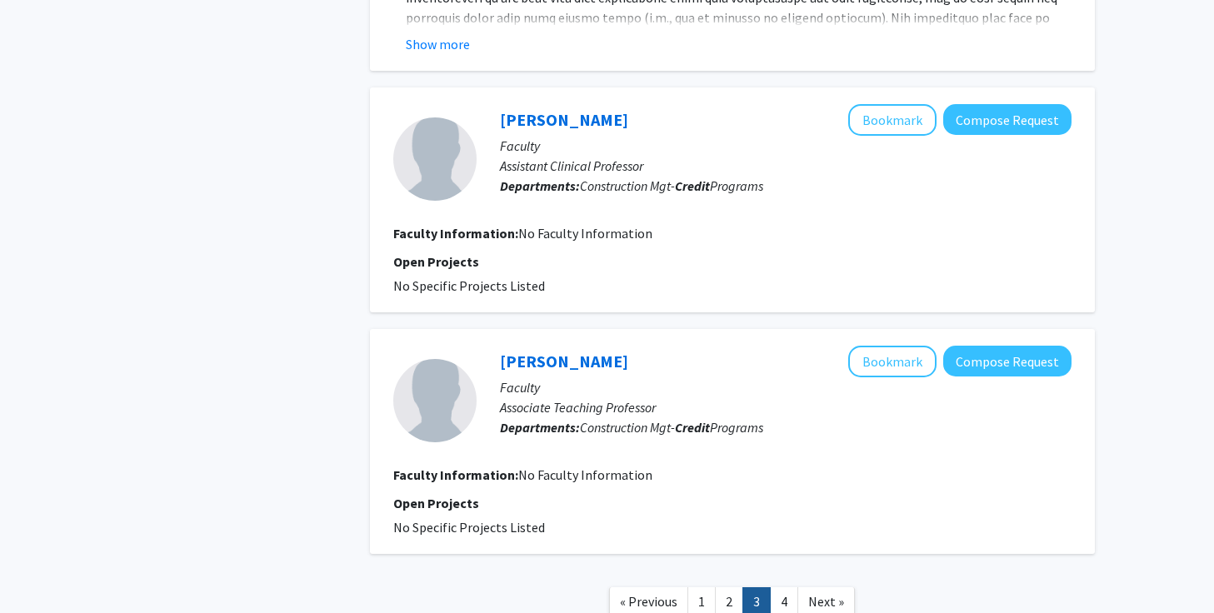
scroll to position [4986, 0]
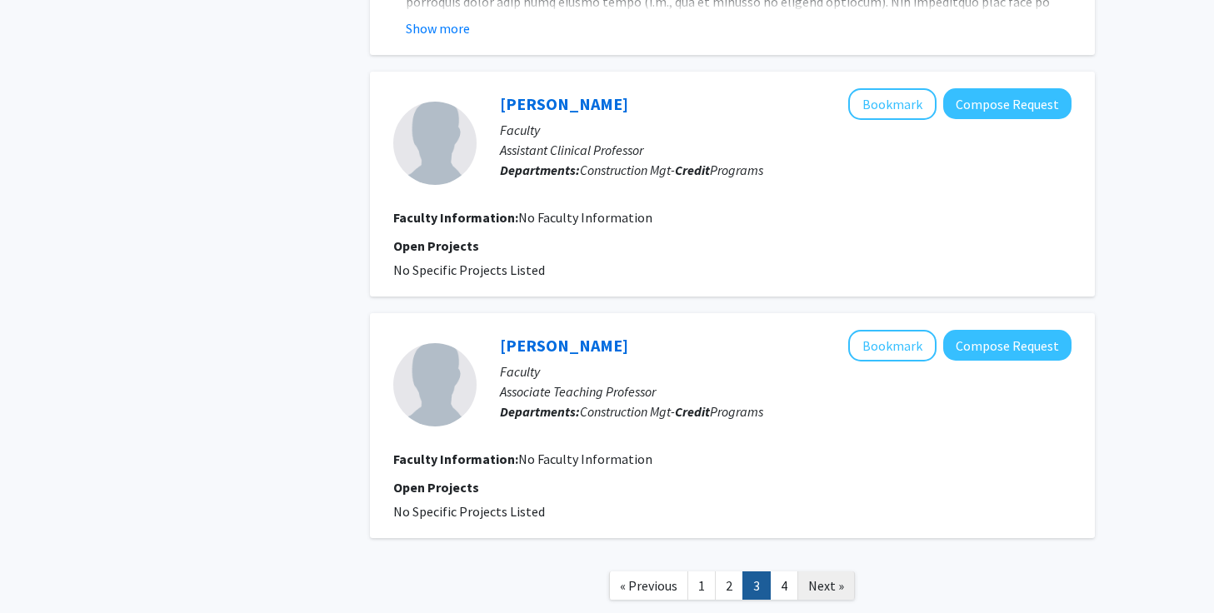
click at [820, 577] on span "Next »" at bounding box center [826, 585] width 36 height 17
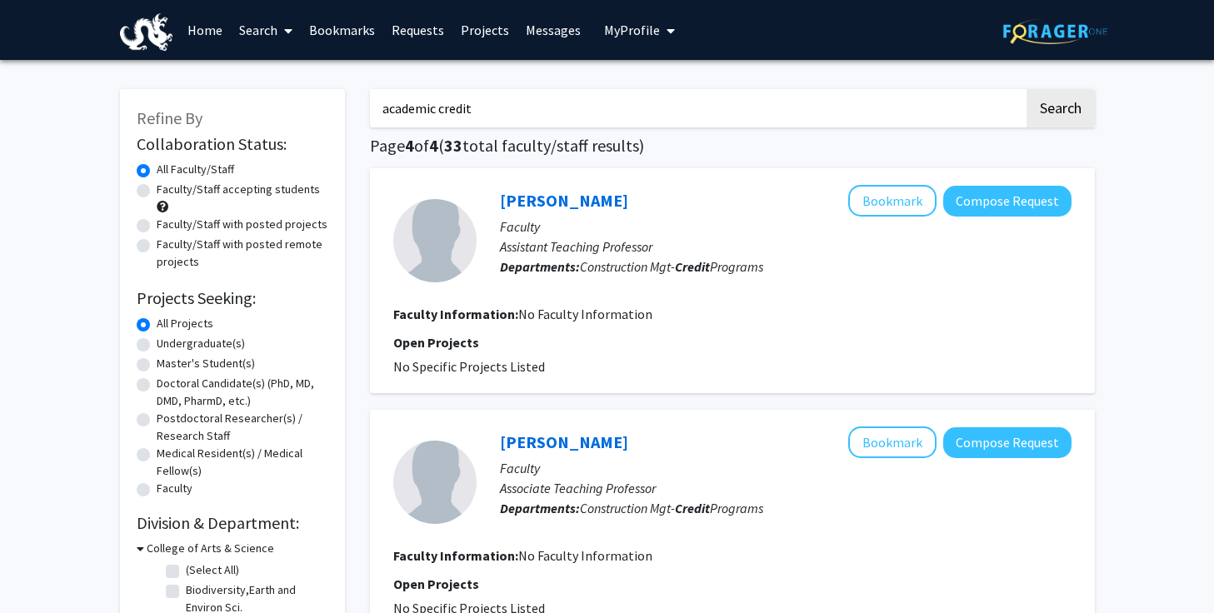
drag, startPoint x: 563, startPoint y: 109, endPoint x: 317, endPoint y: 98, distance: 246.8
click at [317, 99] on div "Refine By Collaboration Status: Collaboration Status All Faculty/Staff Collabor…" at bounding box center [607, 522] width 1000 height 900
type input "g"
click at [1026, 89] on button "Search" at bounding box center [1060, 108] width 68 height 38
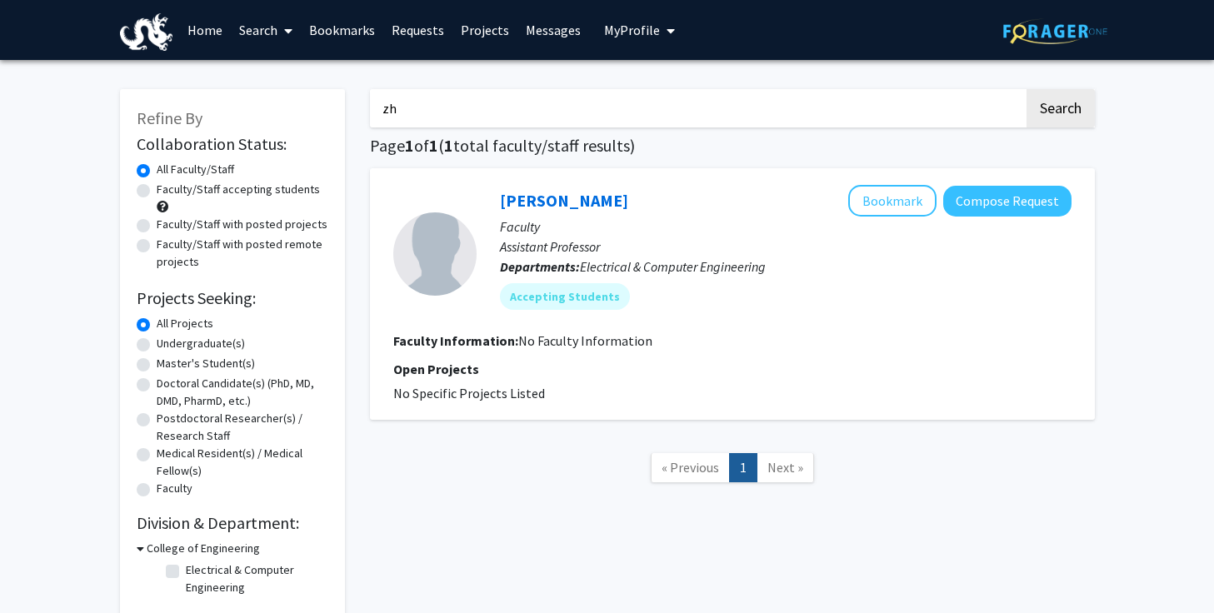
type input "z"
click at [1034, 125] on button "Search" at bounding box center [1060, 108] width 68 height 38
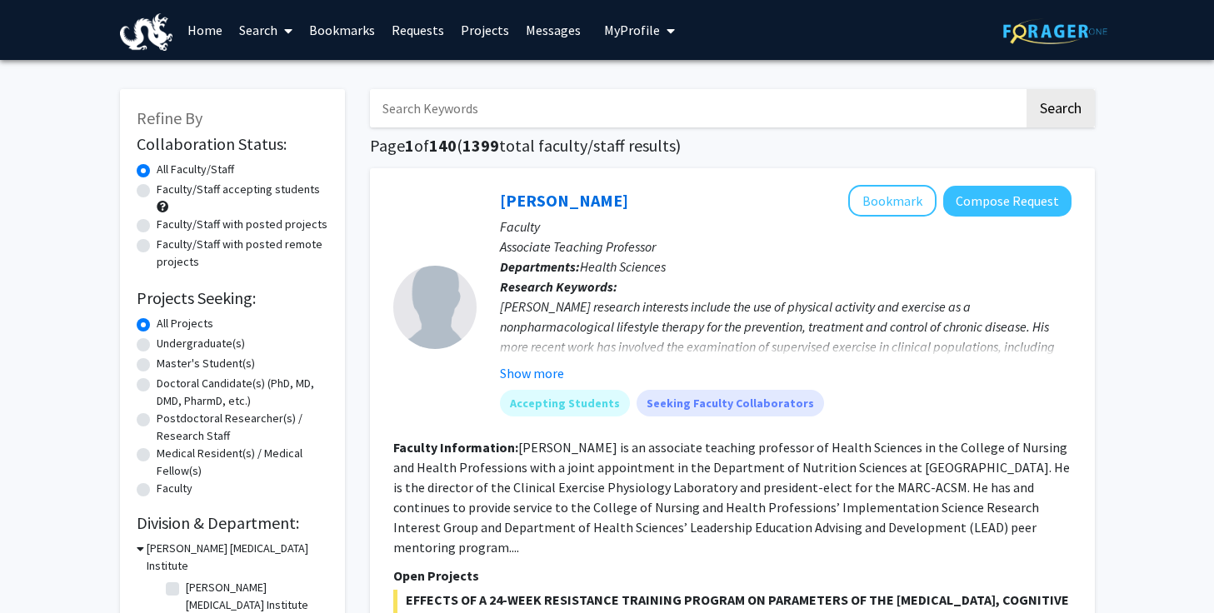
click at [536, 102] on input "Search Keywords" at bounding box center [697, 108] width 654 height 38
type input "marques"
click at [1026, 89] on button "Search" at bounding box center [1060, 108] width 68 height 38
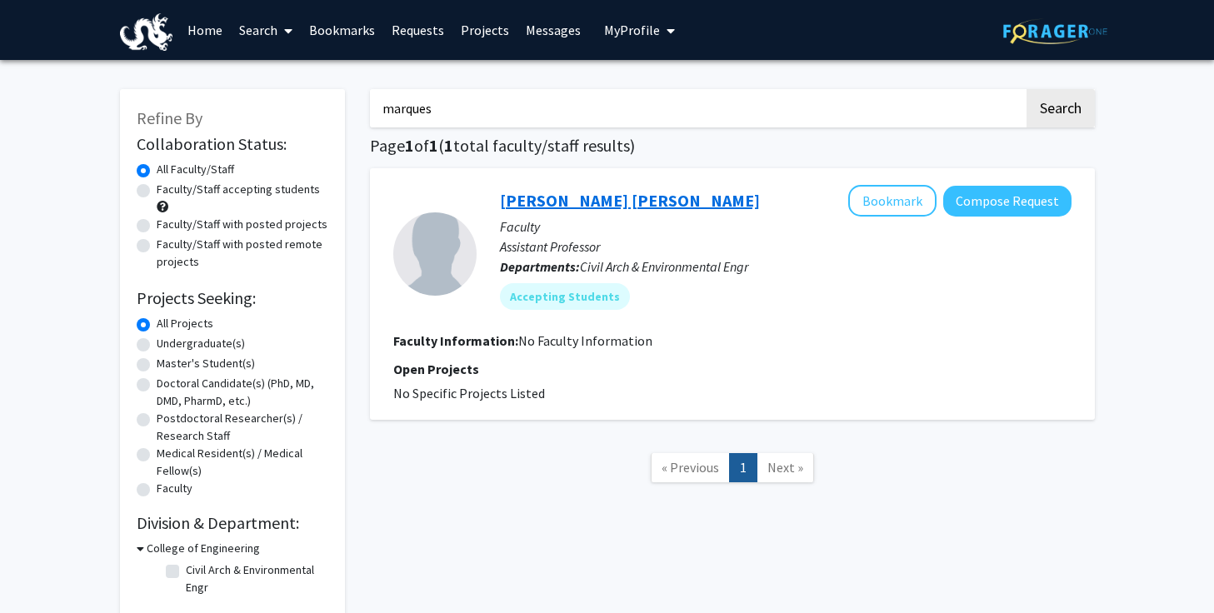
click at [636, 204] on link "Amanda Carneiro Marques" at bounding box center [630, 200] width 260 height 21
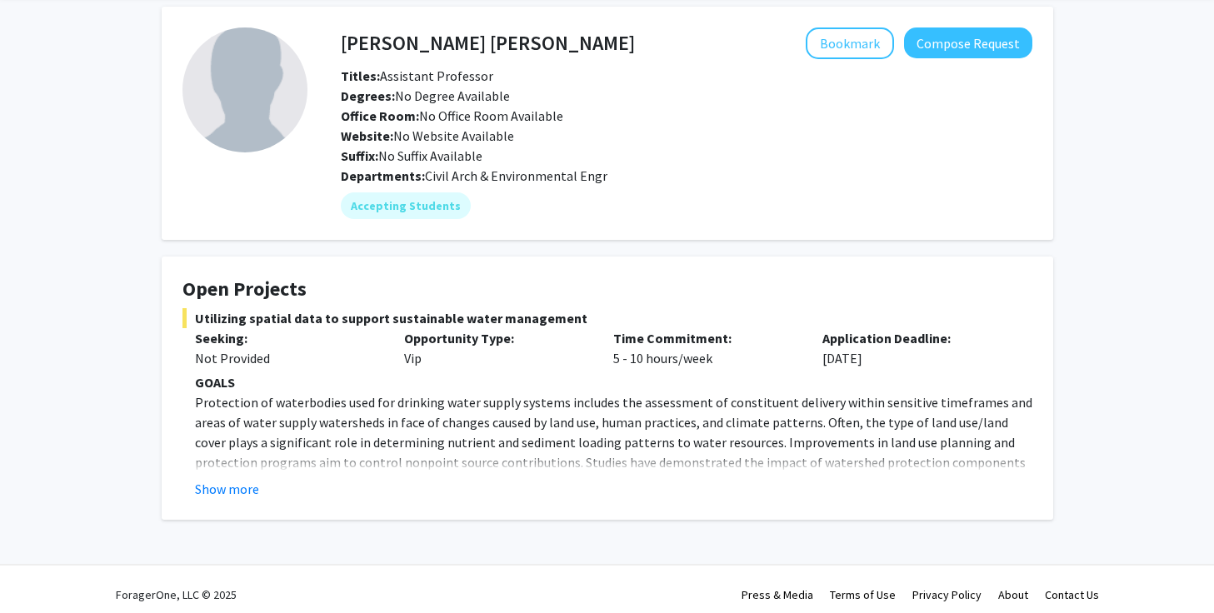
scroll to position [77, 0]
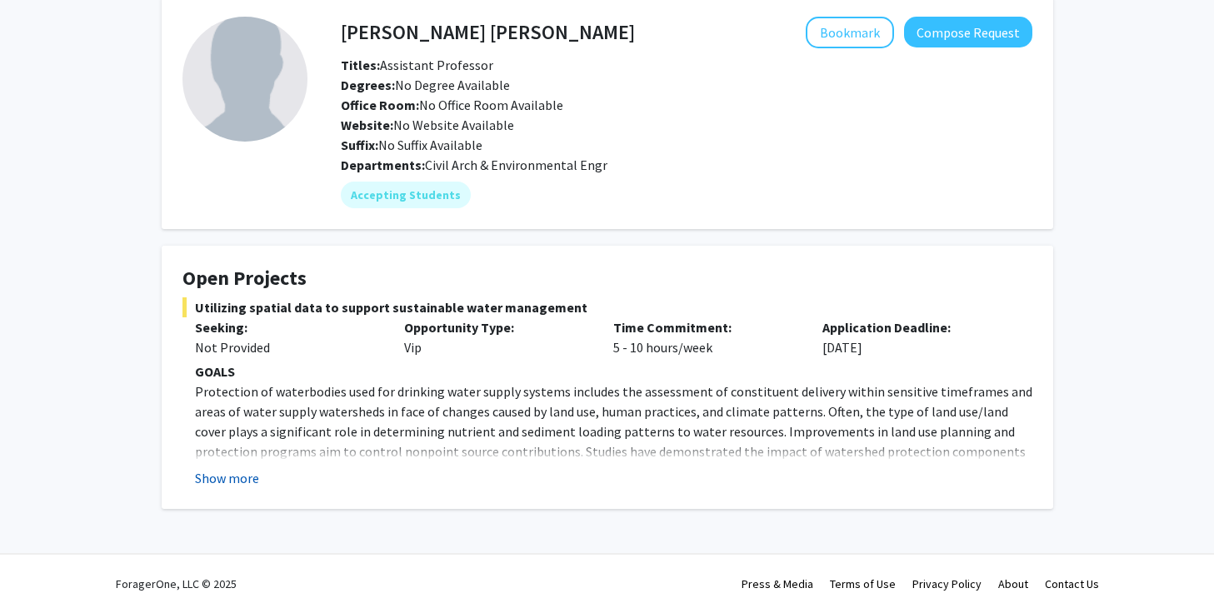
click at [230, 481] on button "Show more" at bounding box center [227, 478] width 64 height 20
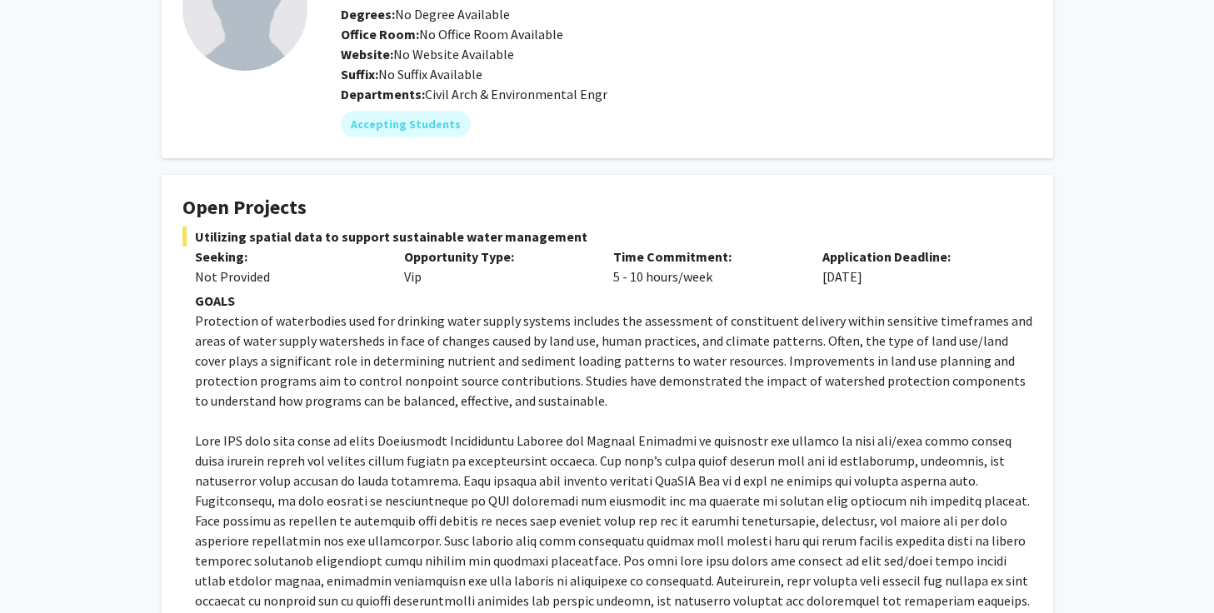
scroll to position [0, 0]
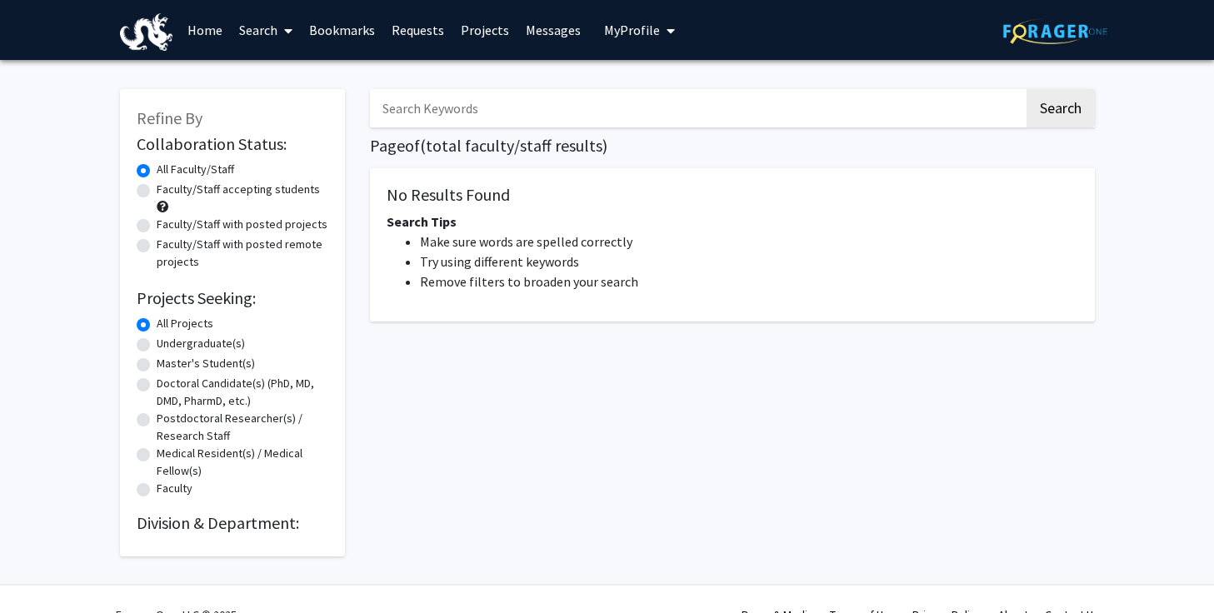
click at [453, 108] on input "Search Keywords" at bounding box center [697, 108] width 654 height 38
click at [1026, 89] on button "Search" at bounding box center [1060, 108] width 68 height 38
click at [1060, 97] on button "Search" at bounding box center [1060, 108] width 68 height 38
drag, startPoint x: 498, startPoint y: 118, endPoint x: 307, endPoint y: 132, distance: 192.1
click at [307, 132] on div "Refine By Collaboration Status: Collaboration Status All Faculty/Staff Collabor…" at bounding box center [607, 314] width 1000 height 484
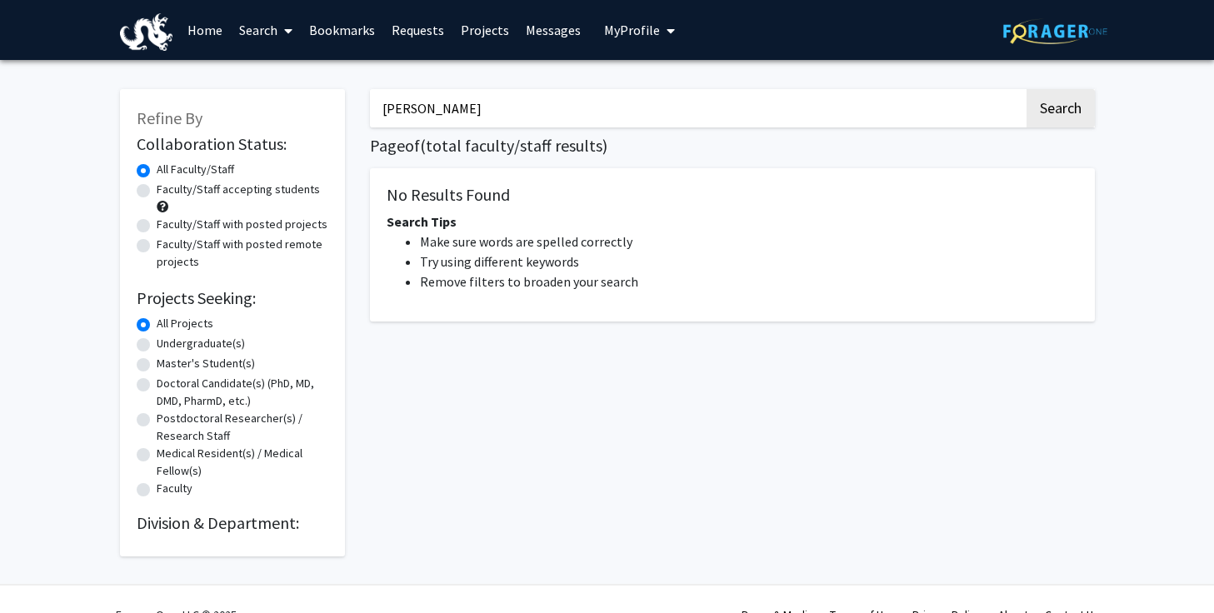
click at [407, 110] on input "schauer" at bounding box center [697, 108] width 654 height 38
type input "schaeuer"
click at [1026, 89] on button "Search" at bounding box center [1060, 108] width 68 height 38
click at [1059, 117] on button "Search" at bounding box center [1060, 108] width 68 height 38
drag, startPoint x: 585, startPoint y: 113, endPoint x: 237, endPoint y: 95, distance: 347.8
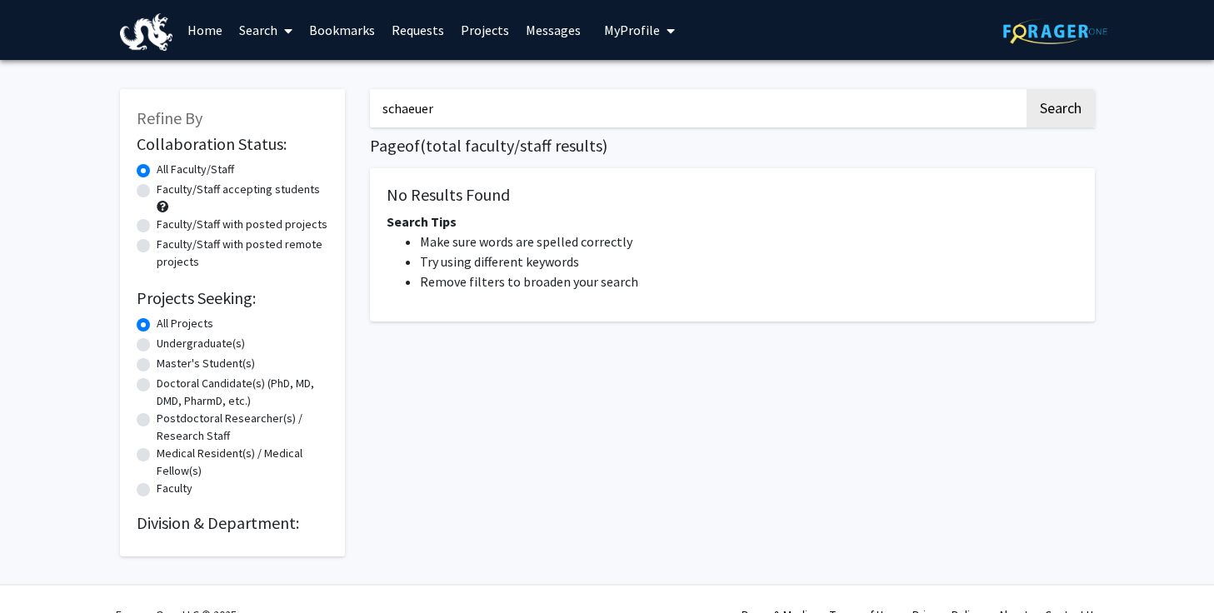
click at [235, 111] on div "Refine By Collaboration Status: Collaboration Status All Faculty/Staff Collabor…" at bounding box center [607, 314] width 1000 height 484
click at [1026, 89] on button "Search" at bounding box center [1060, 108] width 68 height 38
drag, startPoint x: 694, startPoint y: 102, endPoint x: 353, endPoint y: 122, distance: 341.2
click at [353, 122] on div "Refine By Collaboration Status: Collaboration Status All Faculty/Staff Collabor…" at bounding box center [607, 314] width 1000 height 484
type input "r"
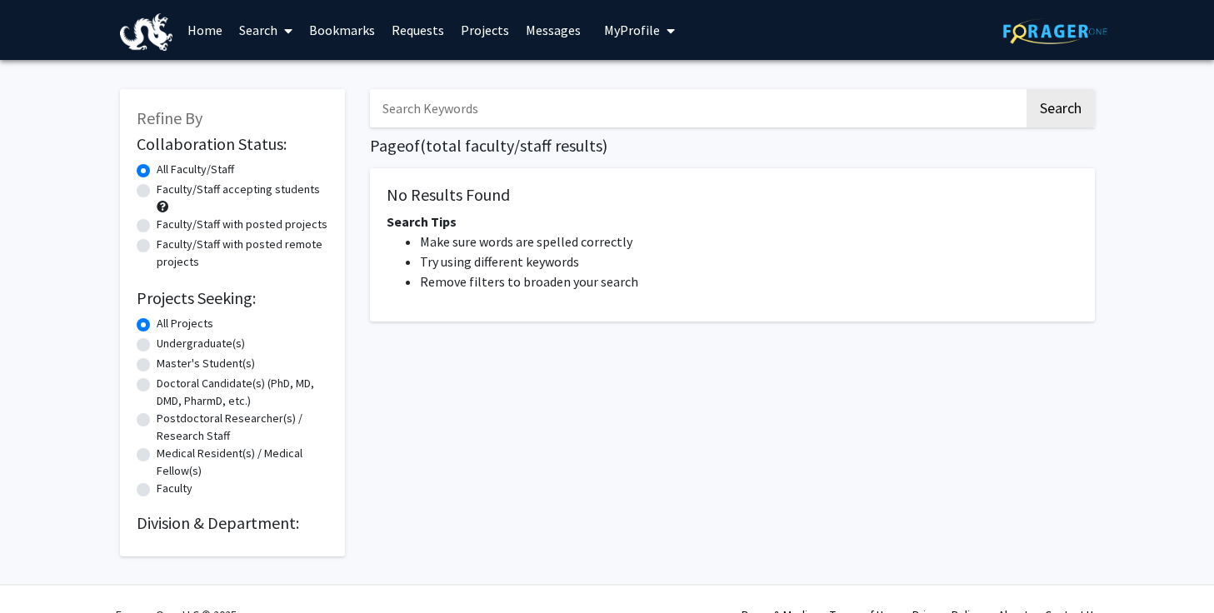
paste input "[PERSON_NAME]"
type input "[PERSON_NAME]"
click at [1026, 89] on button "Search" at bounding box center [1060, 108] width 68 height 38
click at [1050, 117] on button "Search" at bounding box center [1060, 108] width 68 height 38
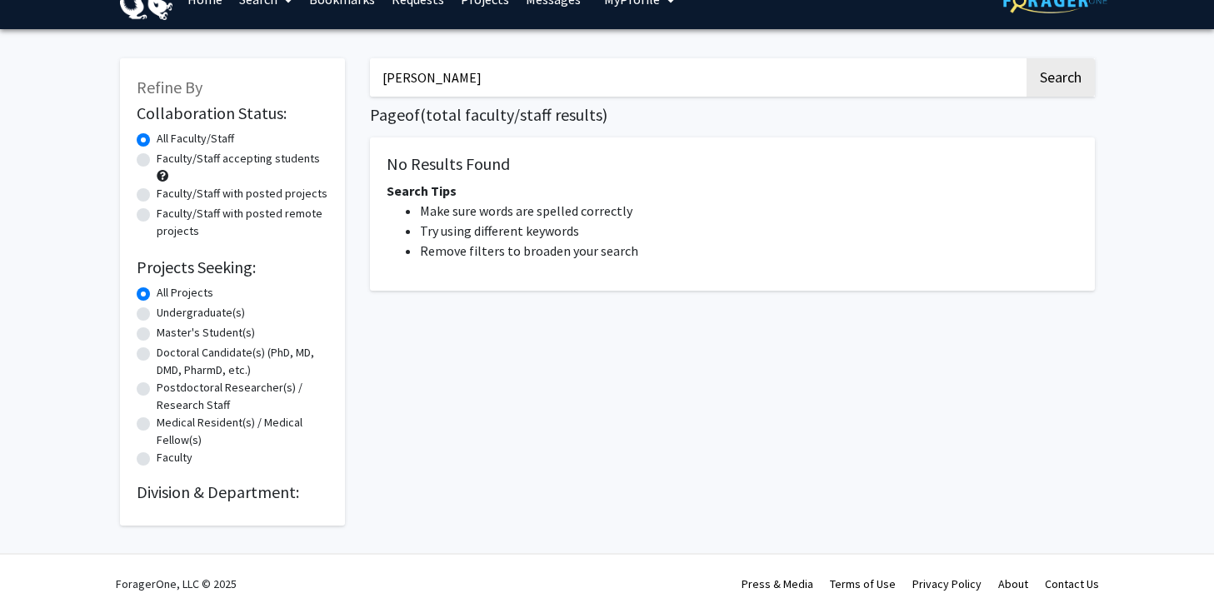
click at [157, 452] on label "Faculty" at bounding box center [175, 457] width 36 height 17
click at [157, 452] on input "Faculty" at bounding box center [162, 454] width 11 height 11
radio input "true"
click at [173, 510] on div "Refine By Collaboration Status: Collaboration Status All Faculty/Staff Collabor…" at bounding box center [232, 291] width 225 height 467
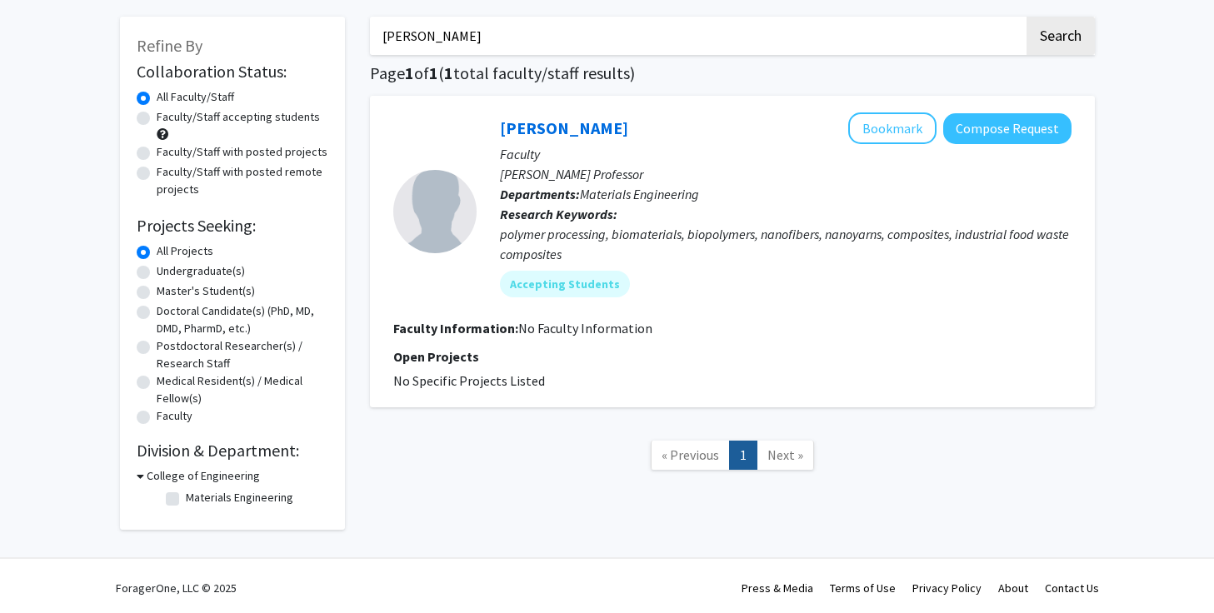
scroll to position [77, 0]
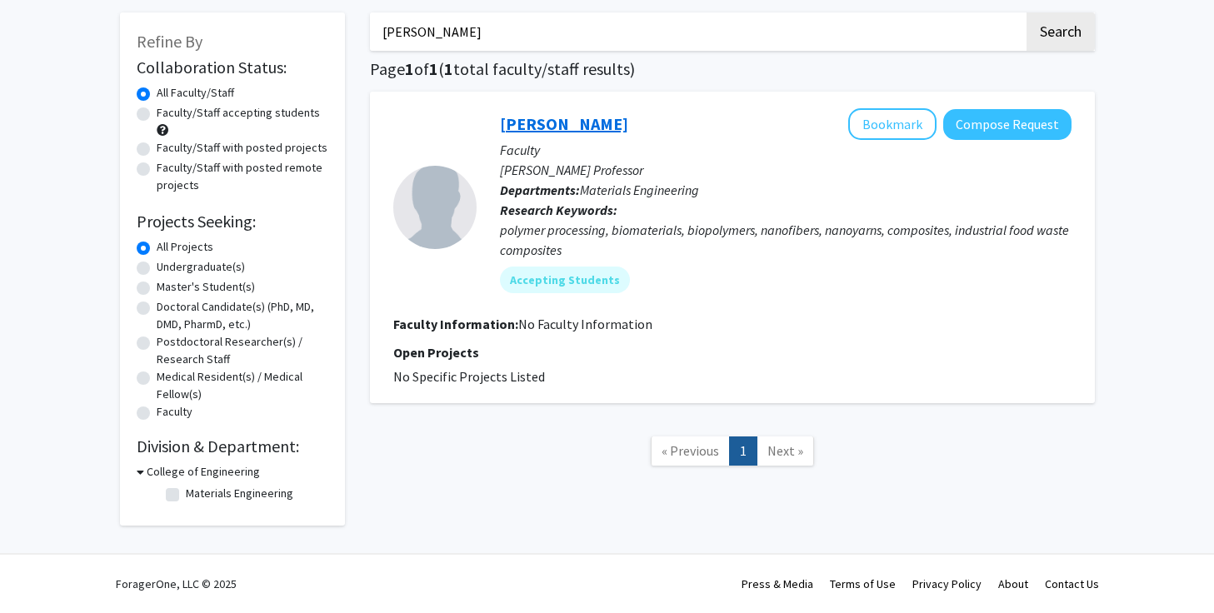
click at [577, 123] on link "[PERSON_NAME]" at bounding box center [564, 123] width 128 height 21
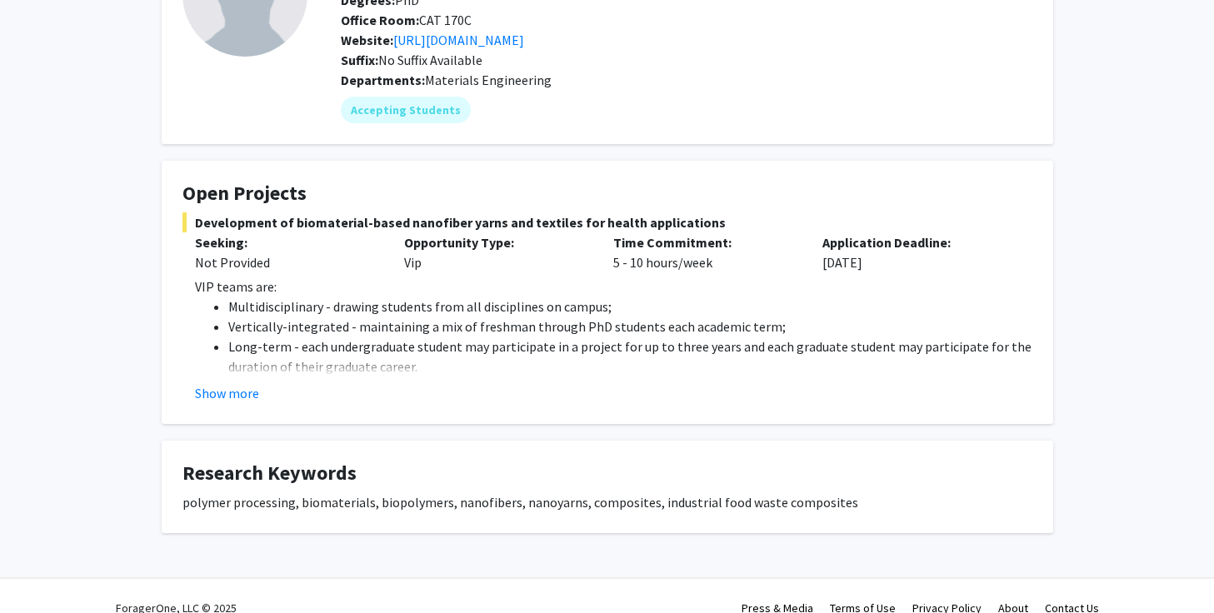
scroll to position [167, 0]
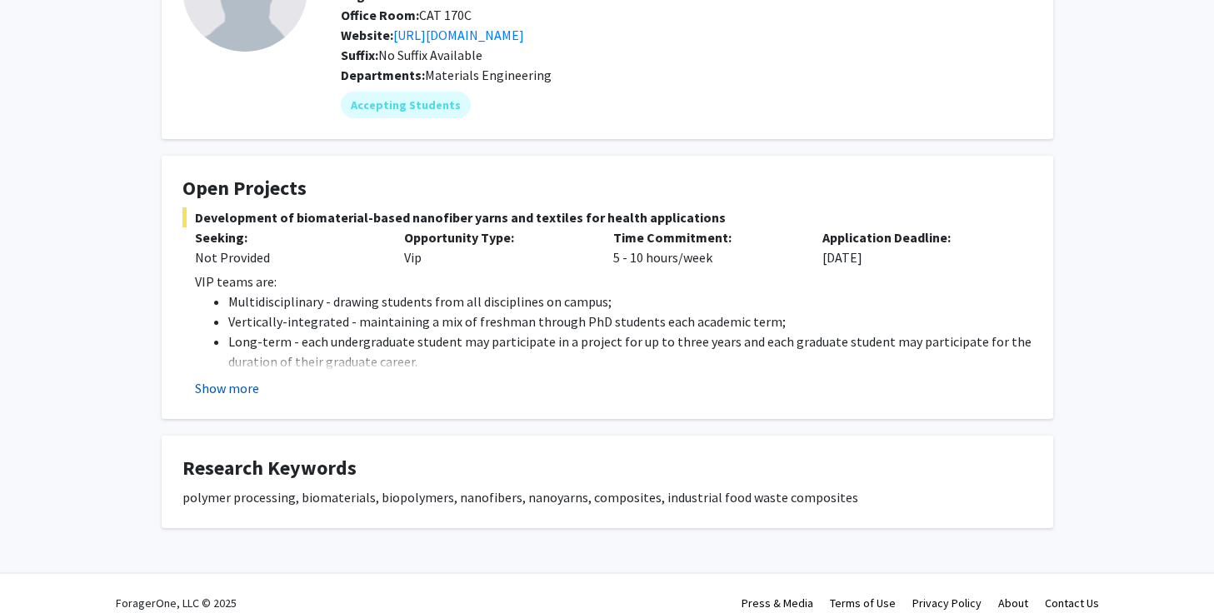
click at [248, 389] on button "Show more" at bounding box center [227, 388] width 64 height 20
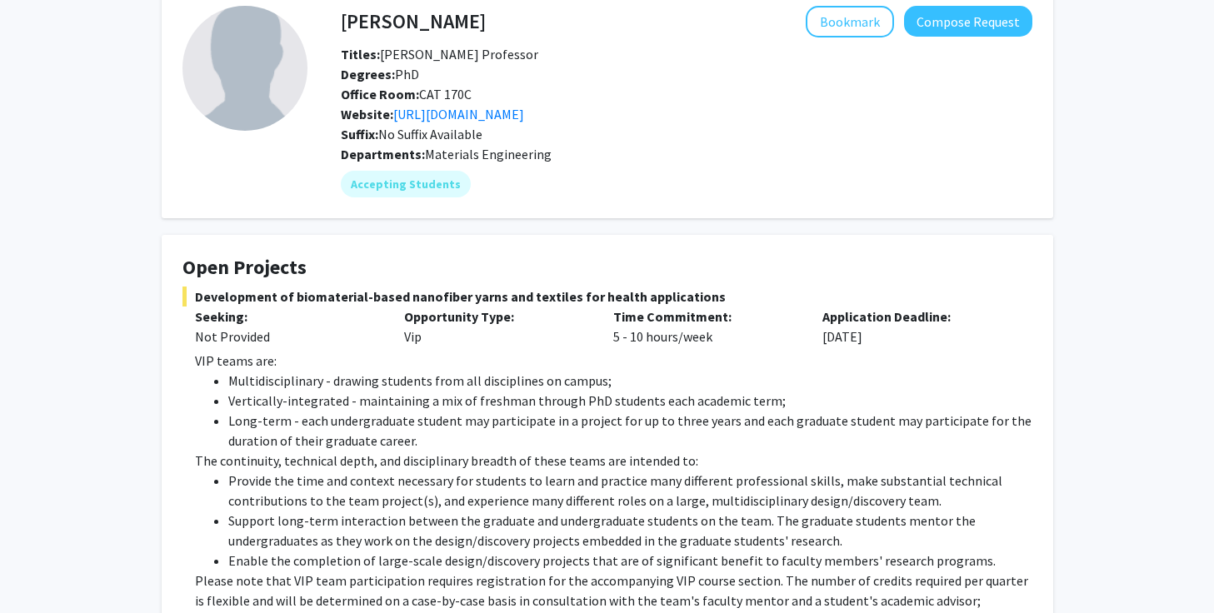
scroll to position [92, 0]
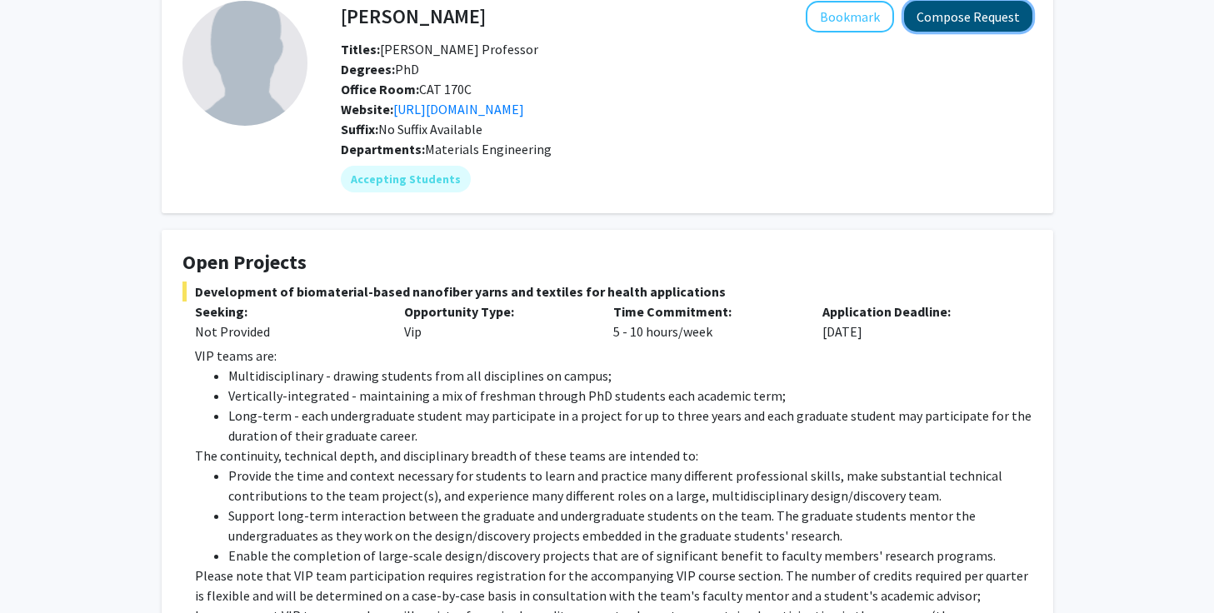
click at [951, 25] on button "Compose Request" at bounding box center [968, 16] width 128 height 31
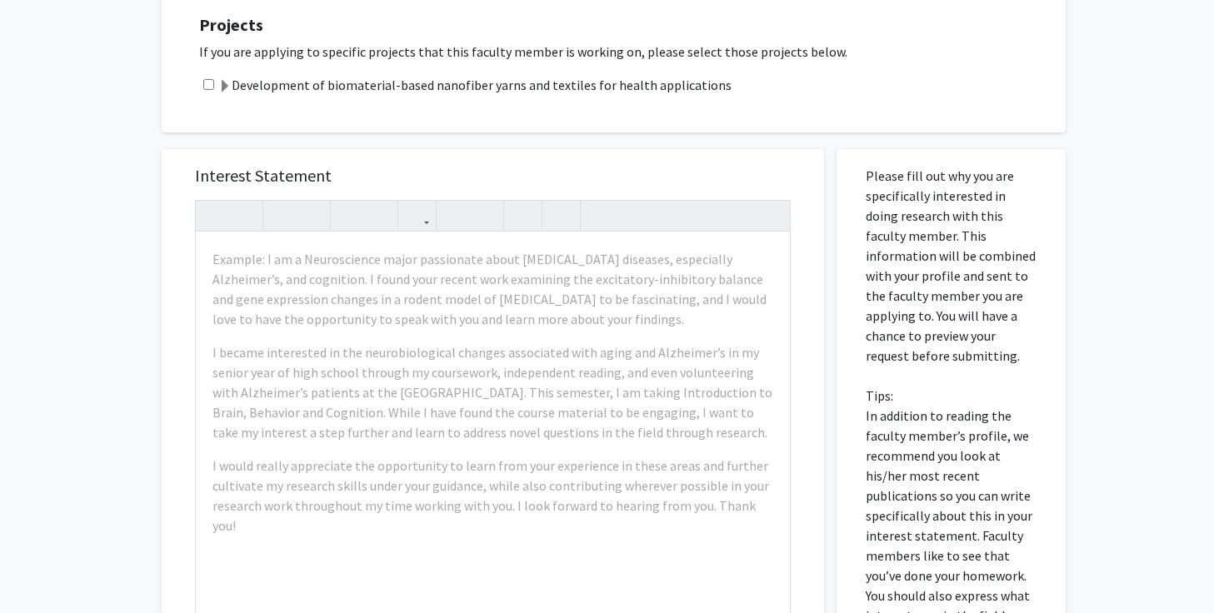
scroll to position [408, 0]
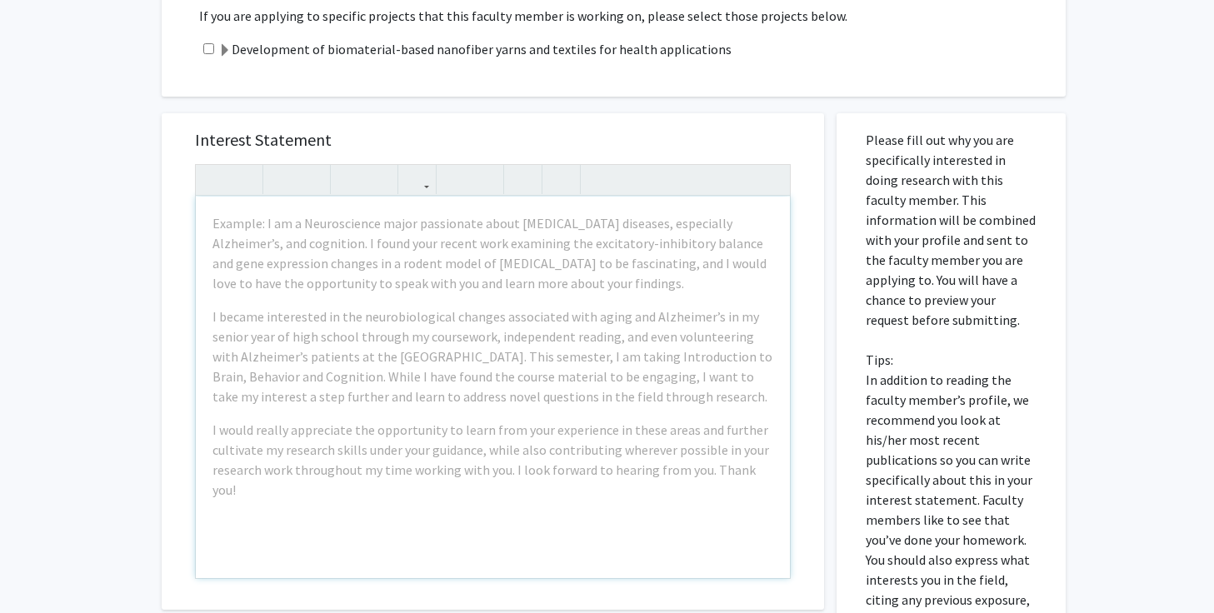
click at [482, 295] on div "Example: I am a Neuroscience major passionate about [MEDICAL_DATA] diseases, es…" at bounding box center [493, 388] width 594 height 382
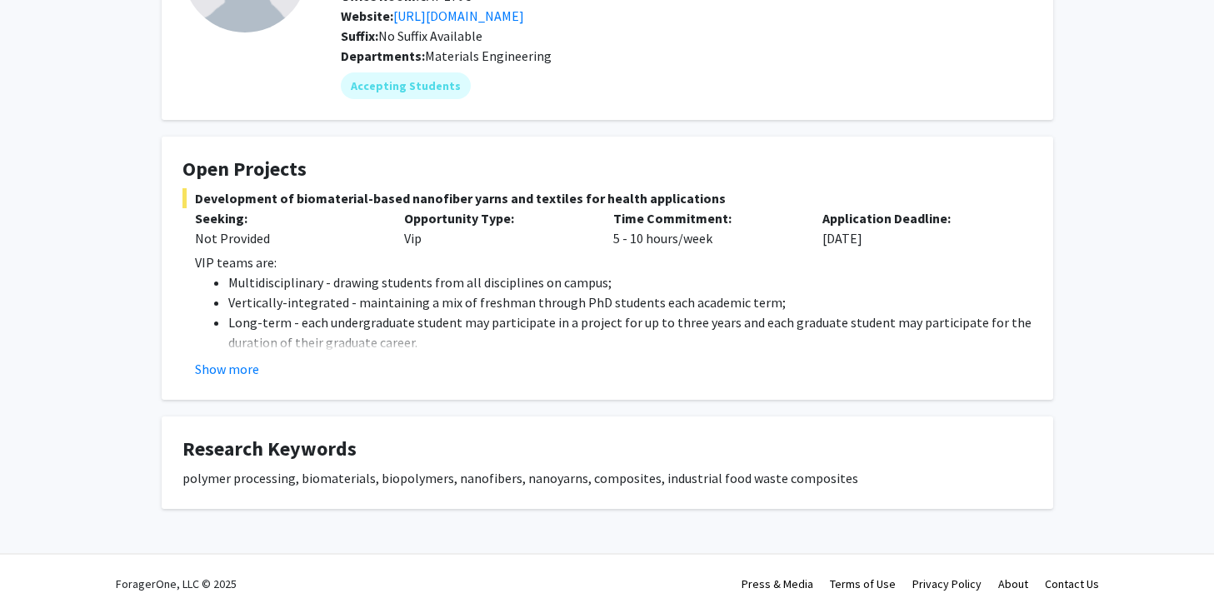
scroll to position [92, 0]
